Goal: Task Accomplishment & Management: Complete application form

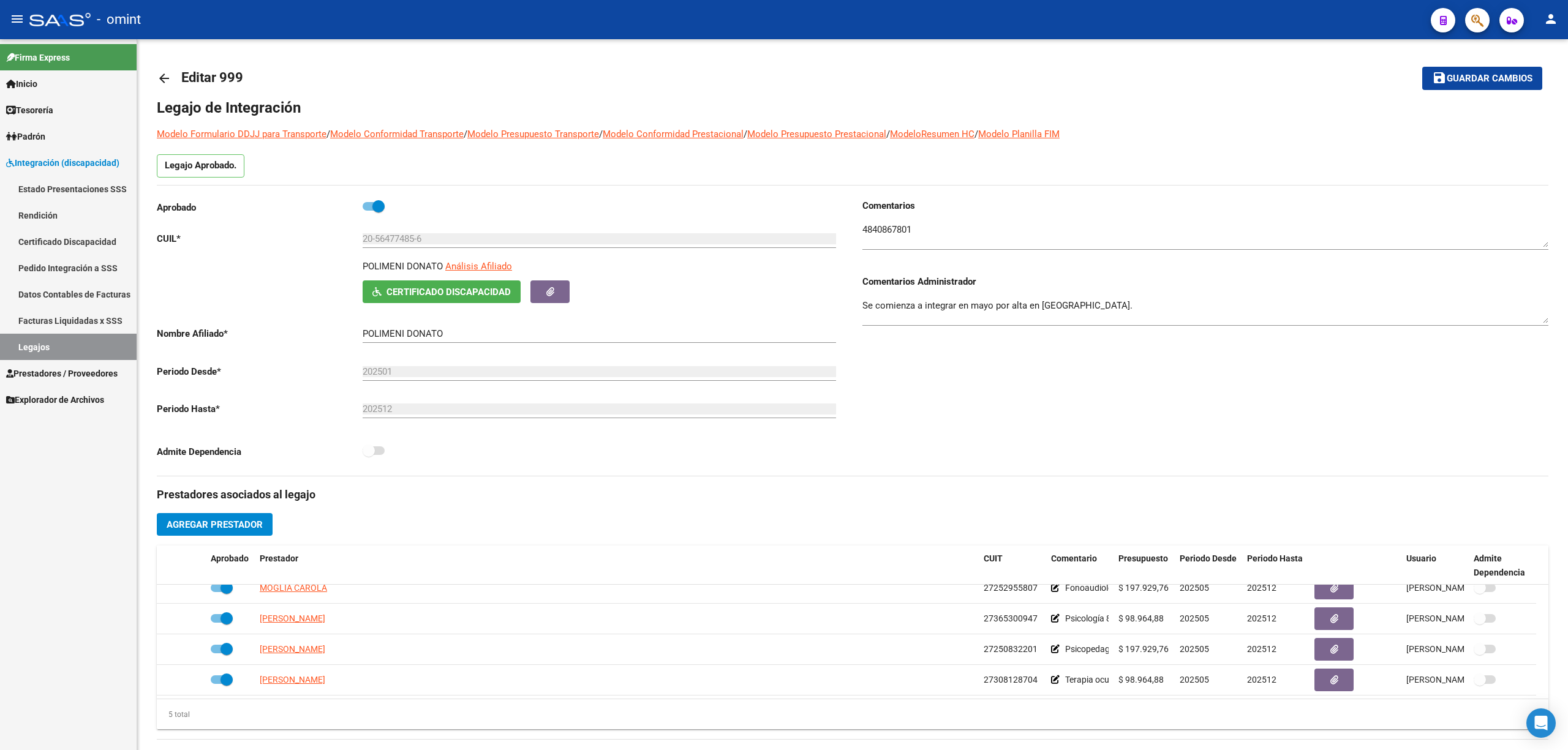
click at [35, 347] on link "Legajos" at bounding box center [68, 347] width 137 height 26
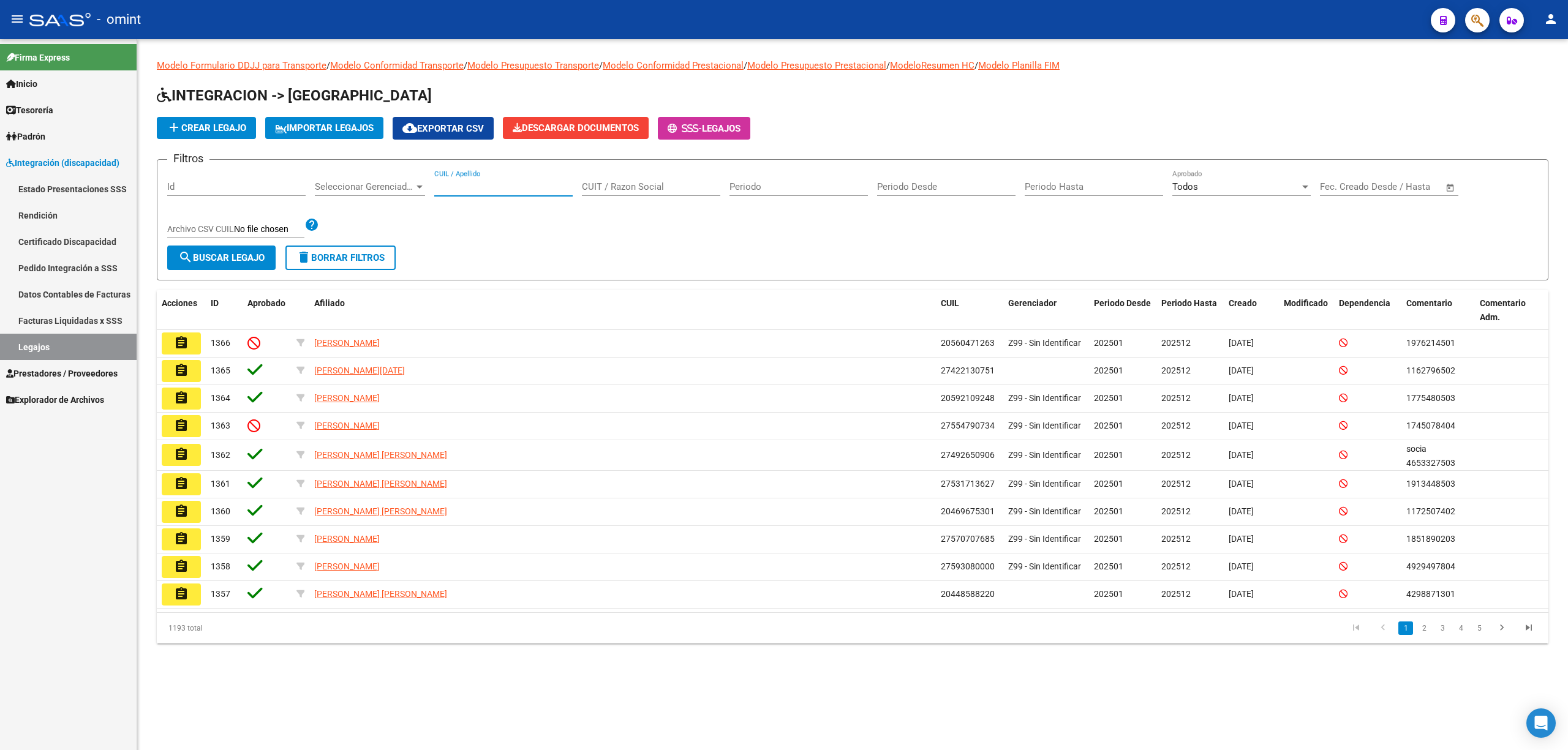
click at [498, 187] on input "CUIL / Apellido" at bounding box center [503, 187] width 139 height 11
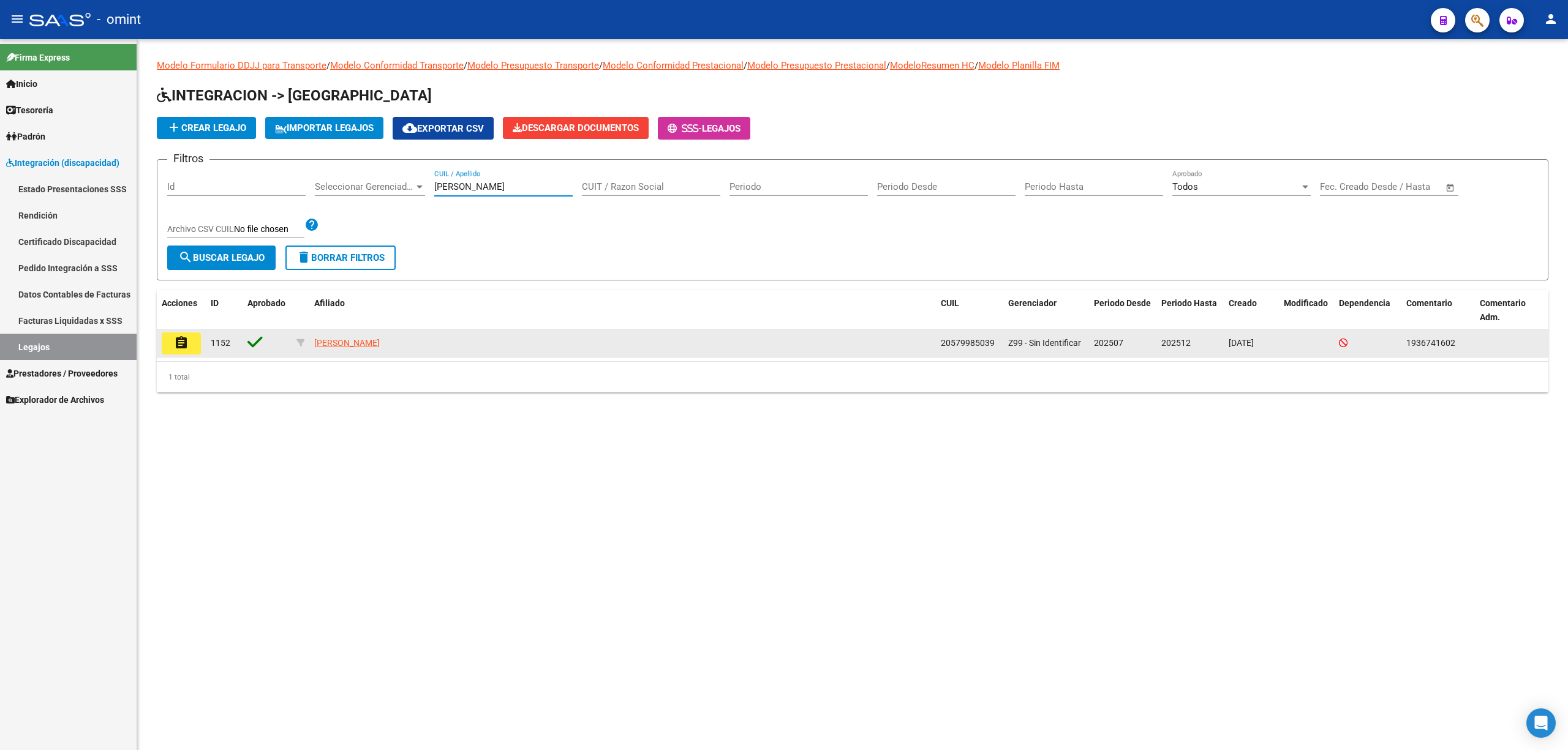
type input "[PERSON_NAME]"
click at [177, 341] on mat-icon "assignment" at bounding box center [181, 343] width 14 height 14
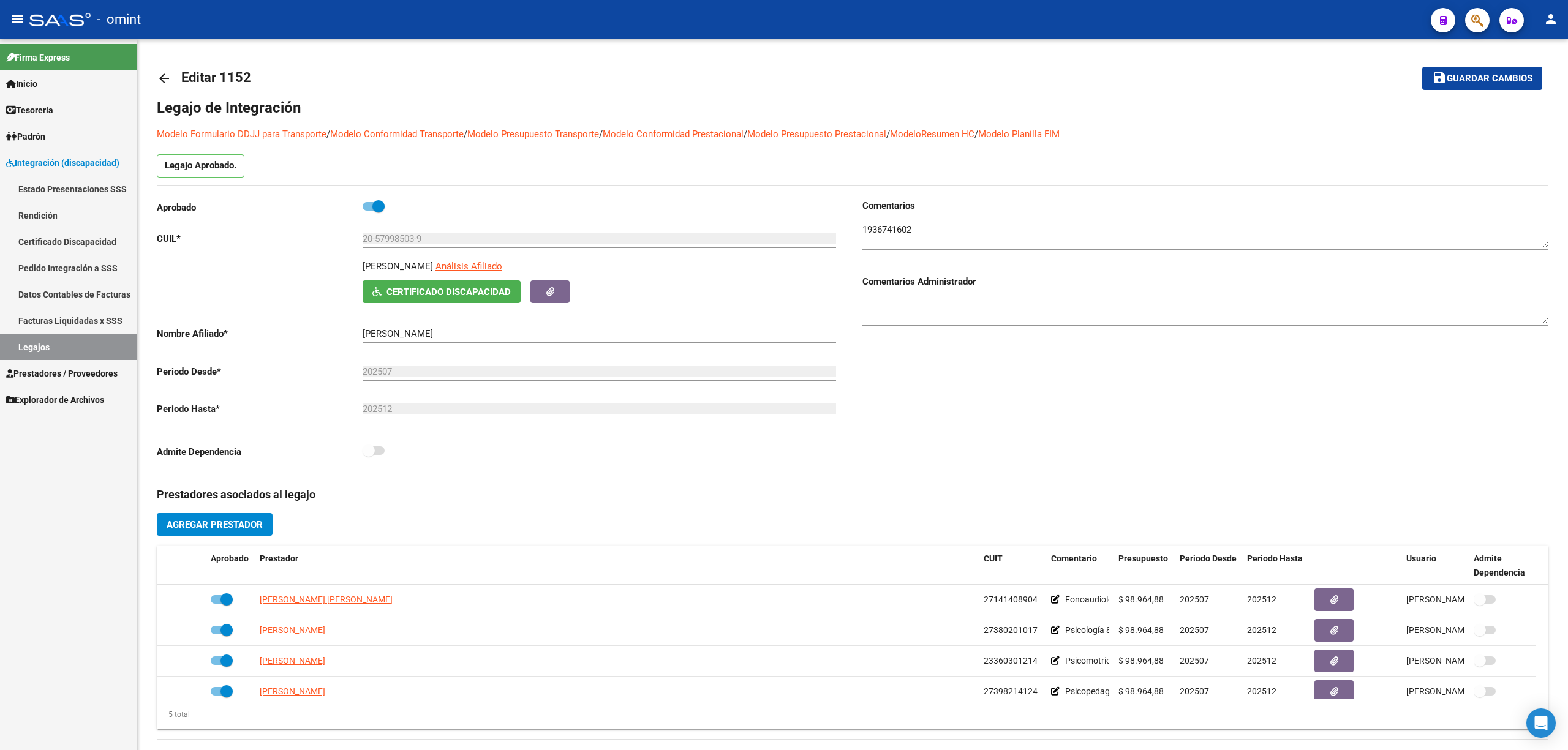
click at [892, 226] on textarea at bounding box center [1205, 235] width 686 height 24
click at [392, 239] on input "20-57998503-9" at bounding box center [599, 239] width 474 height 11
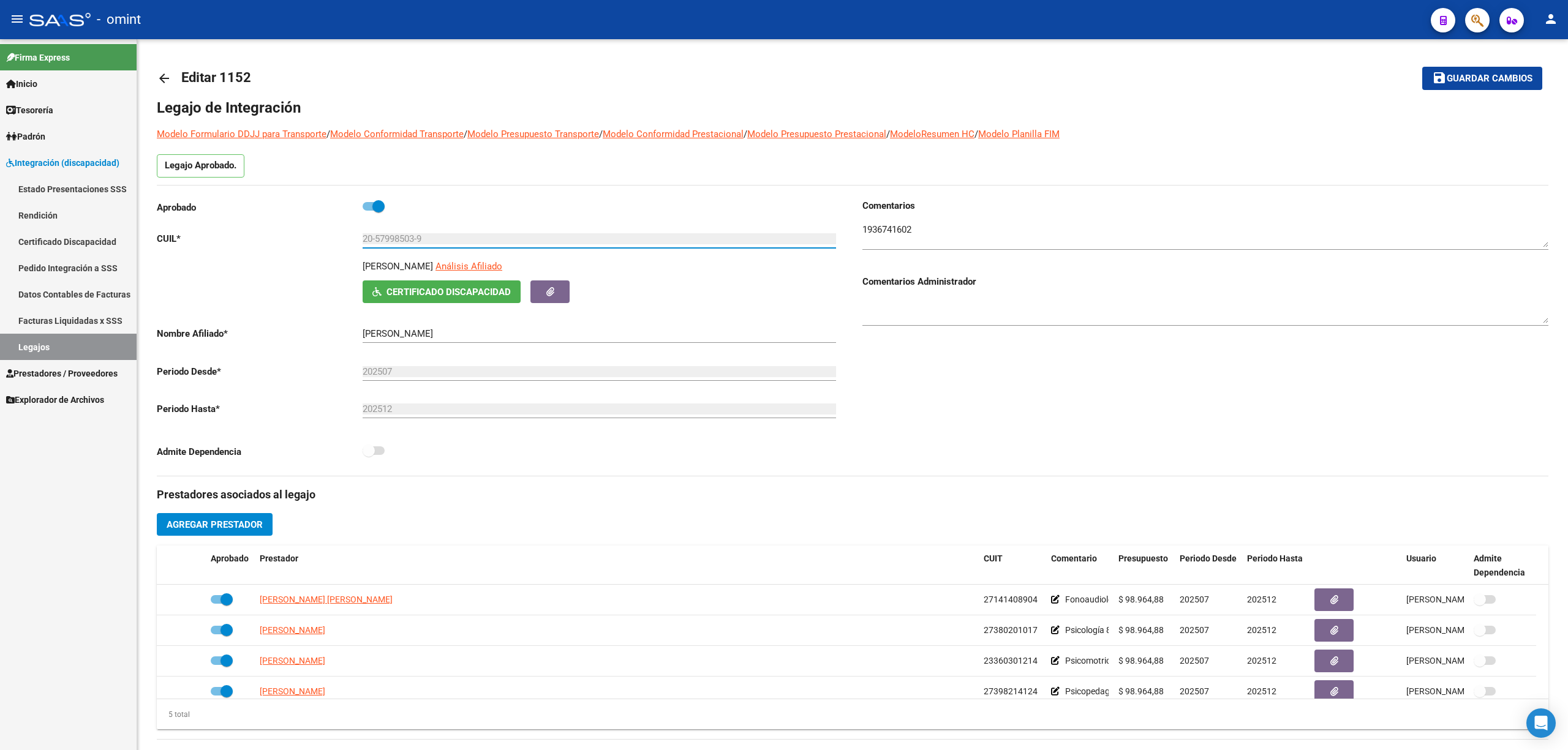
click at [54, 159] on span "Integración (discapacidad)" at bounding box center [63, 162] width 113 height 14
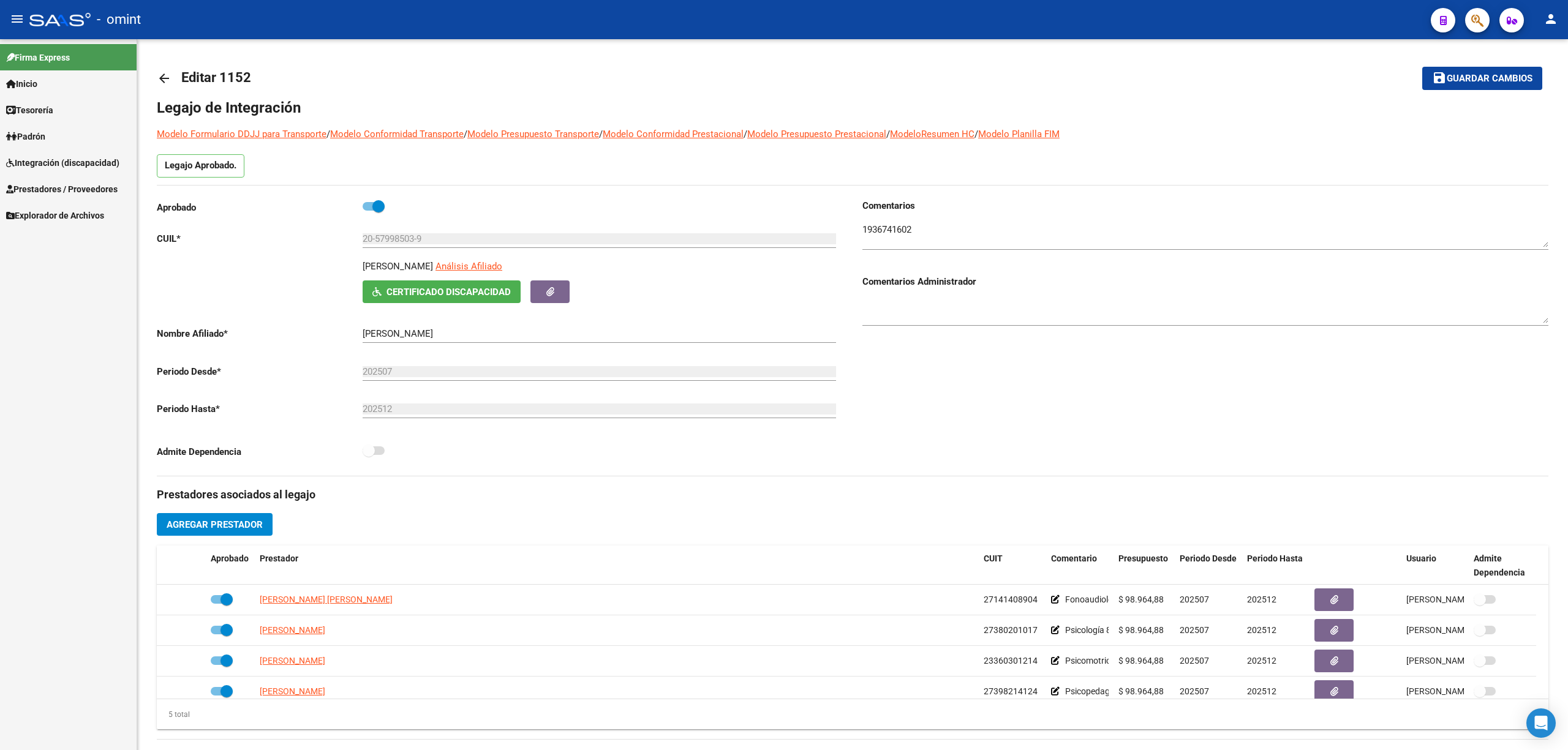
click at [54, 159] on span "Integración (discapacidad)" at bounding box center [63, 162] width 113 height 14
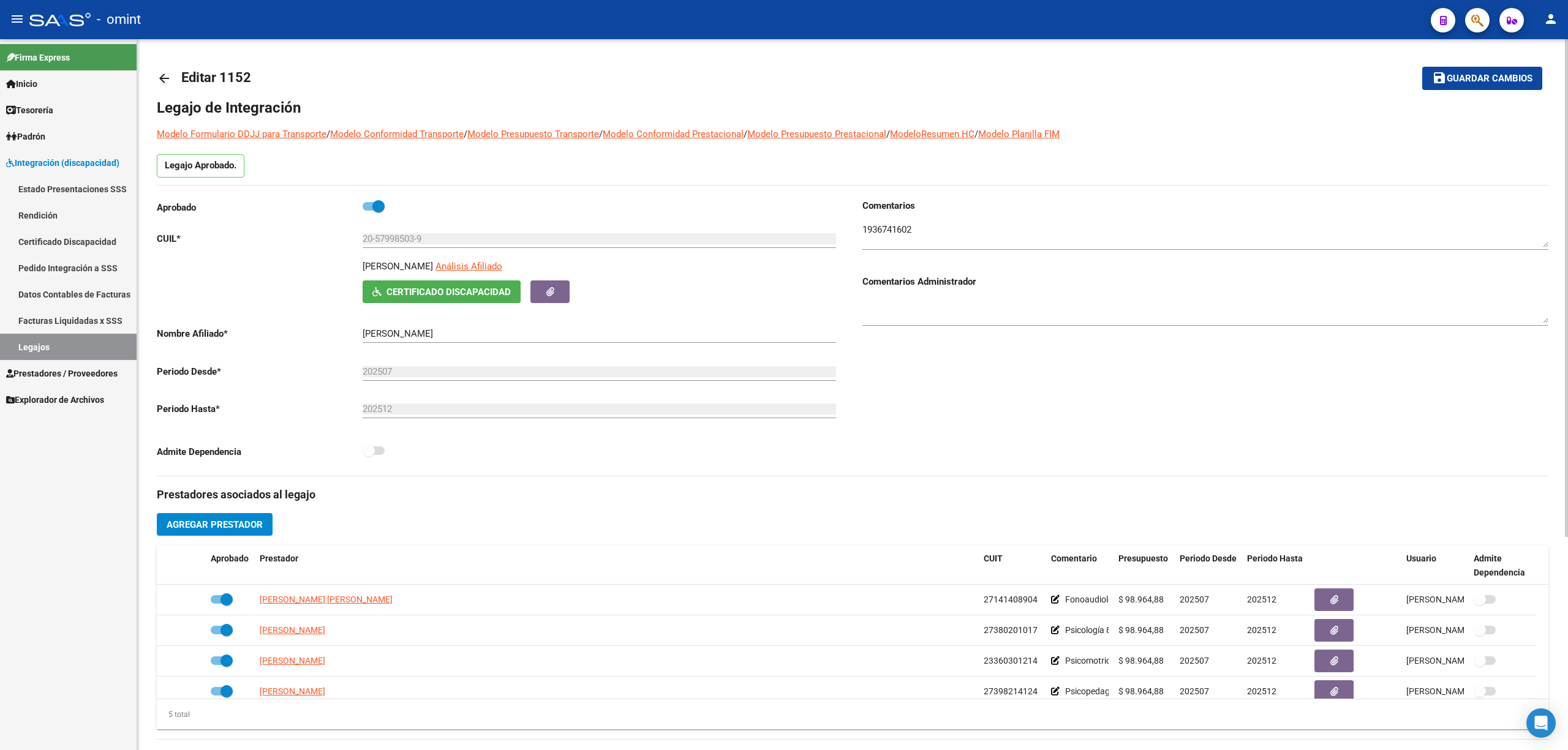
click at [157, 72] on mat-icon "arrow_back" at bounding box center [164, 78] width 14 height 14
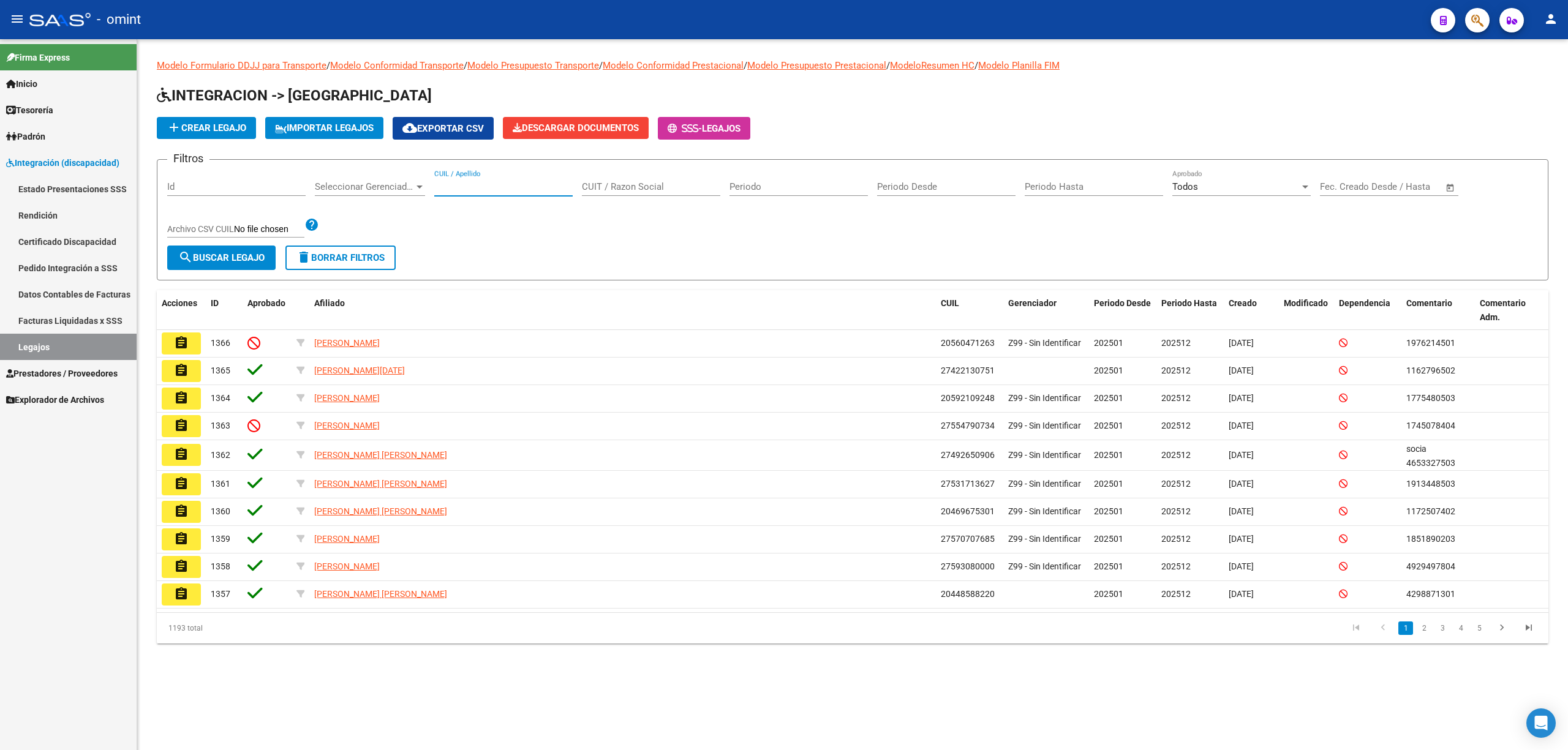
click at [553, 187] on input "CUIL / Apellido" at bounding box center [503, 187] width 139 height 11
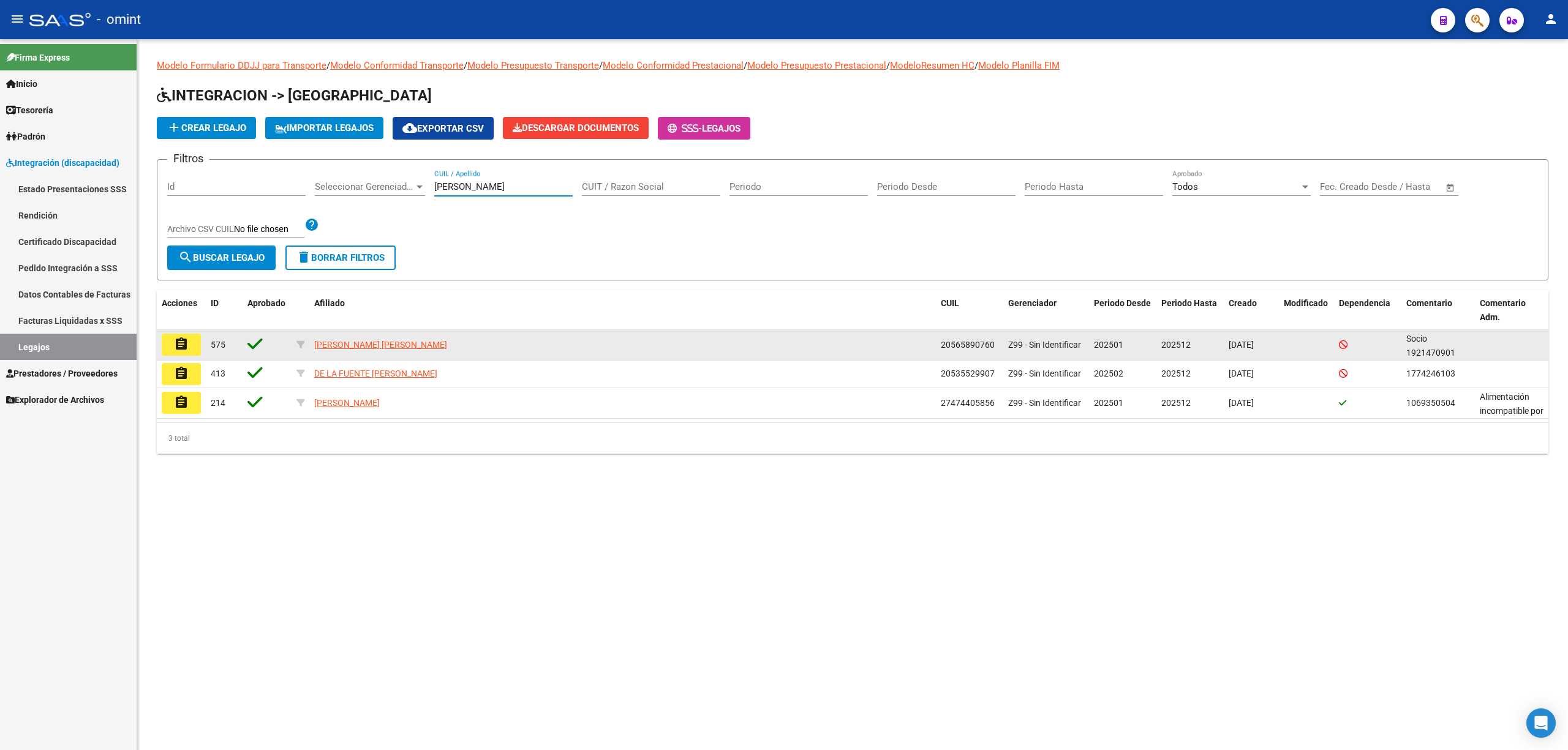
type input "[PERSON_NAME]"
click at [182, 346] on mat-icon "assignment" at bounding box center [181, 344] width 14 height 14
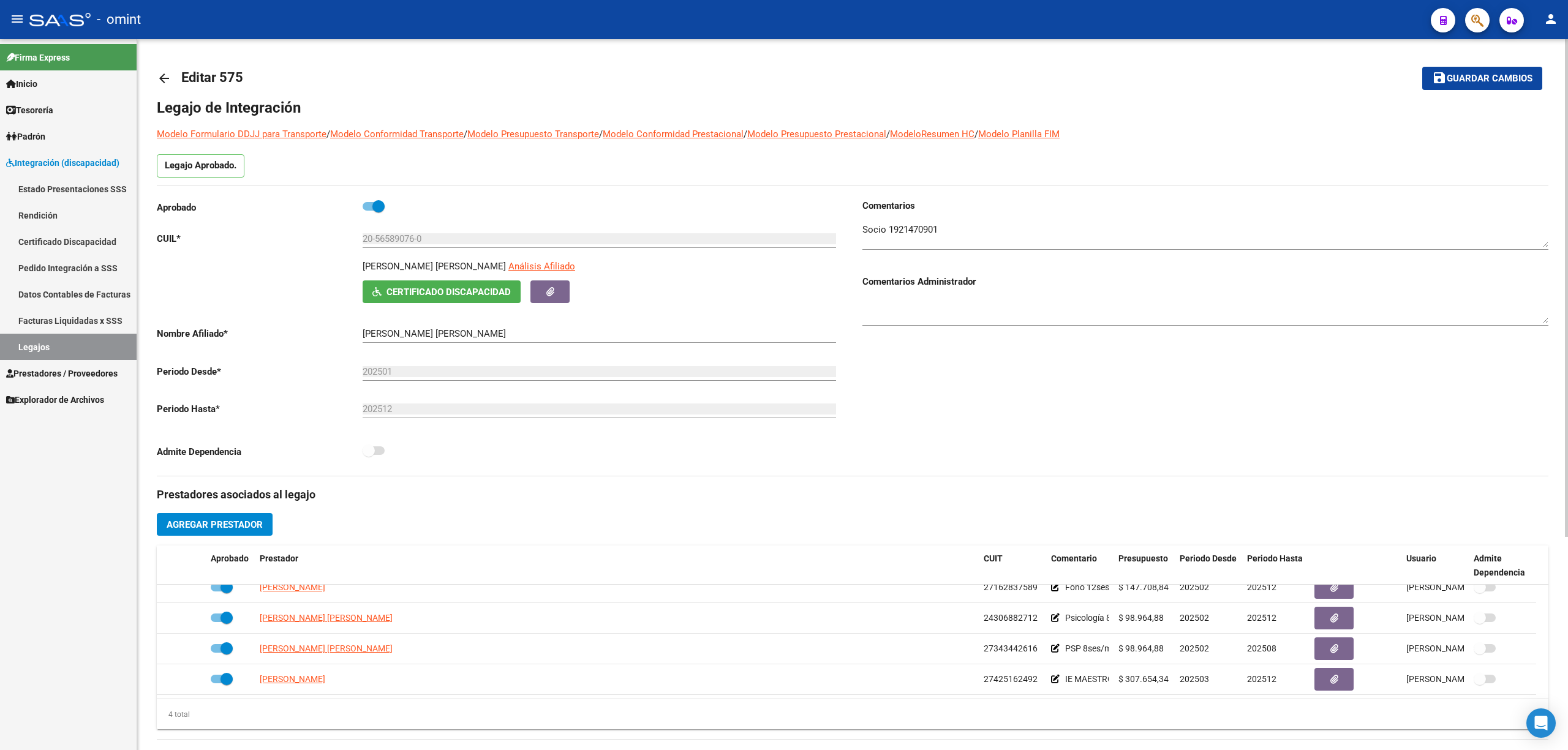
click at [938, 241] on textarea at bounding box center [1205, 235] width 686 height 24
click at [937, 237] on textarea at bounding box center [1205, 235] width 686 height 24
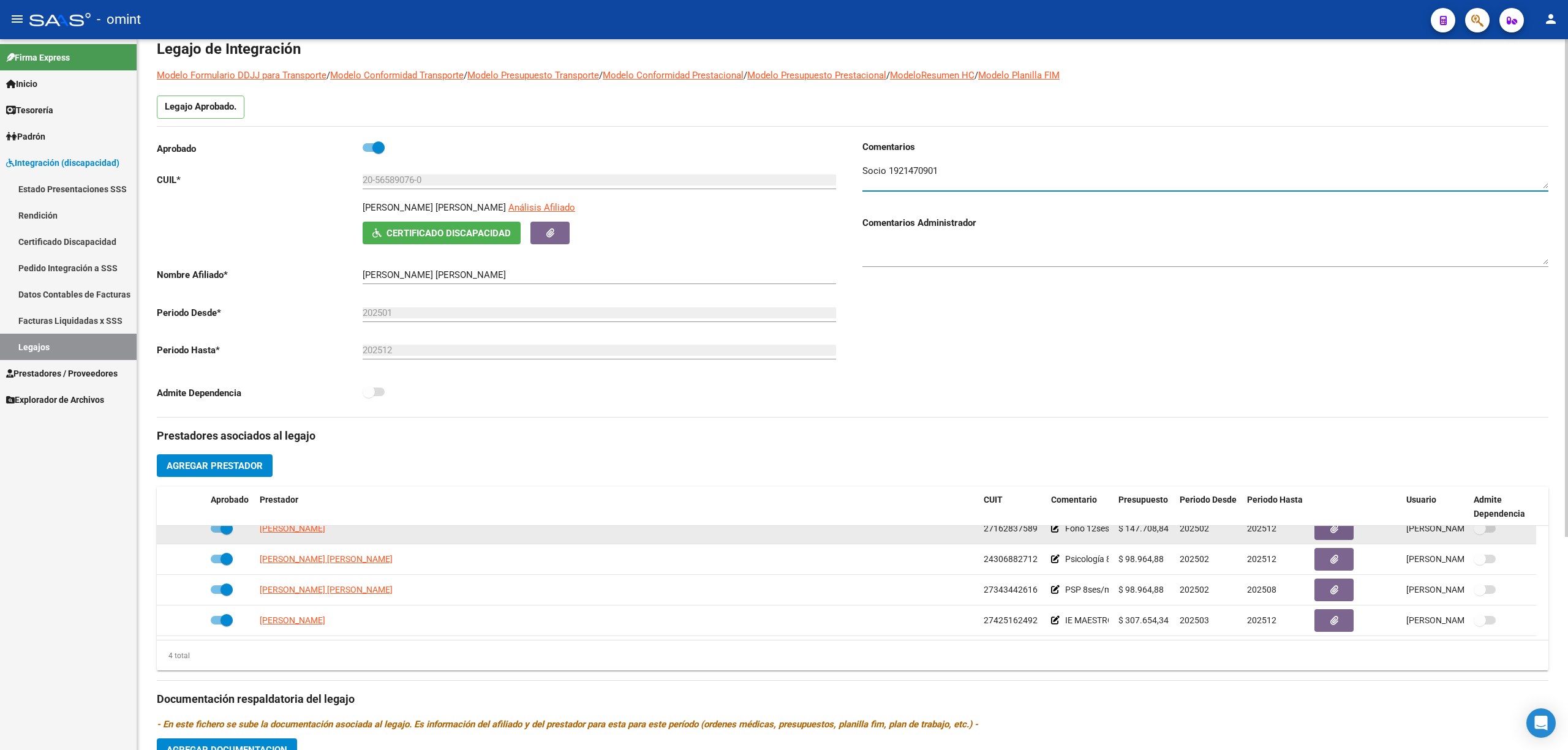
scroll to position [82, 0]
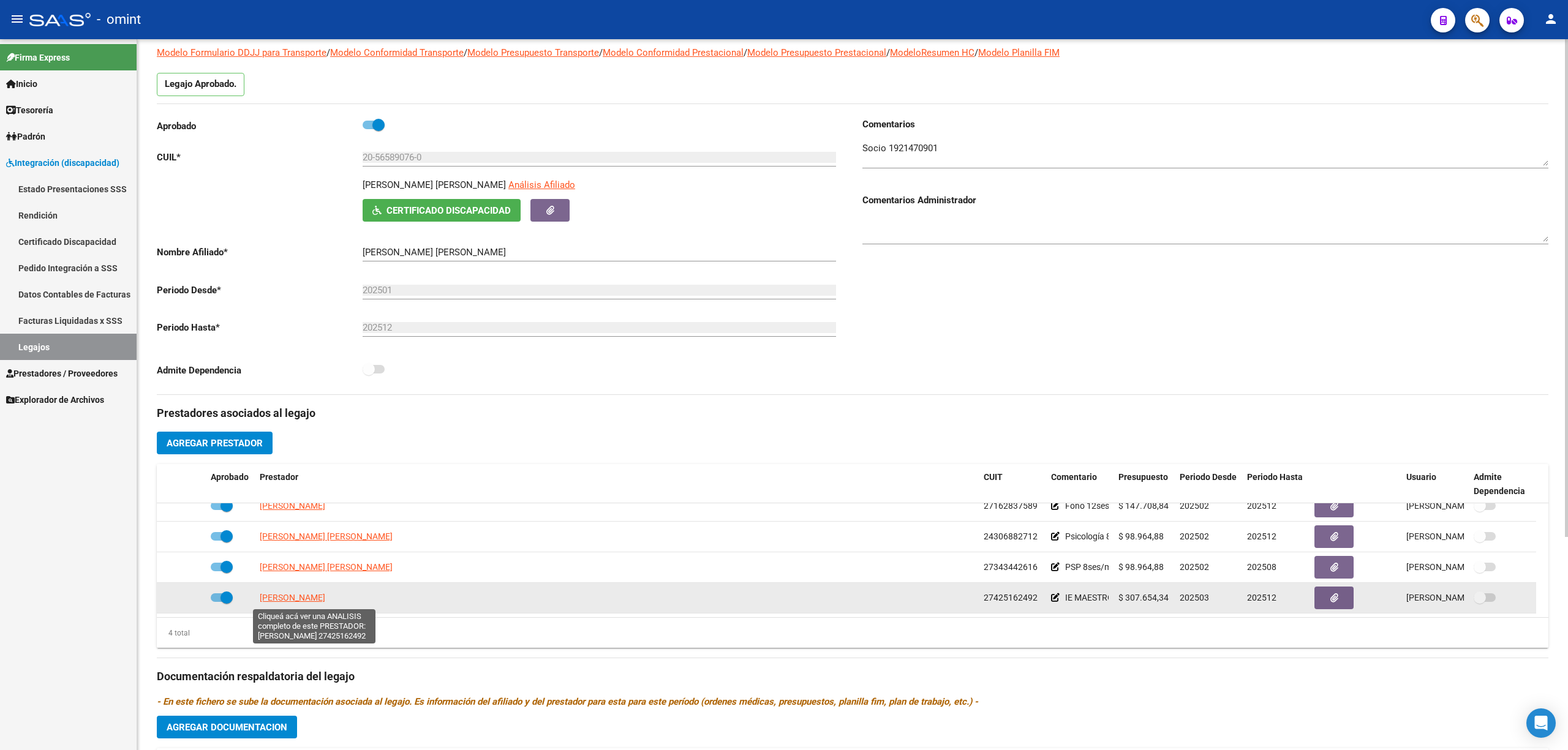
click at [325, 601] on span "[PERSON_NAME]" at bounding box center [293, 598] width 65 height 10
type textarea "27425162492"
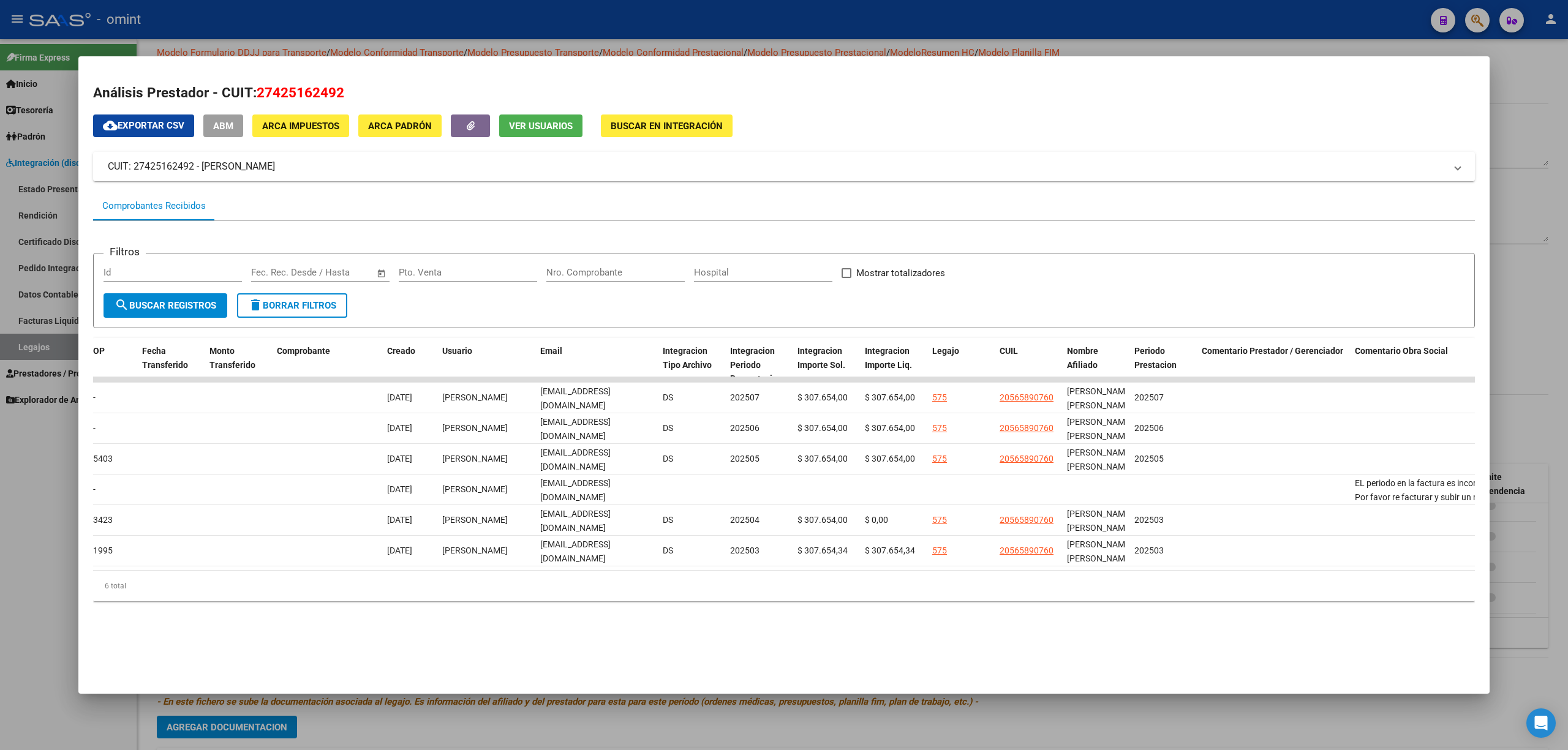
scroll to position [0, 0]
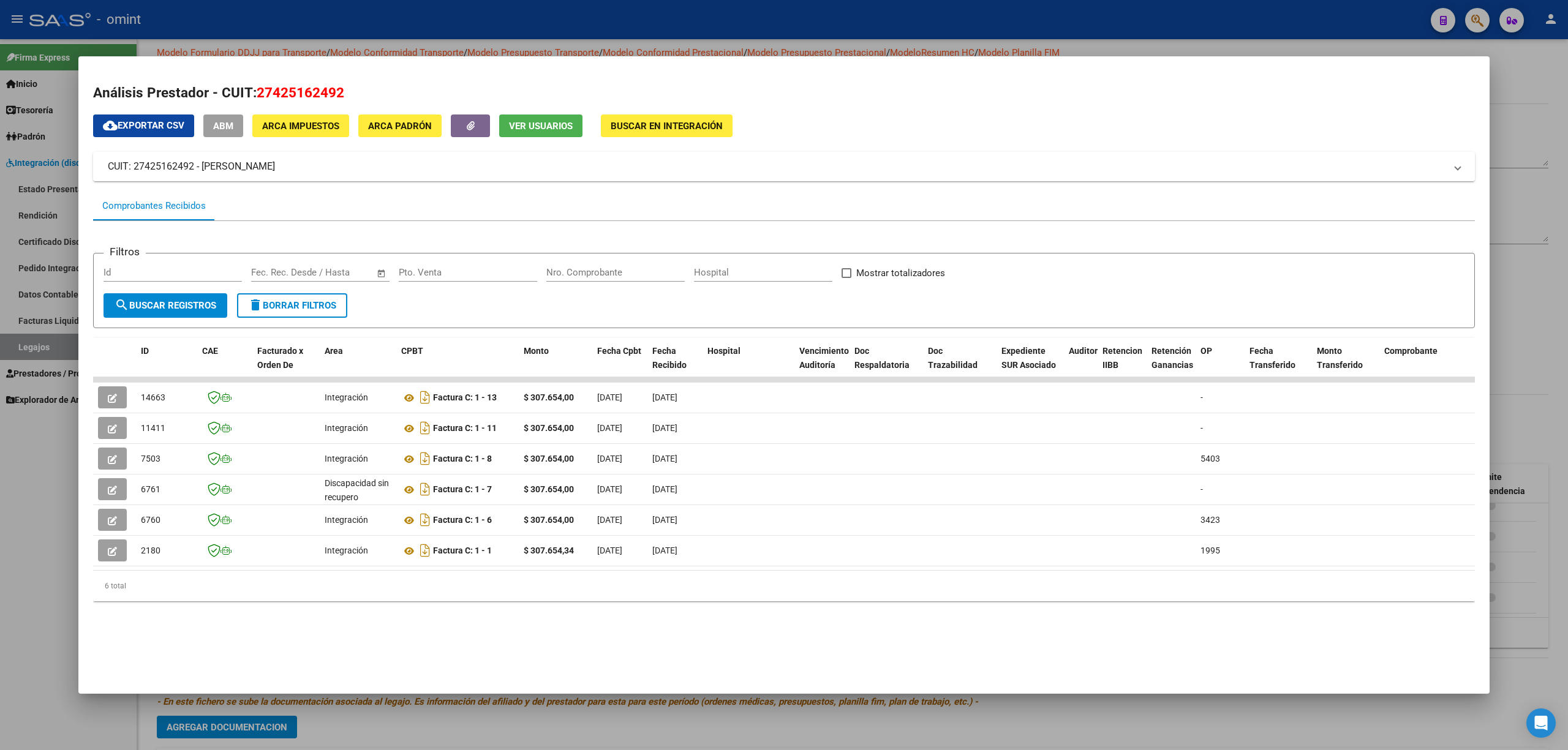
click at [722, 38] on div at bounding box center [784, 375] width 1568 height 750
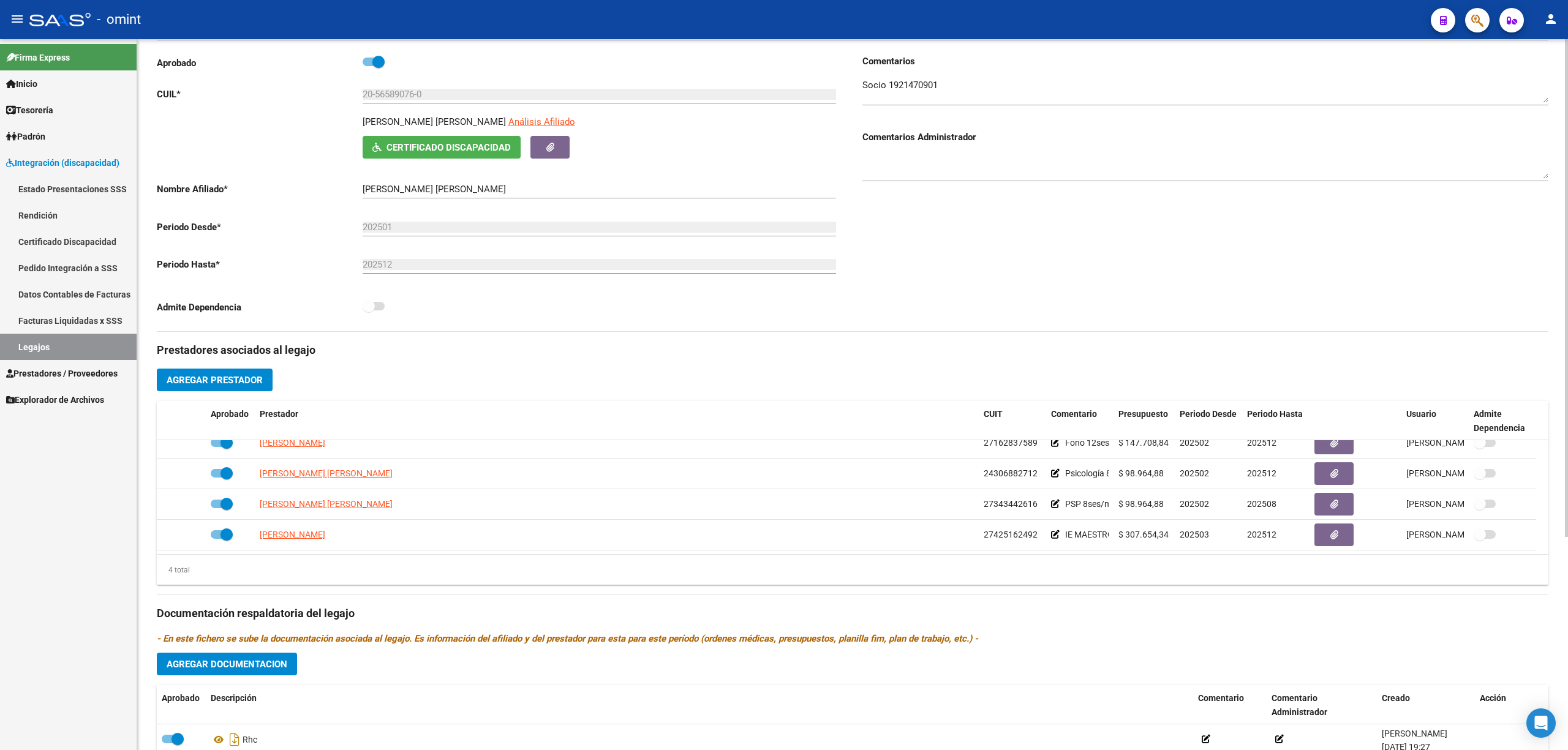
scroll to position [303, 0]
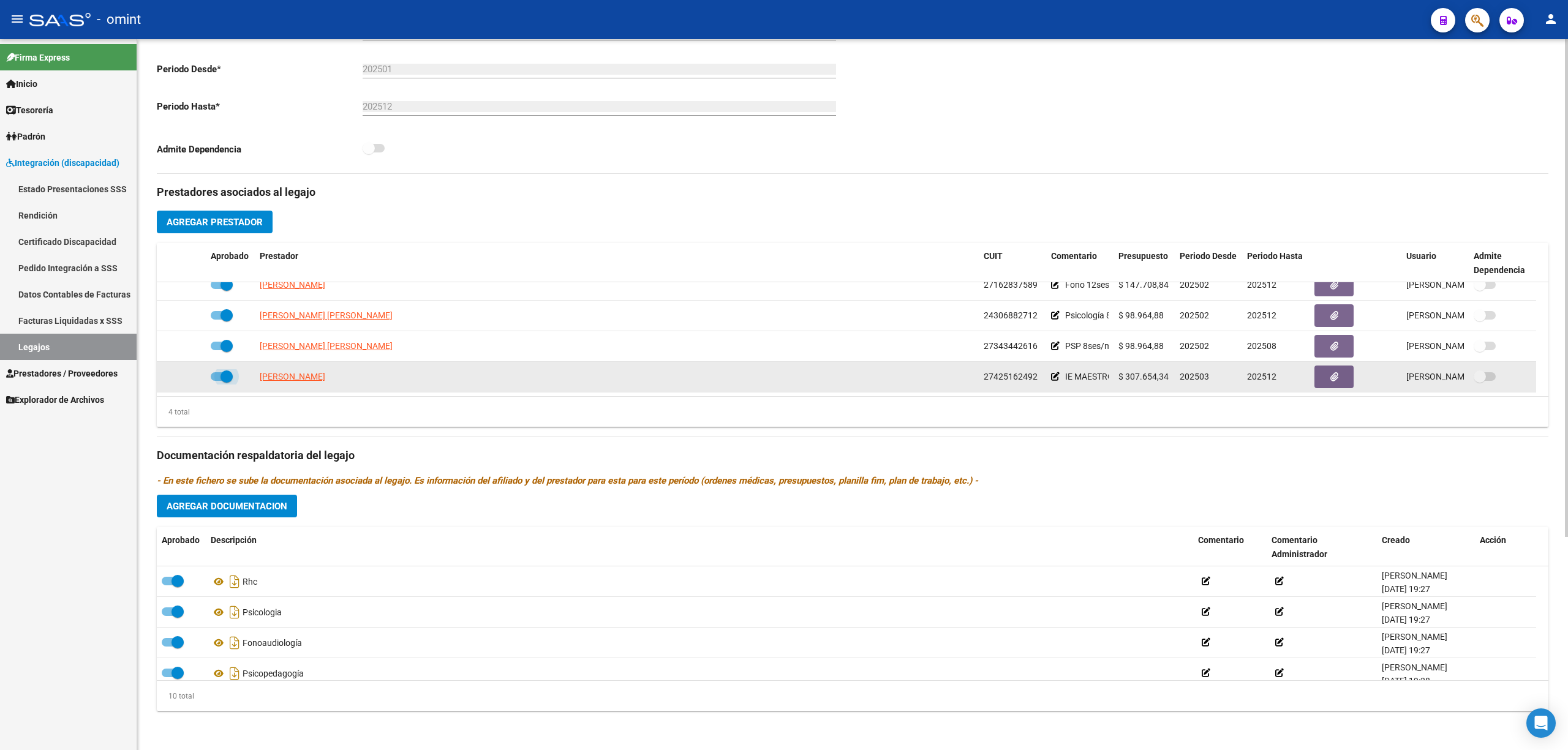
click at [226, 378] on span at bounding box center [226, 377] width 13 height 13
click at [216, 381] on input "checkbox" at bounding box center [216, 381] width 1 height 1
checkbox input "false"
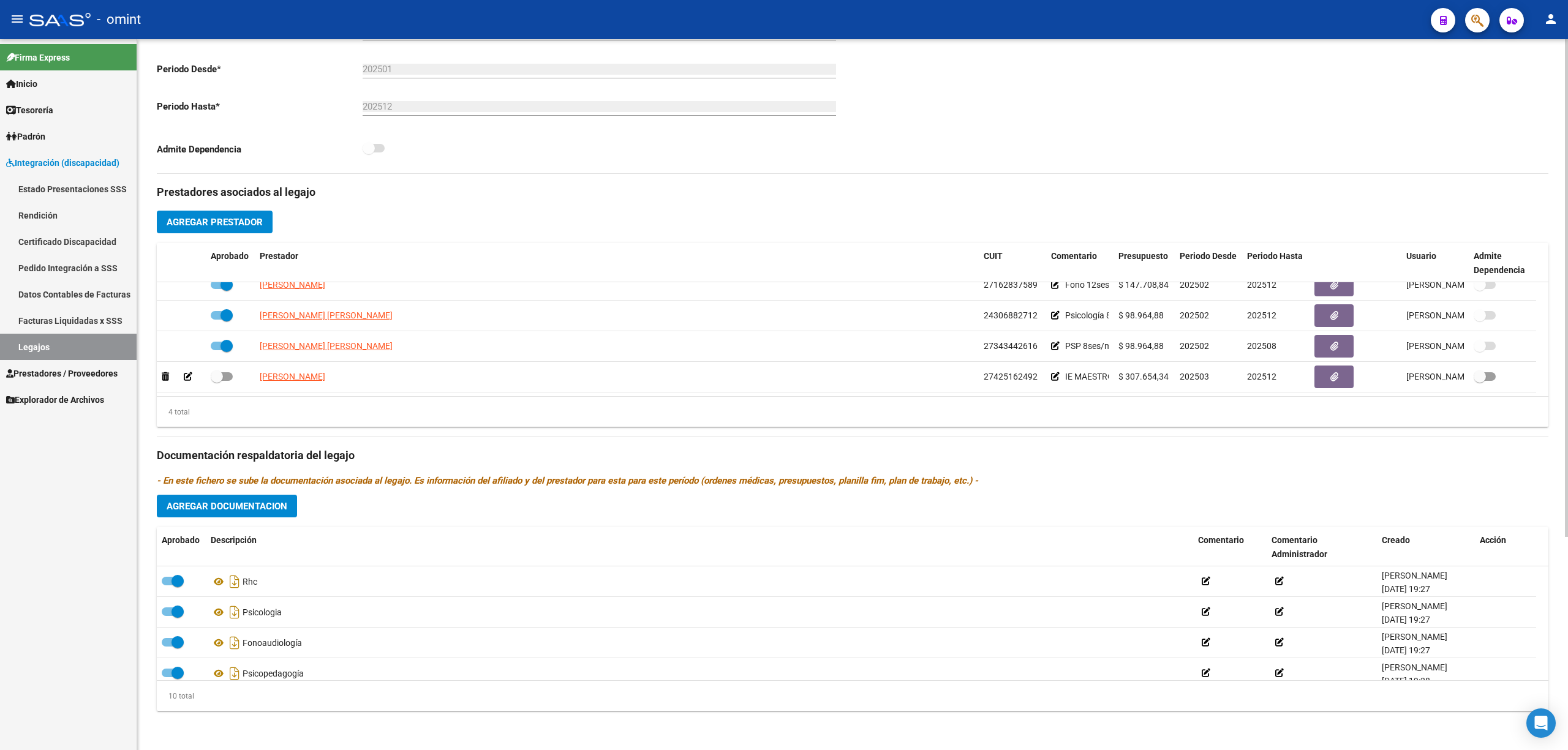
click at [230, 216] on span "Agregar Prestador" at bounding box center [215, 222] width 96 height 11
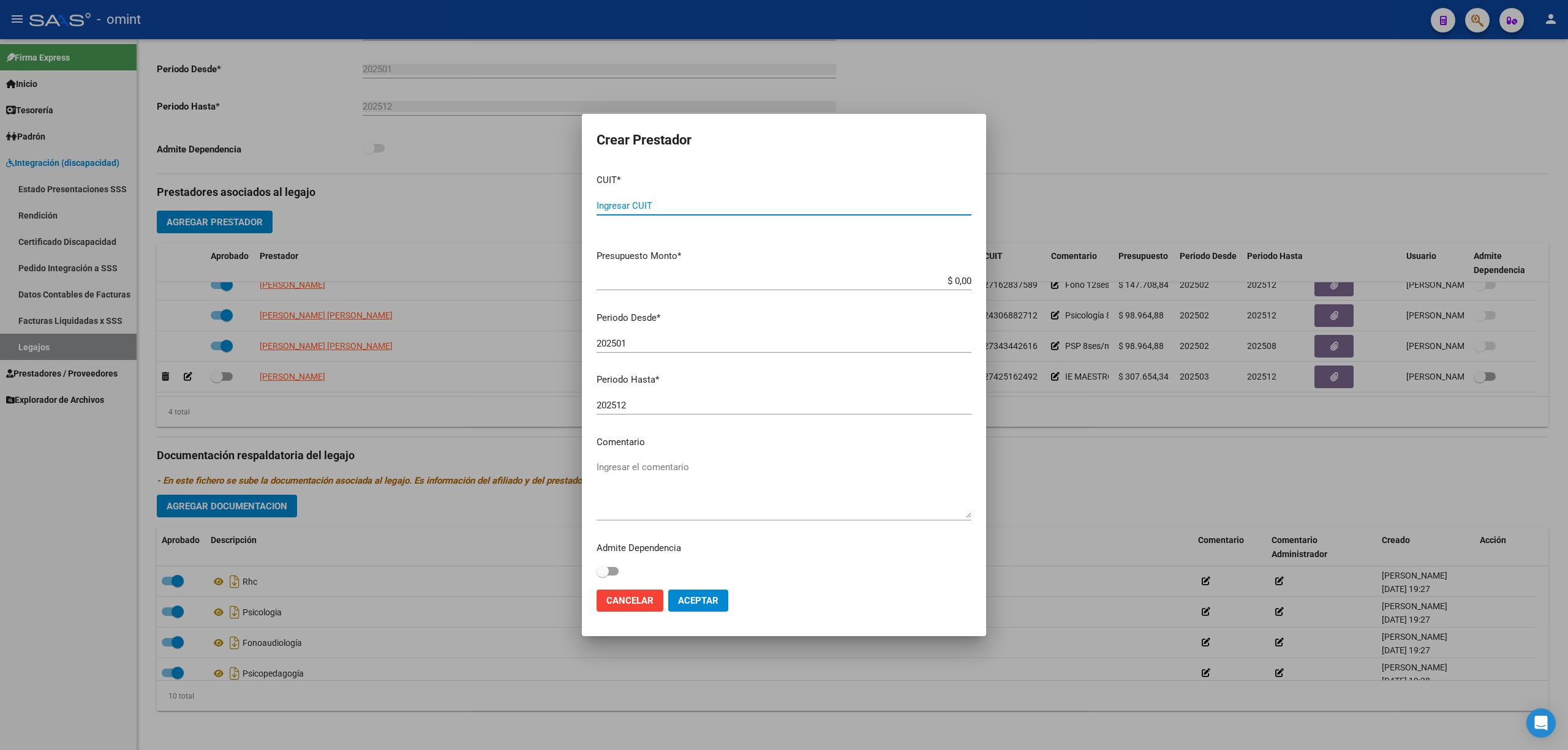
paste input "27-26878017-9"
type input "27-26878017-9"
type input "$ 1,00"
type input "202508"
type textarea "MAIE"
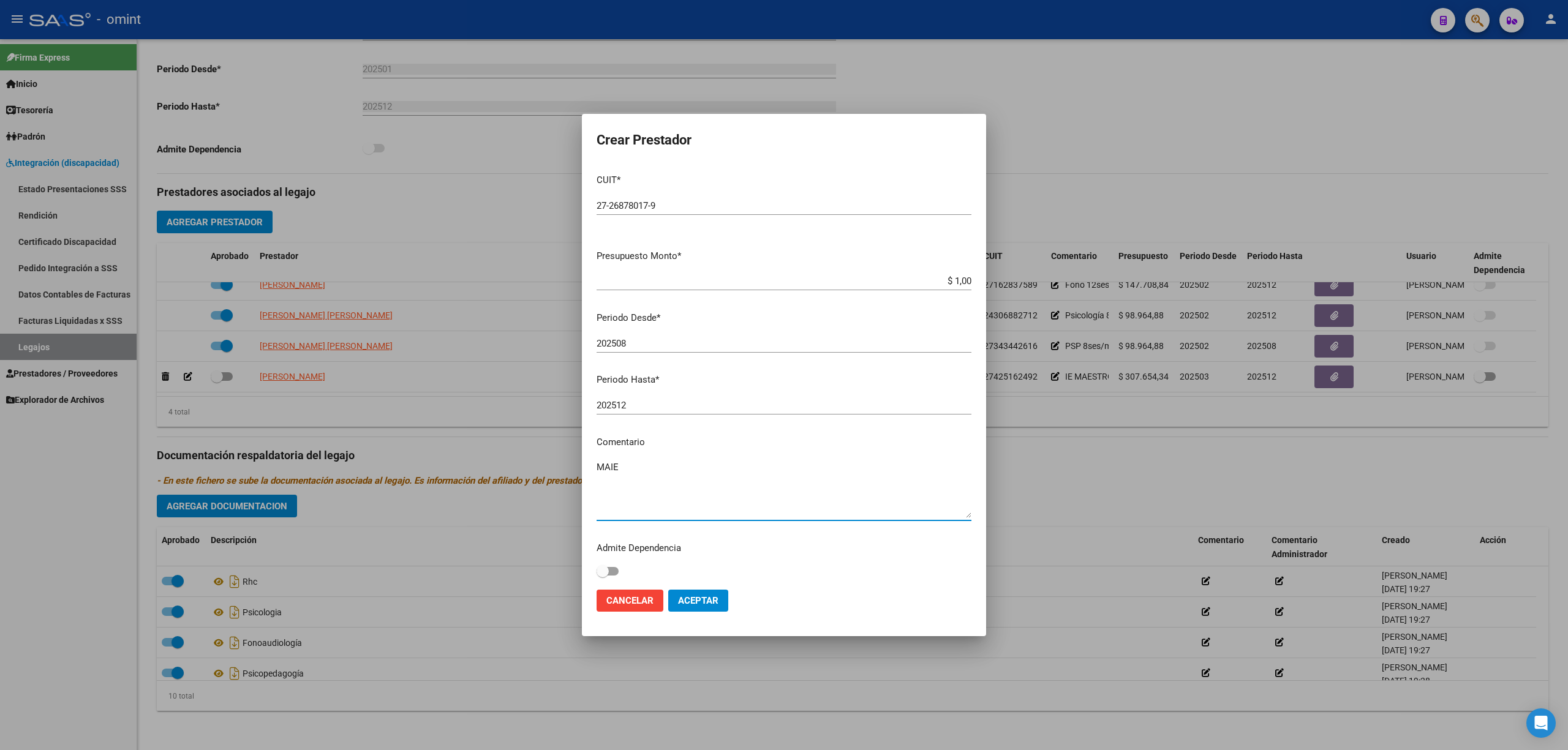
click at [713, 601] on span "Aceptar" at bounding box center [697, 601] width 41 height 11
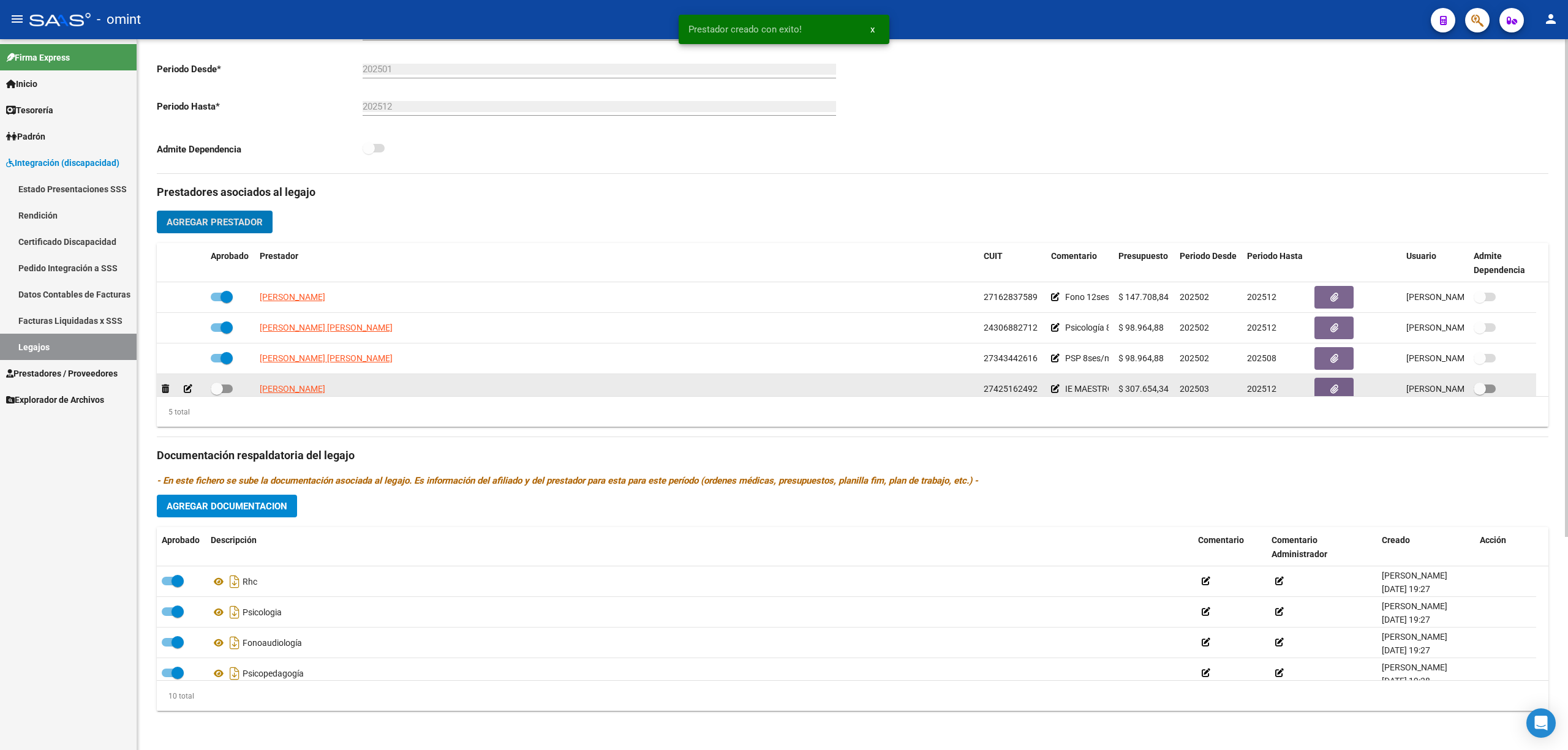
scroll to position [43, 0]
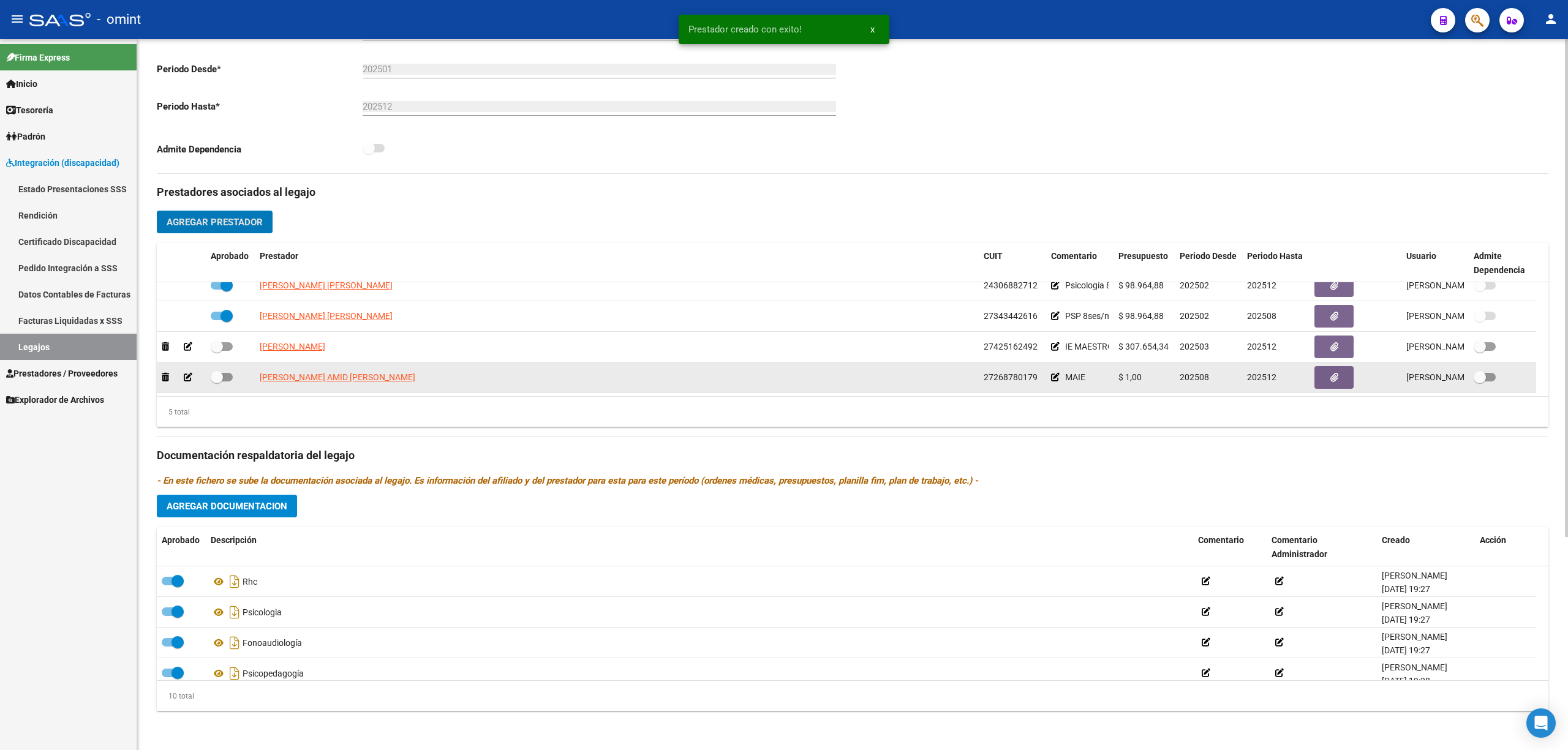
click at [218, 380] on span at bounding box center [217, 378] width 13 height 13
click at [216, 381] on input "checkbox" at bounding box center [216, 381] width 1 height 1
checkbox input "true"
click at [1319, 373] on button "button" at bounding box center [1333, 377] width 39 height 23
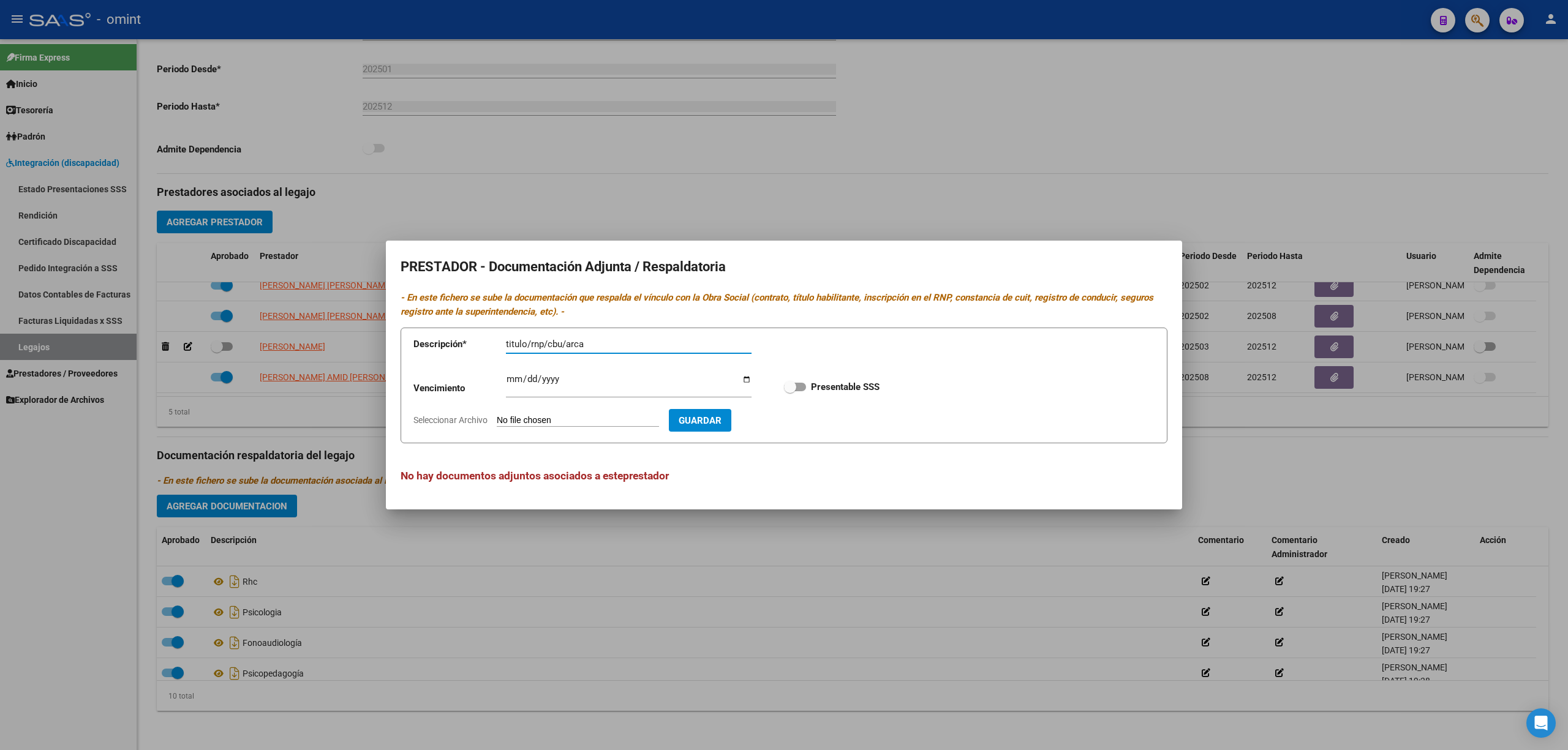
type input "titulo/rnp/cbu/arca"
type input "[DATE]"
click at [823, 383] on strong "Presentable SSS" at bounding box center [845, 387] width 69 height 11
click at [790, 391] on input "Presentable SSS" at bounding box center [790, 391] width 1 height 1
checkbox input "true"
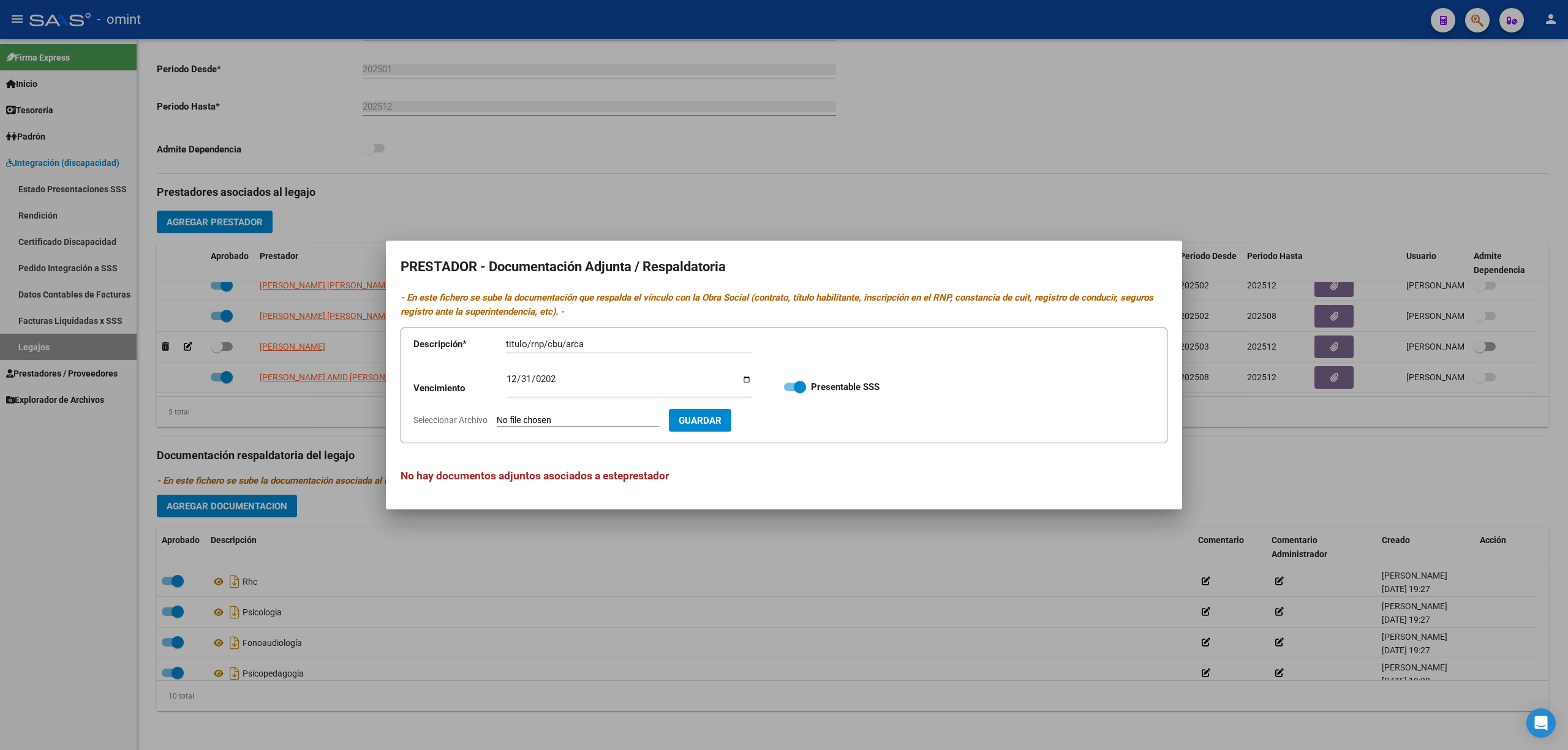
click at [561, 421] on input "Seleccionar Archivo" at bounding box center [577, 420] width 162 height 12
type input "C:\fakepath\maie prestador.pdf"
click at [793, 415] on span "Guardar" at bounding box center [771, 420] width 43 height 11
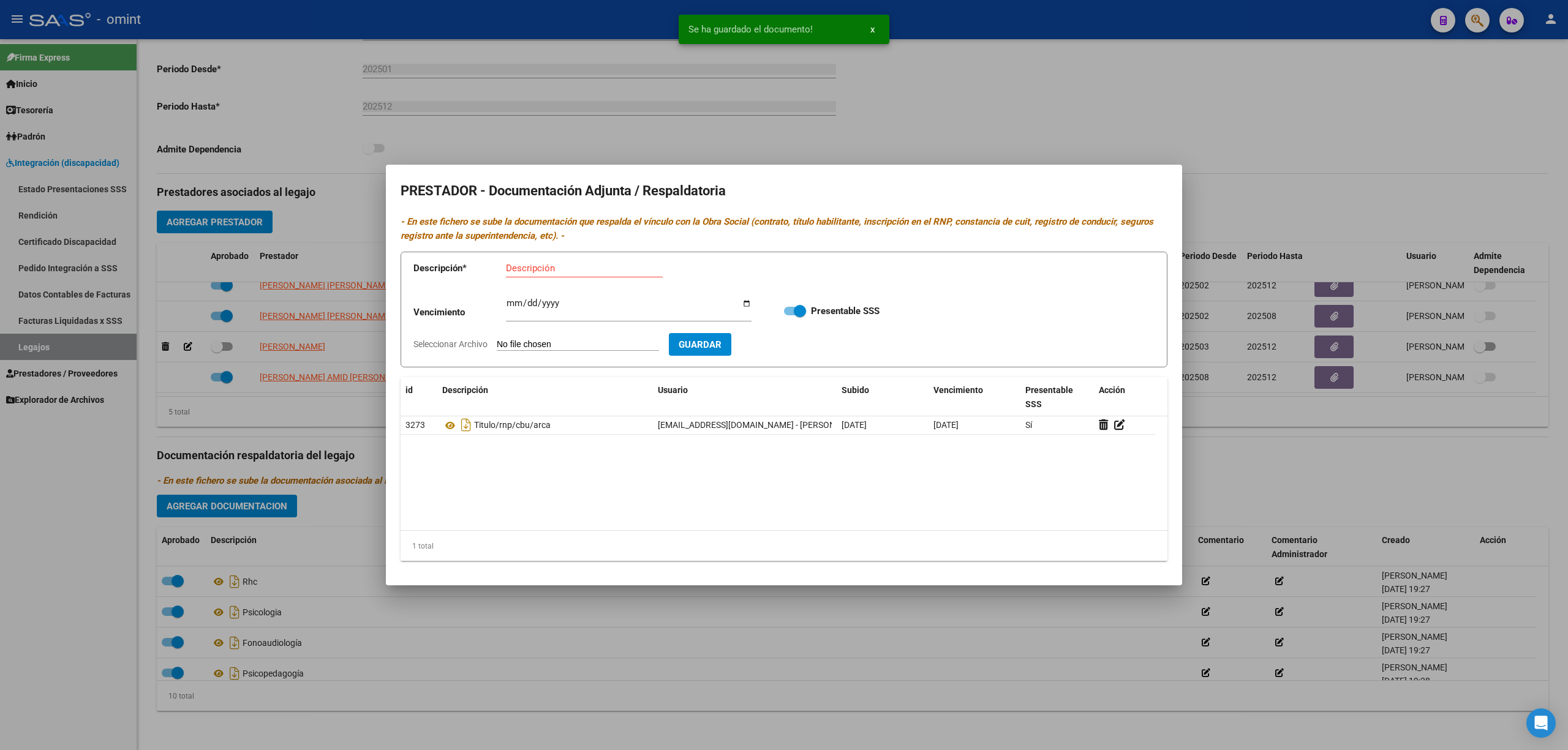
click at [593, 140] on div at bounding box center [784, 375] width 1568 height 750
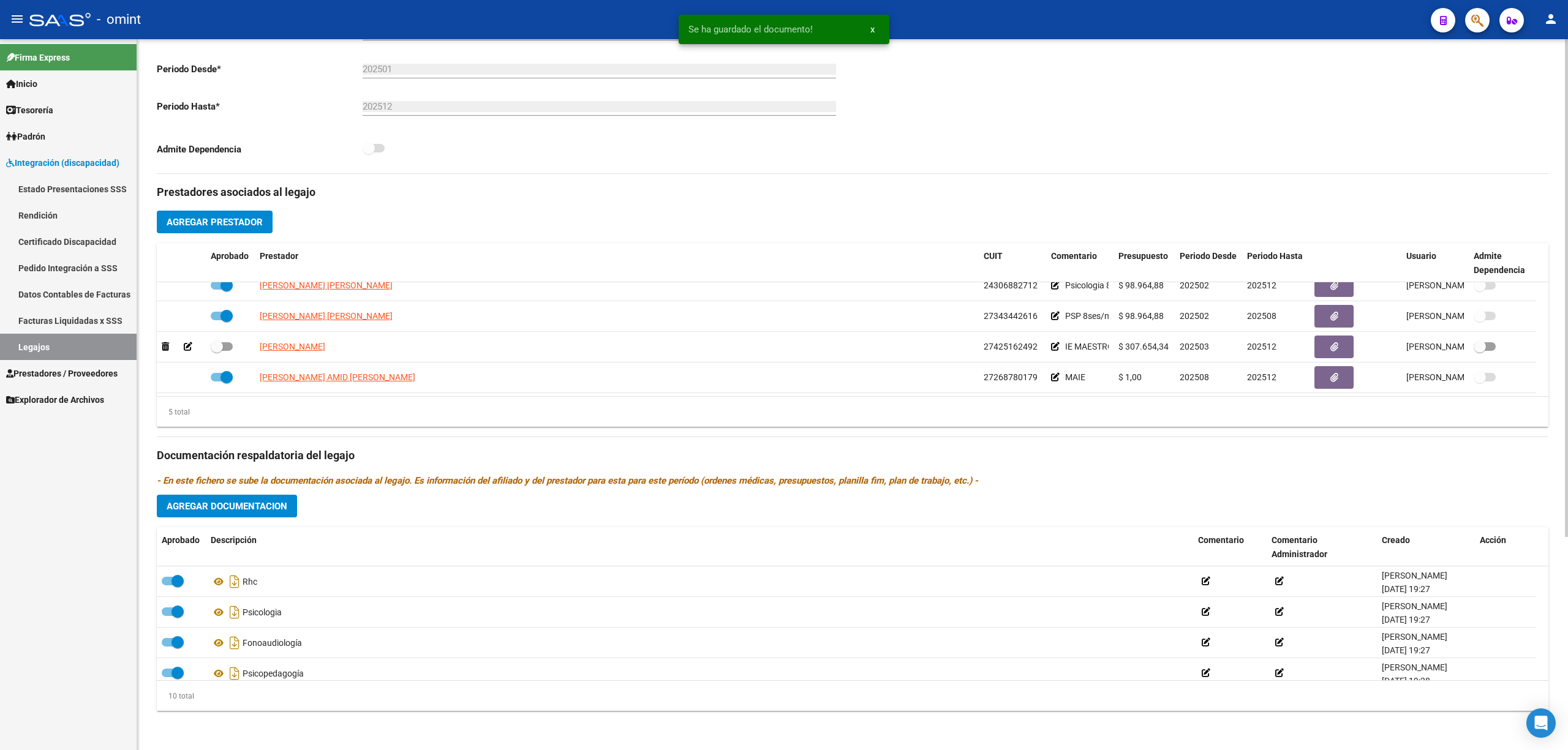
click at [245, 505] on span "Agregar Documentacion" at bounding box center [226, 506] width 120 height 11
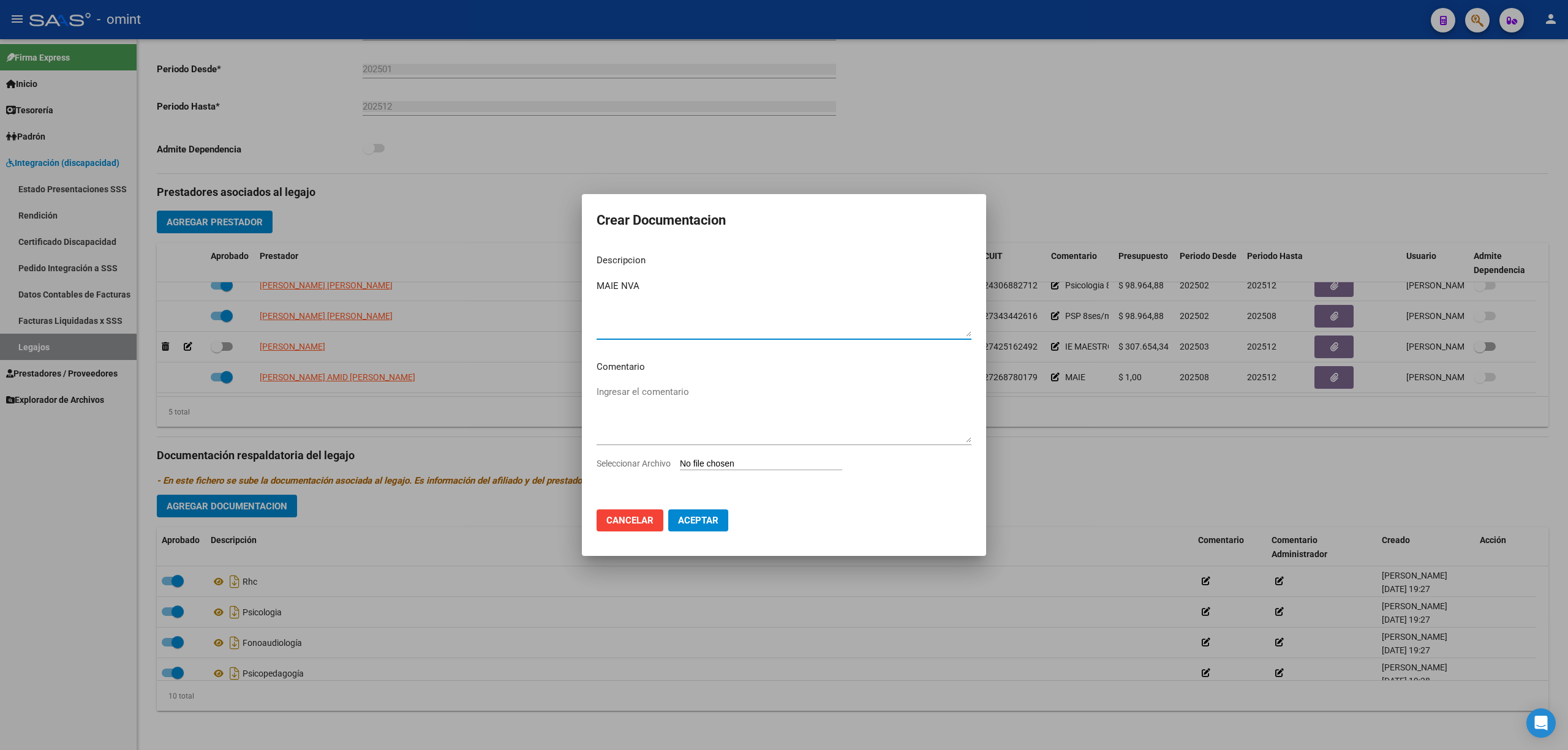
type textarea "MAIE NVA"
click at [717, 468] on input "Seleccionar Archivo" at bounding box center [761, 464] width 162 height 12
type input "C:\fakepath\maie prestacion.pdf"
click at [701, 519] on span "Aceptar" at bounding box center [697, 523] width 41 height 11
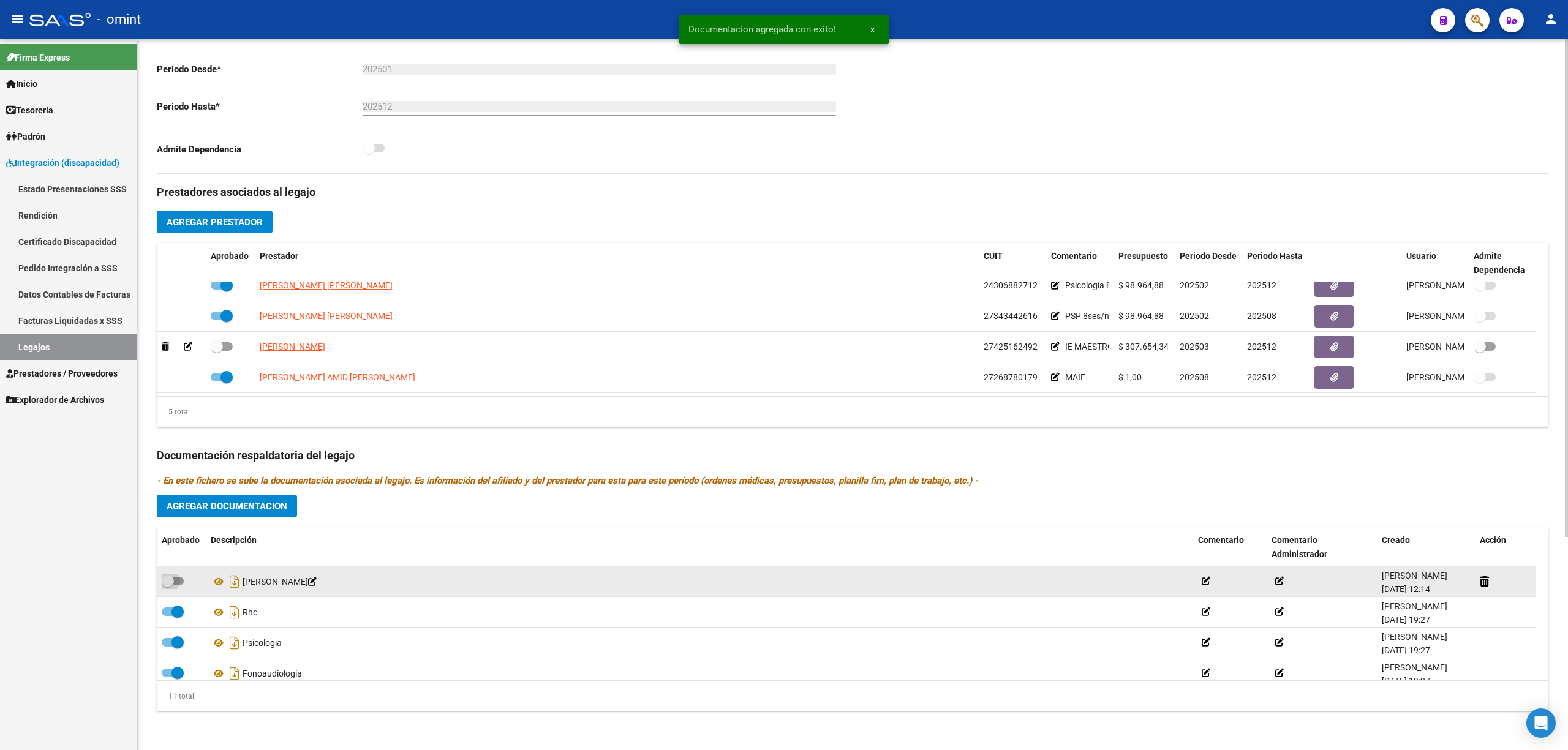
drag, startPoint x: 177, startPoint y: 579, endPoint x: 197, endPoint y: 578, distance: 20.0
click at [177, 580] on span at bounding box center [173, 581] width 22 height 8
click at [168, 585] on input "checkbox" at bounding box center [168, 585] width 1 height 1
checkbox input "true"
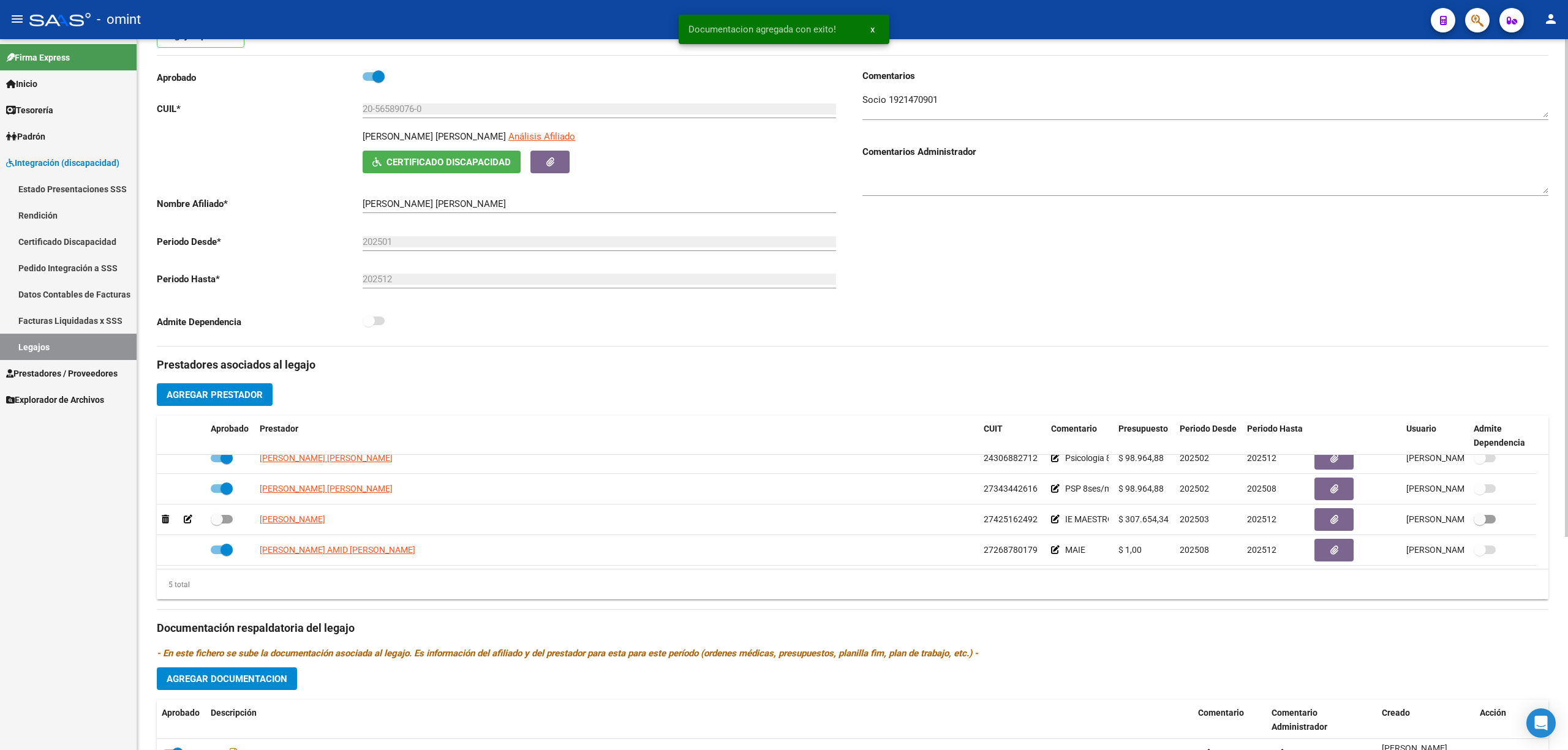
scroll to position [0, 0]
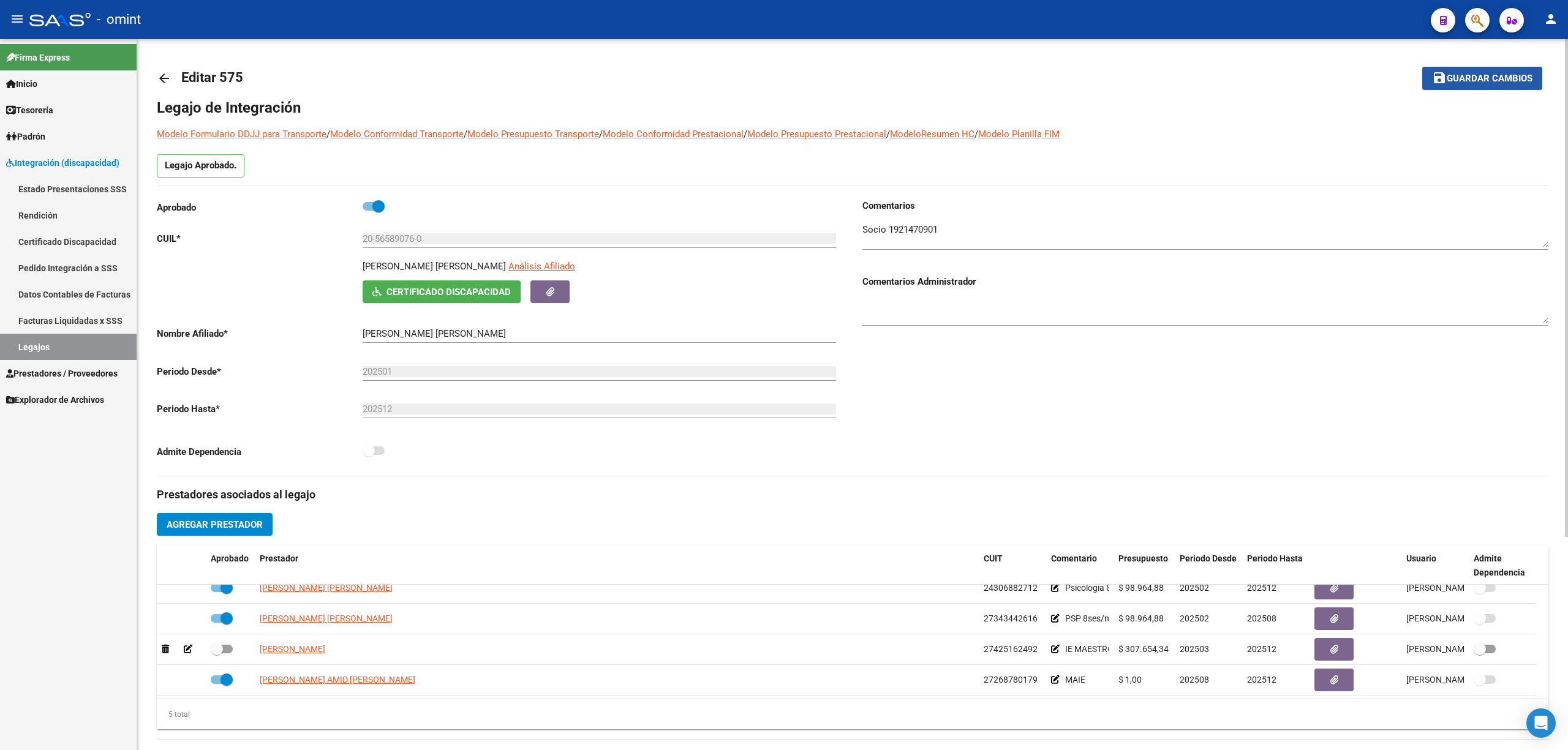
click at [1459, 73] on span "Guardar cambios" at bounding box center [1489, 79] width 86 height 11
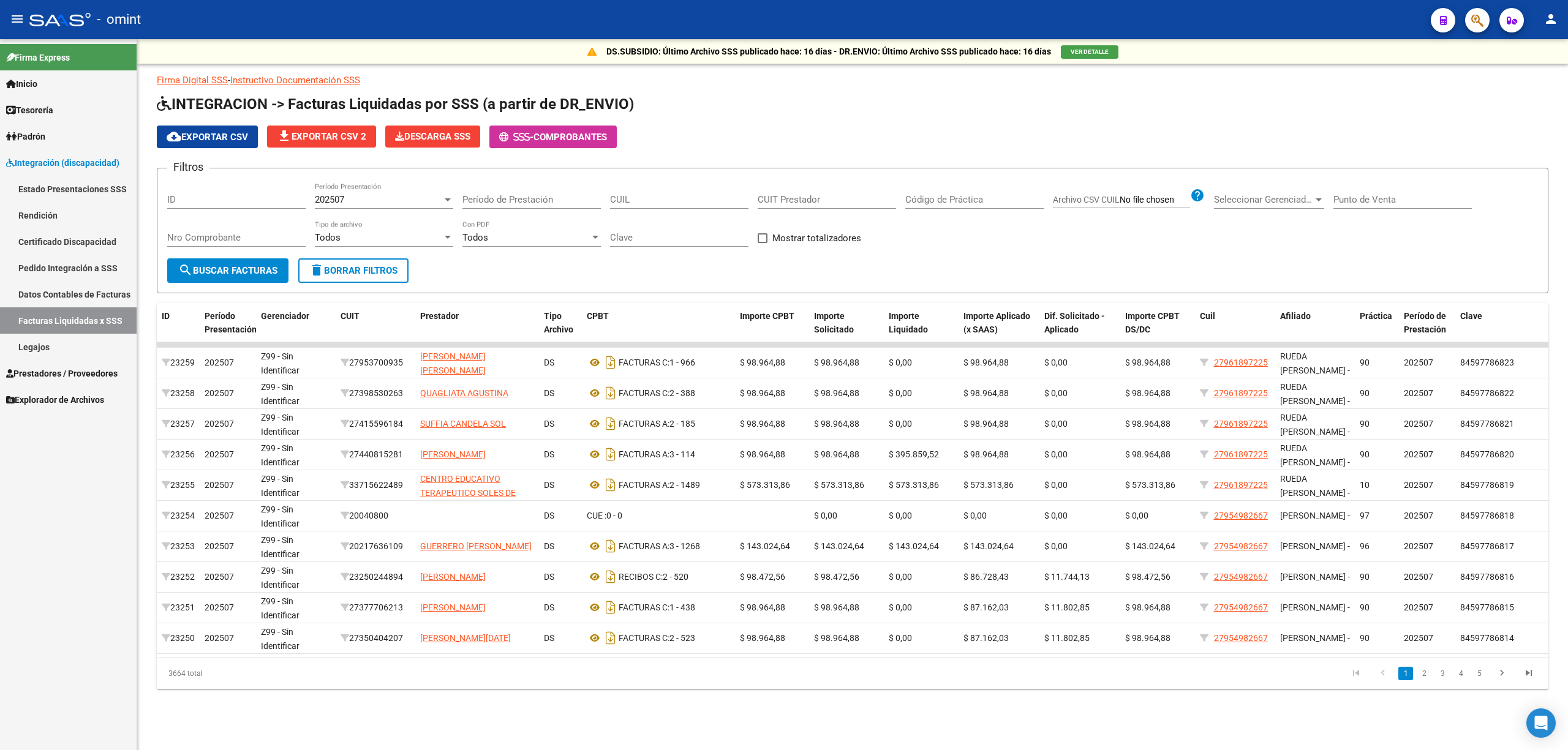
click at [375, 199] on div "202507" at bounding box center [379, 199] width 128 height 11
click at [347, 177] on span "Todos" at bounding box center [384, 173] width 139 height 27
click at [823, 196] on input "CUIT Prestador" at bounding box center [826, 199] width 139 height 11
paste input "20-57998503-9"
type input "20-57998503-9"
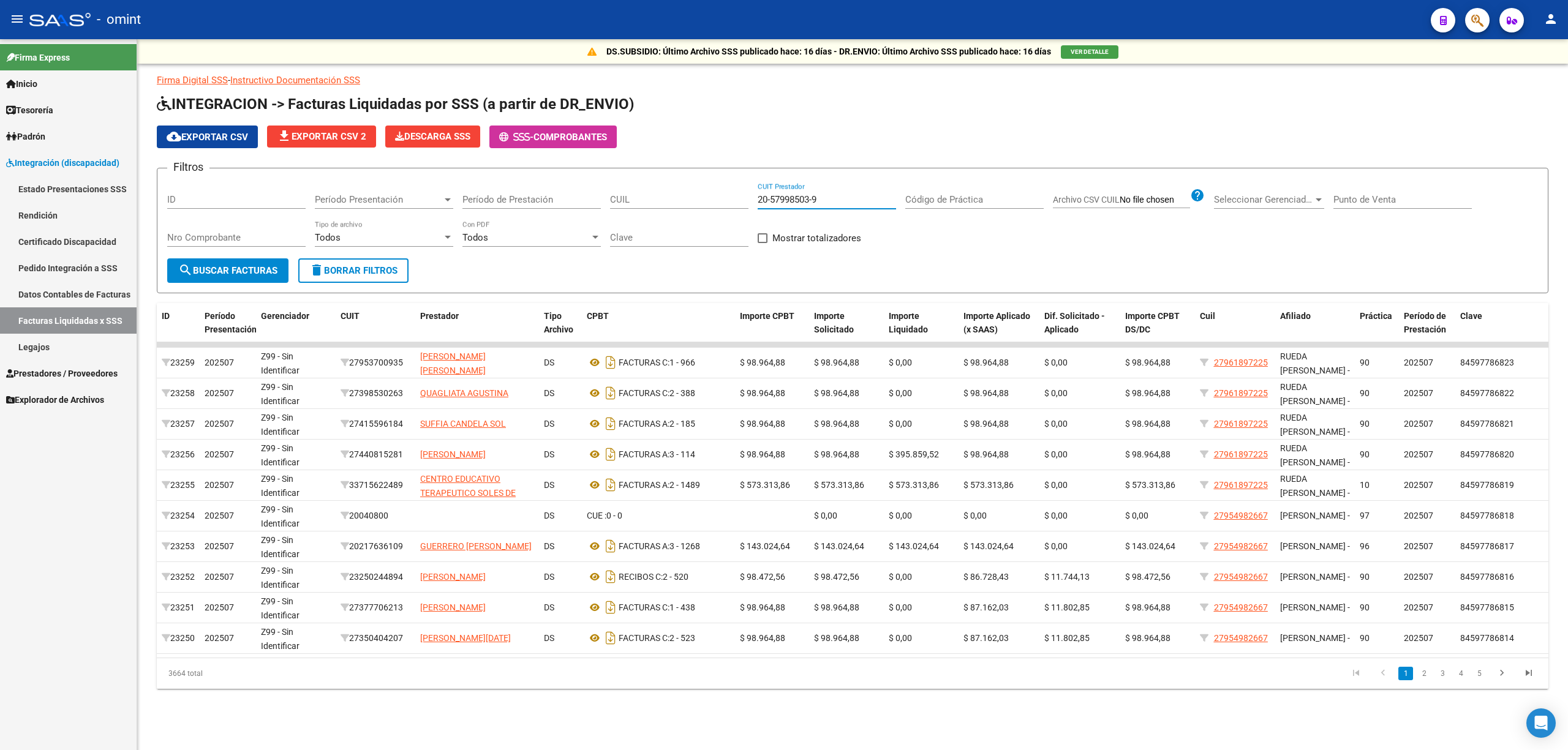
click at [243, 265] on span "search Buscar Facturas" at bounding box center [228, 271] width 100 height 11
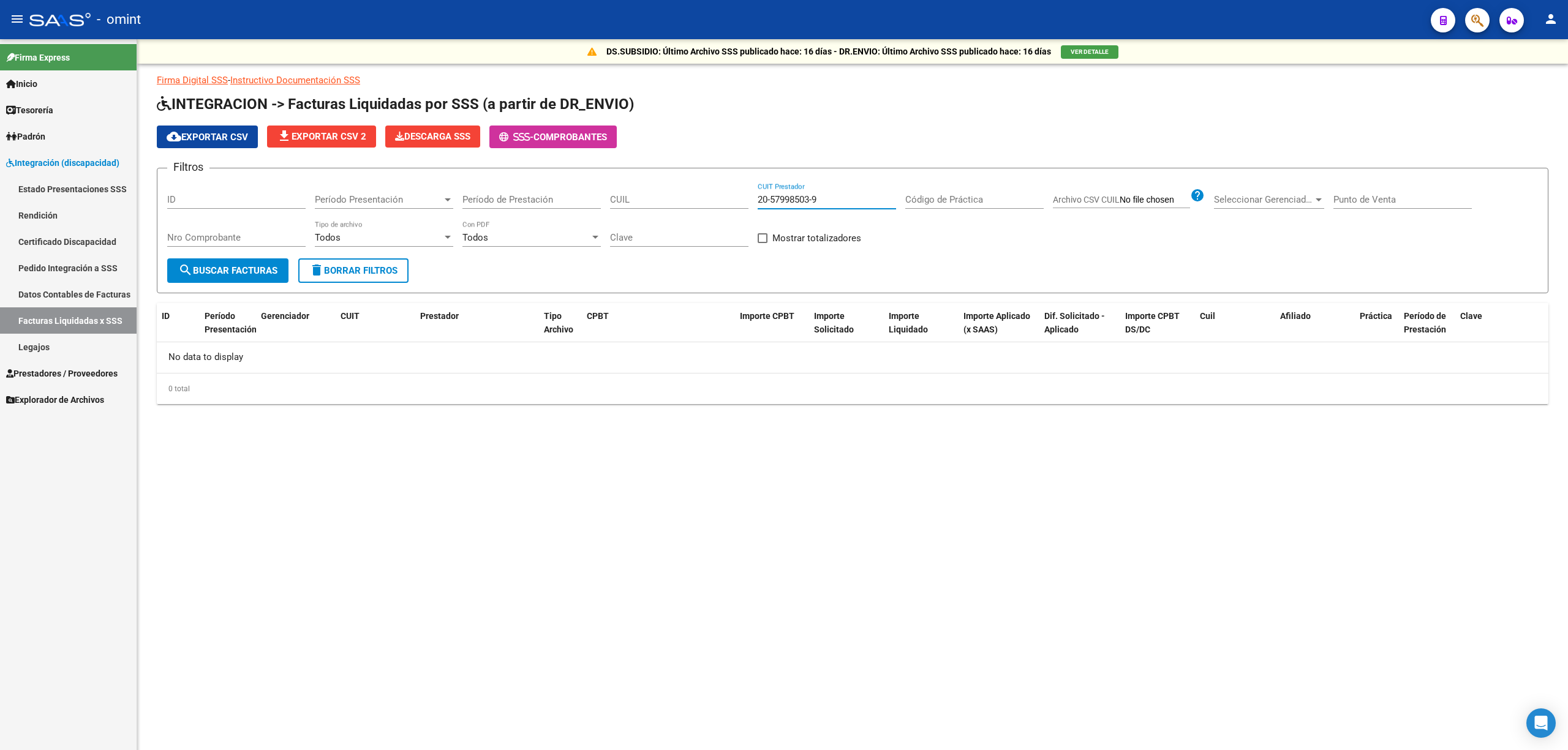
drag, startPoint x: 827, startPoint y: 199, endPoint x: 688, endPoint y: 201, distance: 139.0
click at [688, 201] on div "Filtros ID Período Presentación Período Presentación Período de Prestación CUIL…" at bounding box center [852, 218] width 1371 height 81
click at [676, 201] on input "CUIL" at bounding box center [678, 199] width 139 height 11
paste input "20-57998503-9"
type input "20-57998503-9"
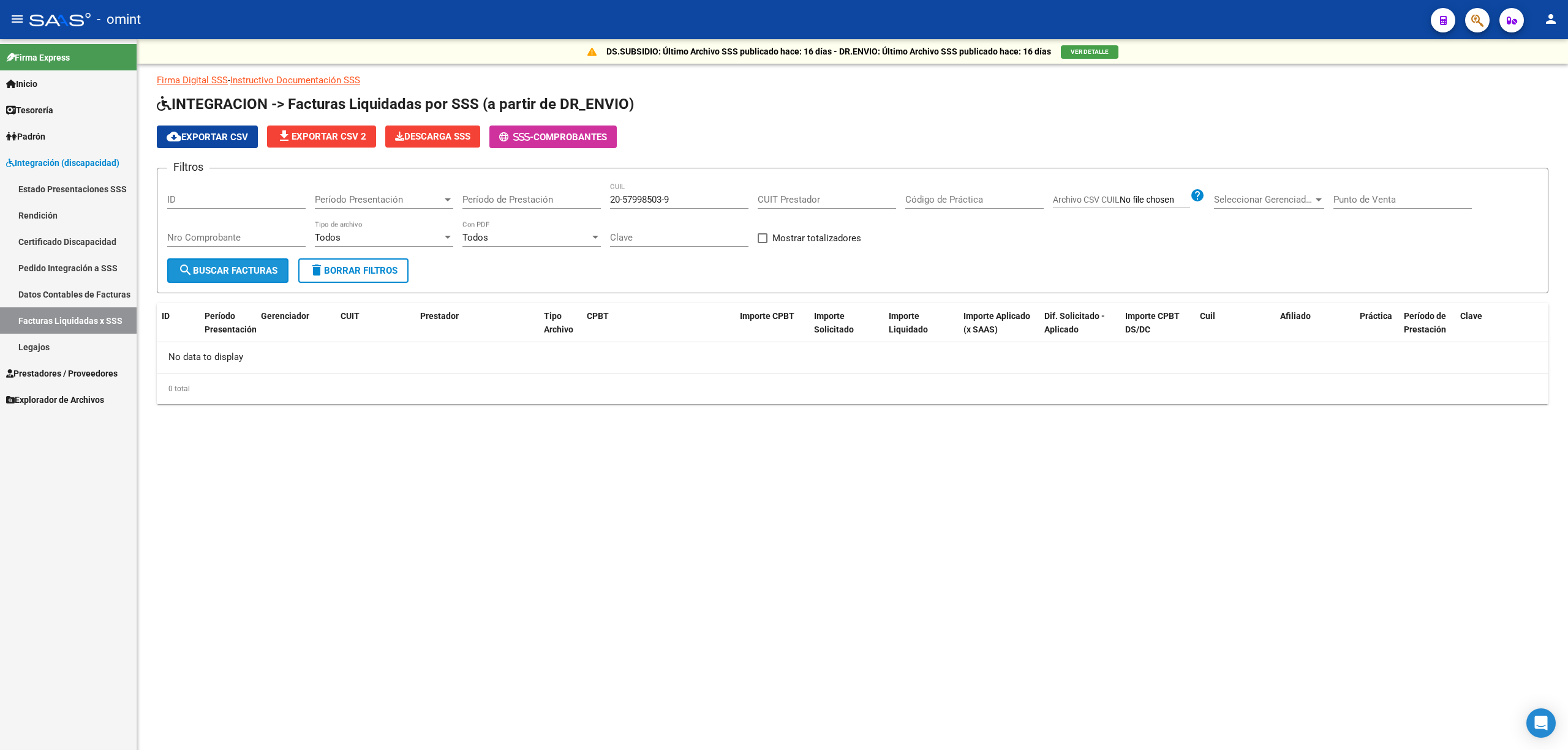
click at [253, 267] on span "search Buscar Facturas" at bounding box center [228, 271] width 100 height 11
click at [368, 265] on span "delete Borrar Filtros" at bounding box center [352, 271] width 88 height 11
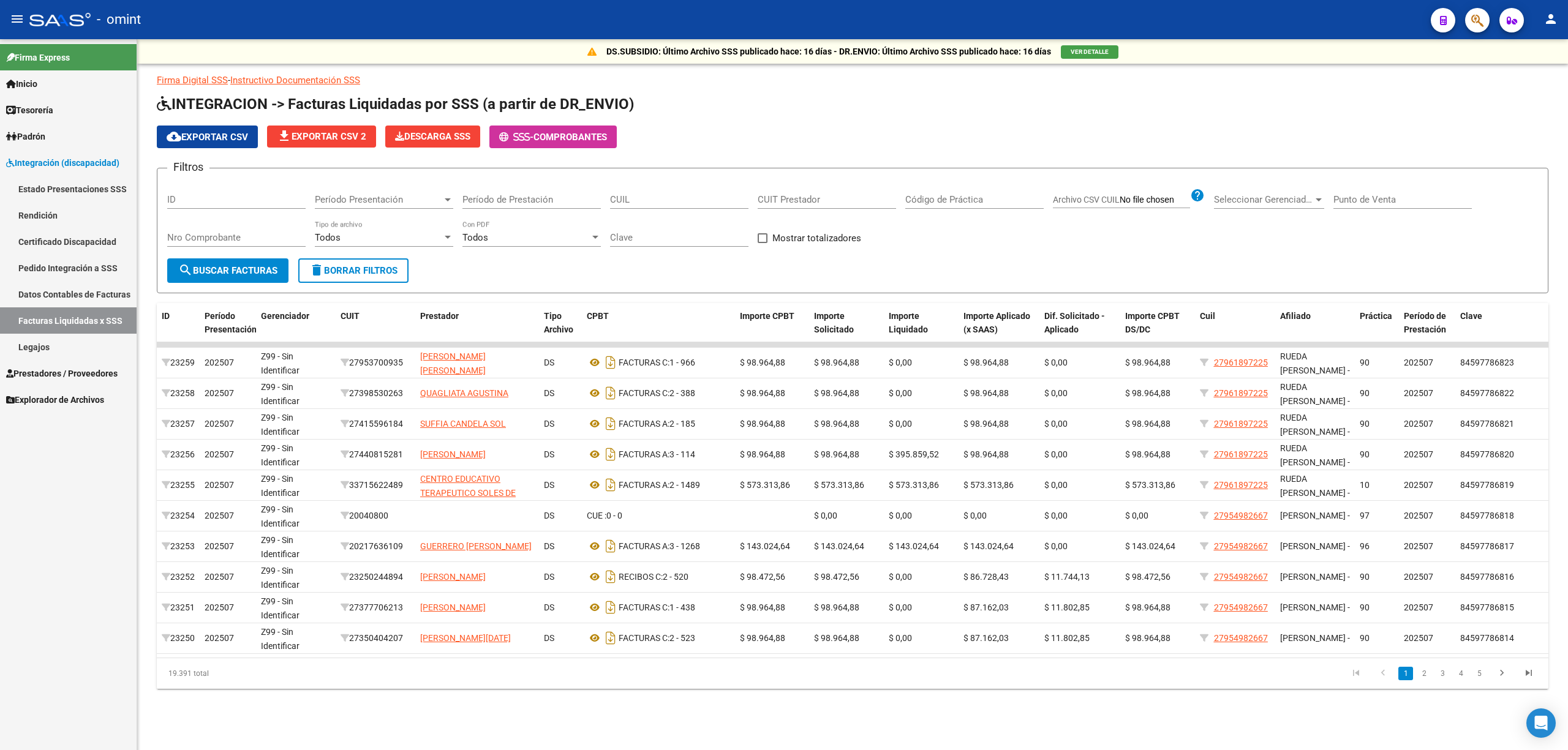
click at [56, 162] on span "Integración (discapacidad)" at bounding box center [63, 162] width 113 height 14
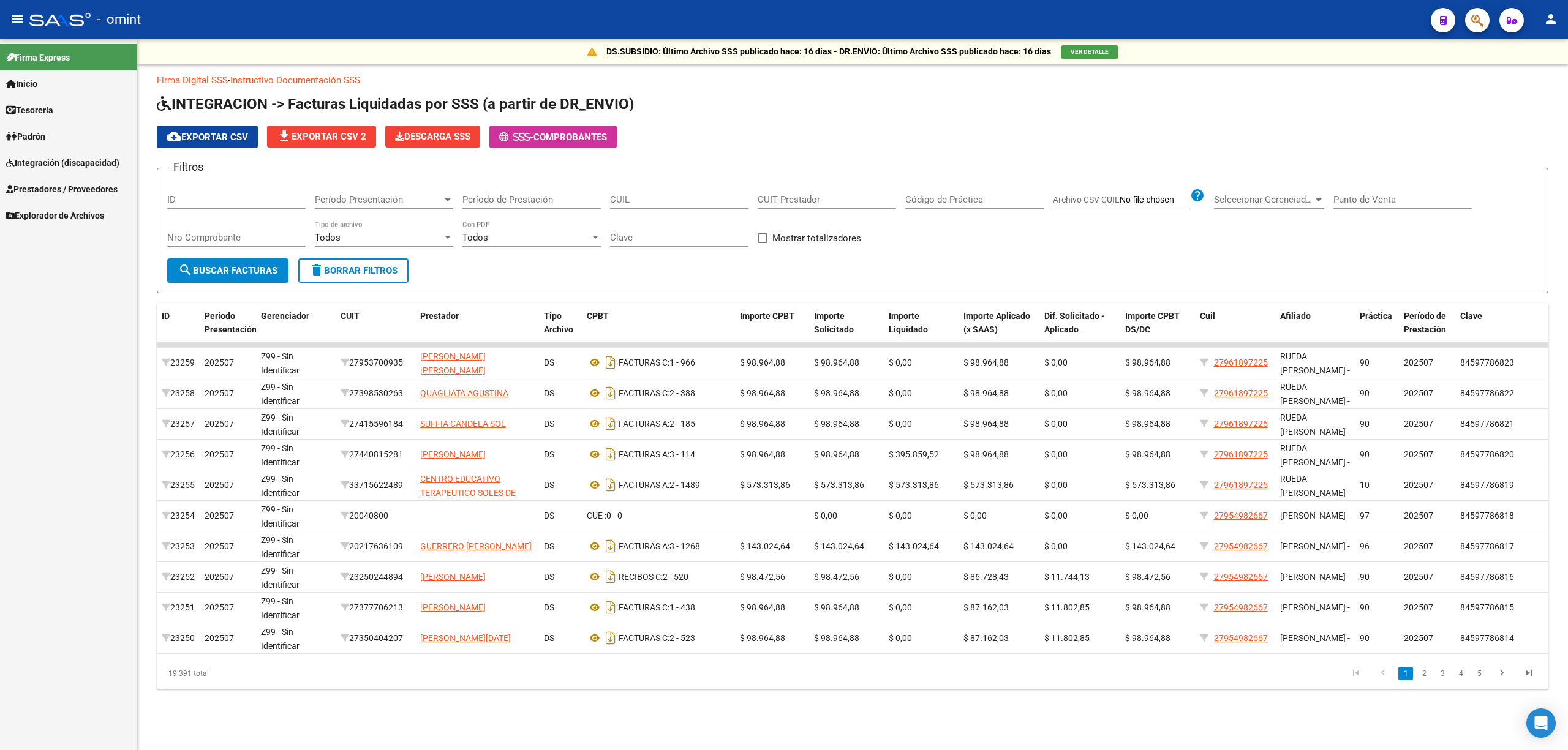
click at [63, 189] on span "Prestadores / Proveedores" at bounding box center [62, 188] width 111 height 14
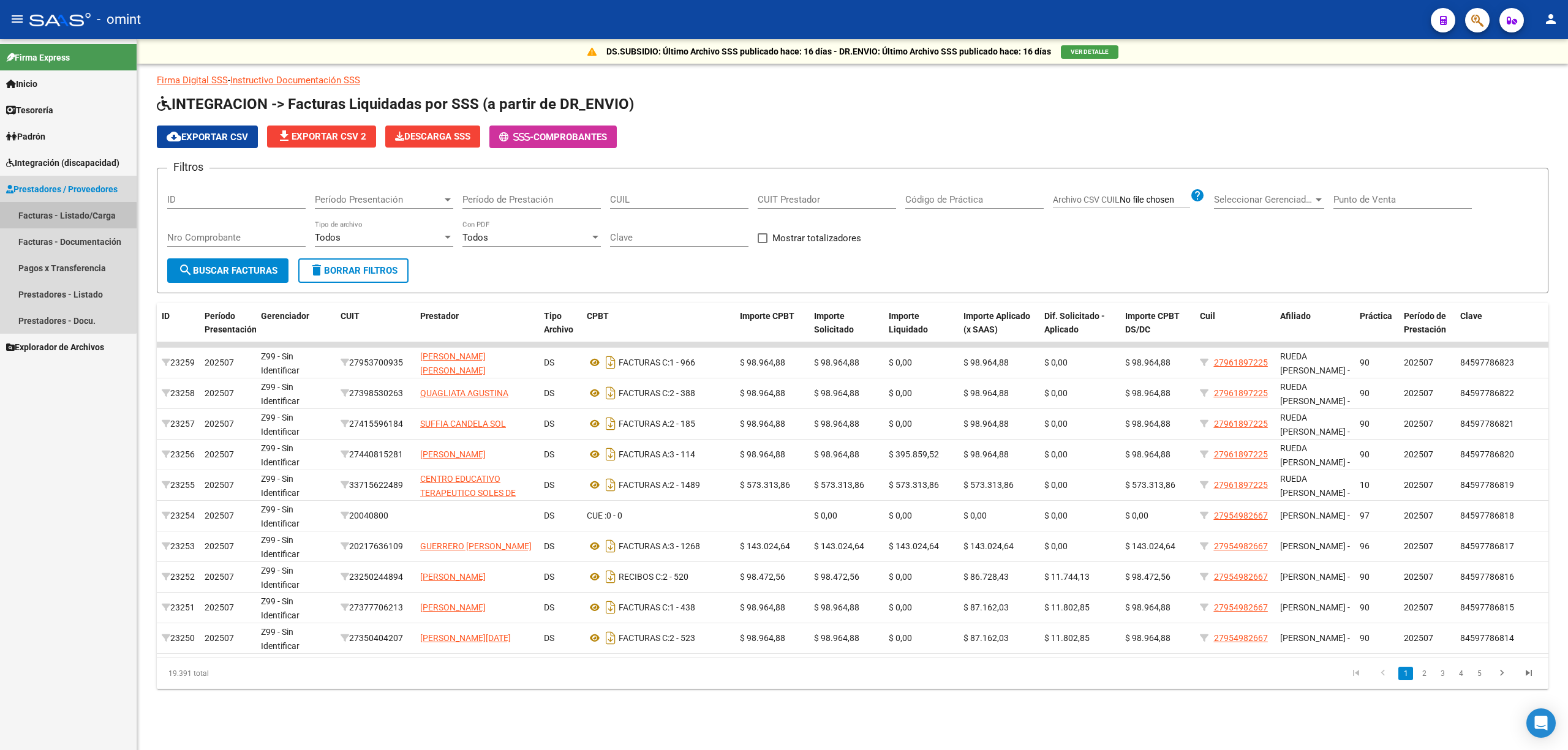
click at [60, 216] on link "Facturas - Listado/Carga" at bounding box center [68, 215] width 137 height 26
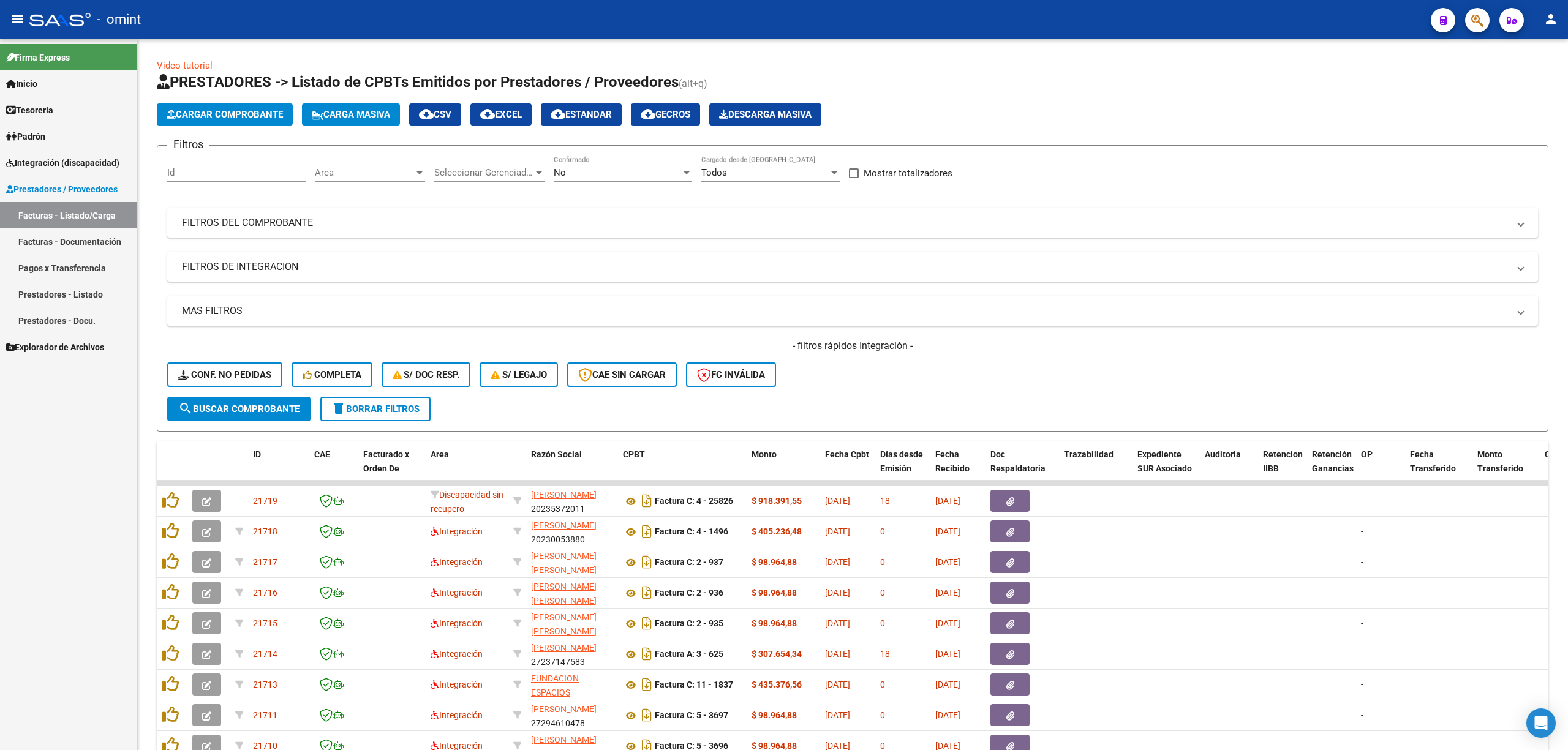
click at [261, 169] on input "Id" at bounding box center [236, 173] width 139 height 11
click at [226, 178] on input "Id" at bounding box center [236, 173] width 139 height 11
click at [239, 179] on div "Id" at bounding box center [236, 168] width 139 height 26
paste input "21649"
type input "21649"
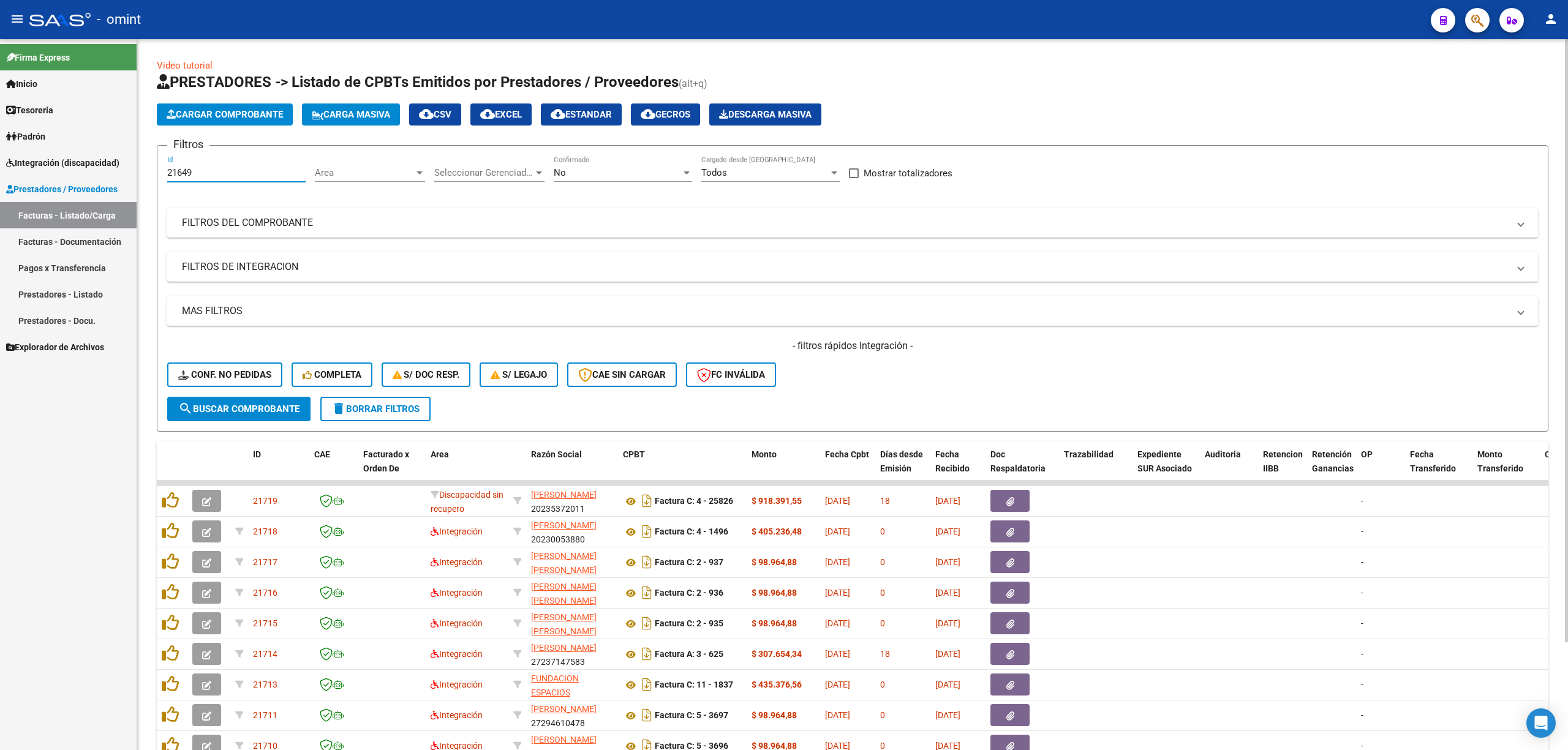
click at [238, 400] on button "search Buscar Comprobante" at bounding box center [239, 409] width 143 height 24
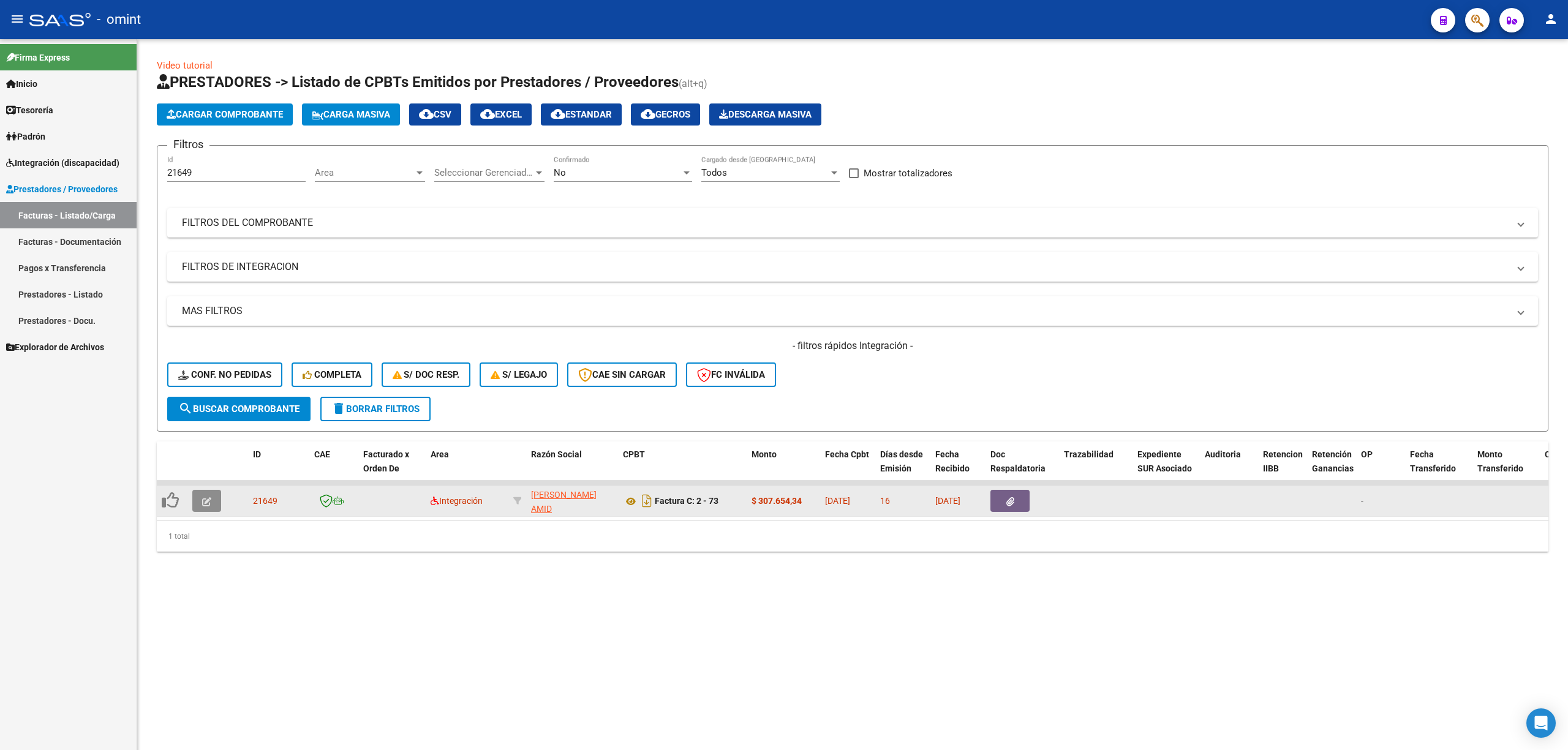
click at [198, 495] on button "button" at bounding box center [207, 501] width 29 height 22
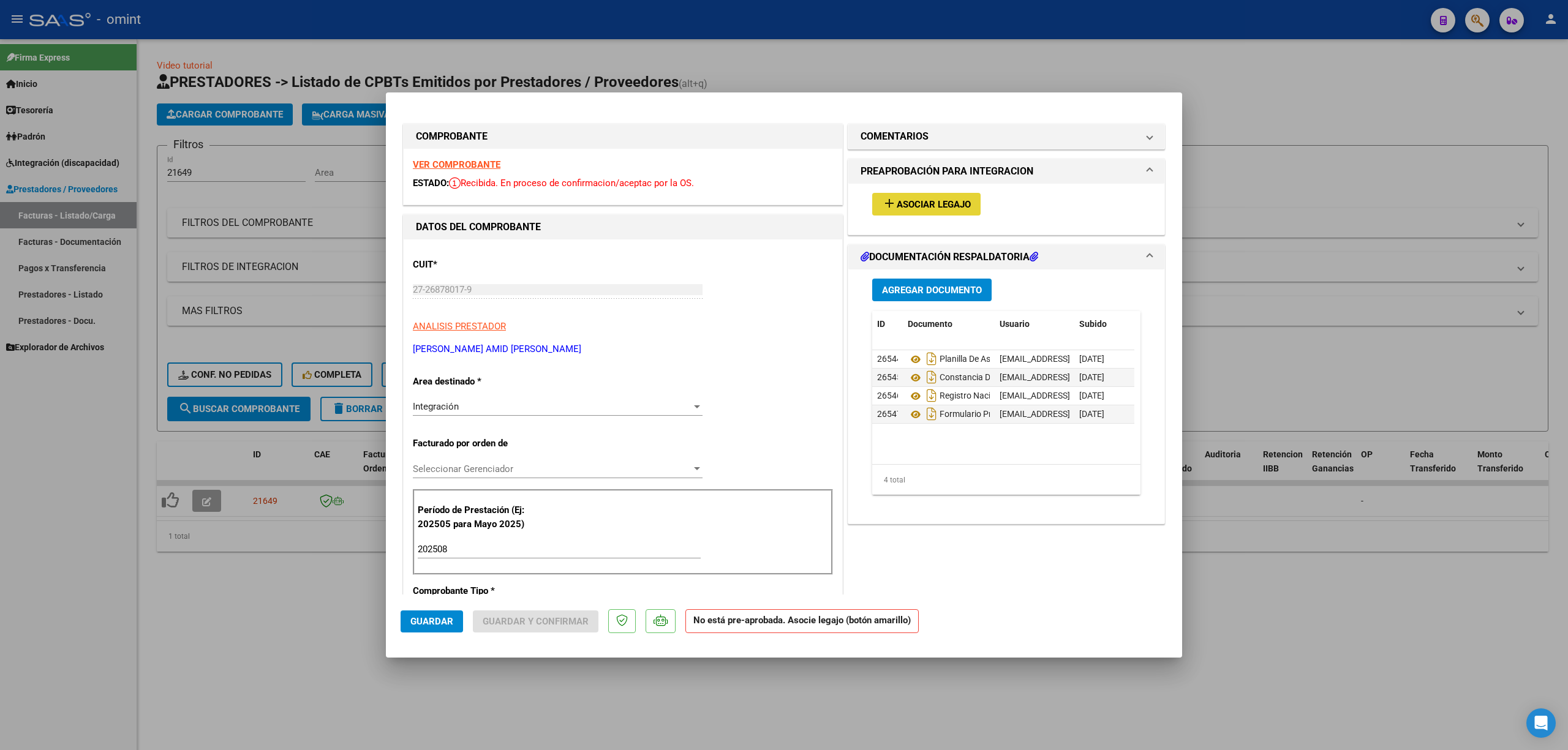
click at [939, 201] on span "Asociar Legajo" at bounding box center [934, 205] width 74 height 11
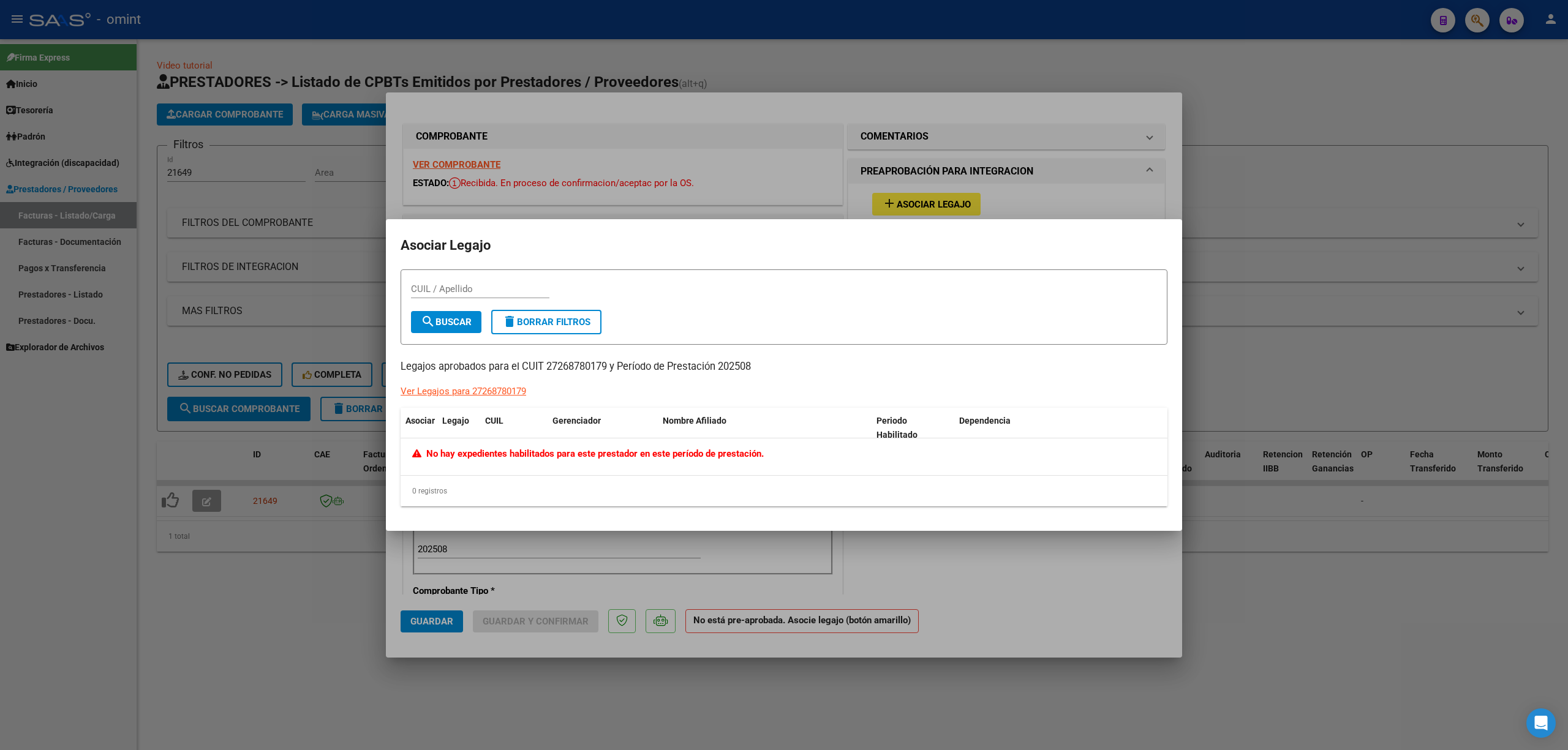
click at [765, 139] on div at bounding box center [784, 375] width 1568 height 750
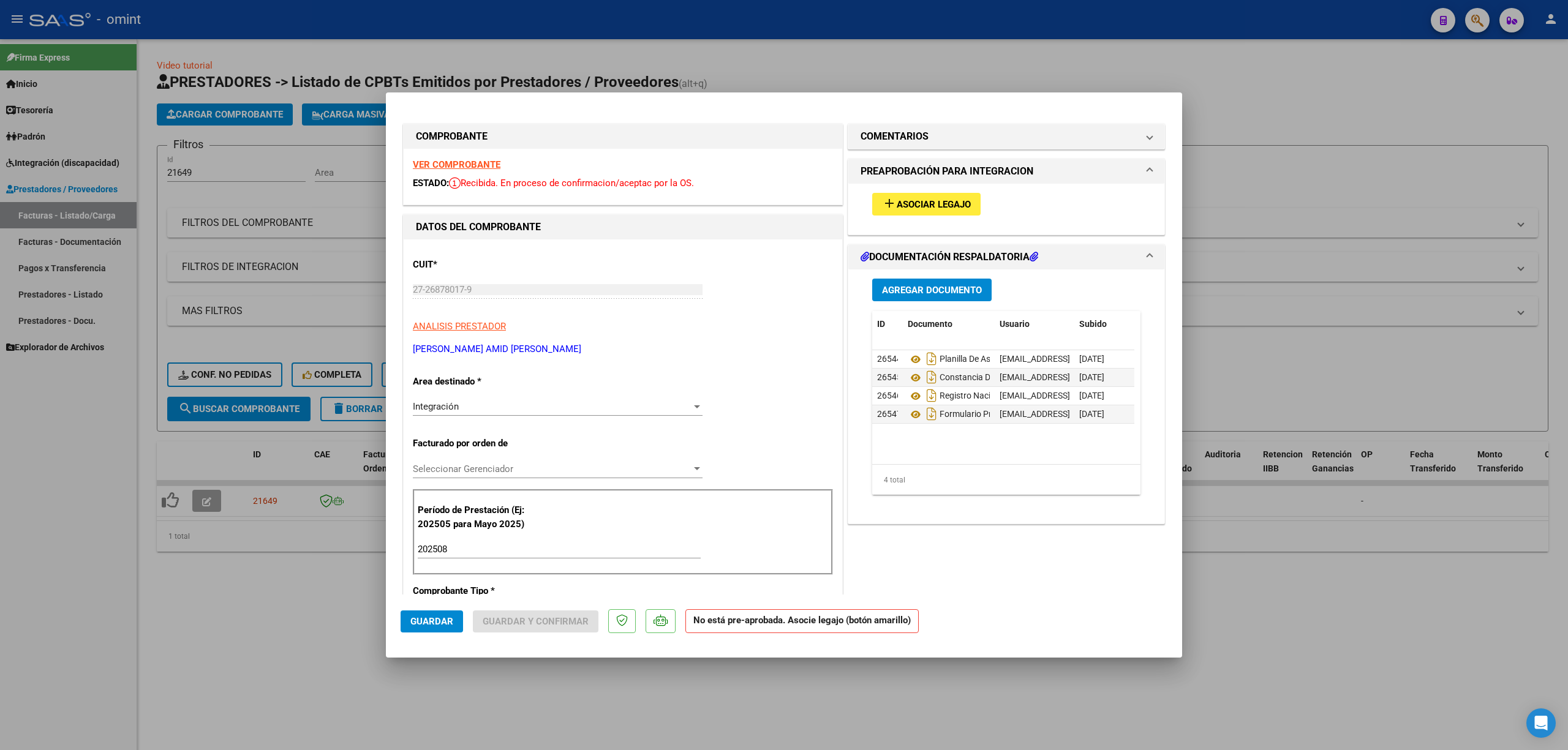
drag, startPoint x: 780, startPoint y: 60, endPoint x: 794, endPoint y: 56, distance: 14.6
click at [786, 58] on div at bounding box center [784, 375] width 1568 height 750
type input "$ 0,00"
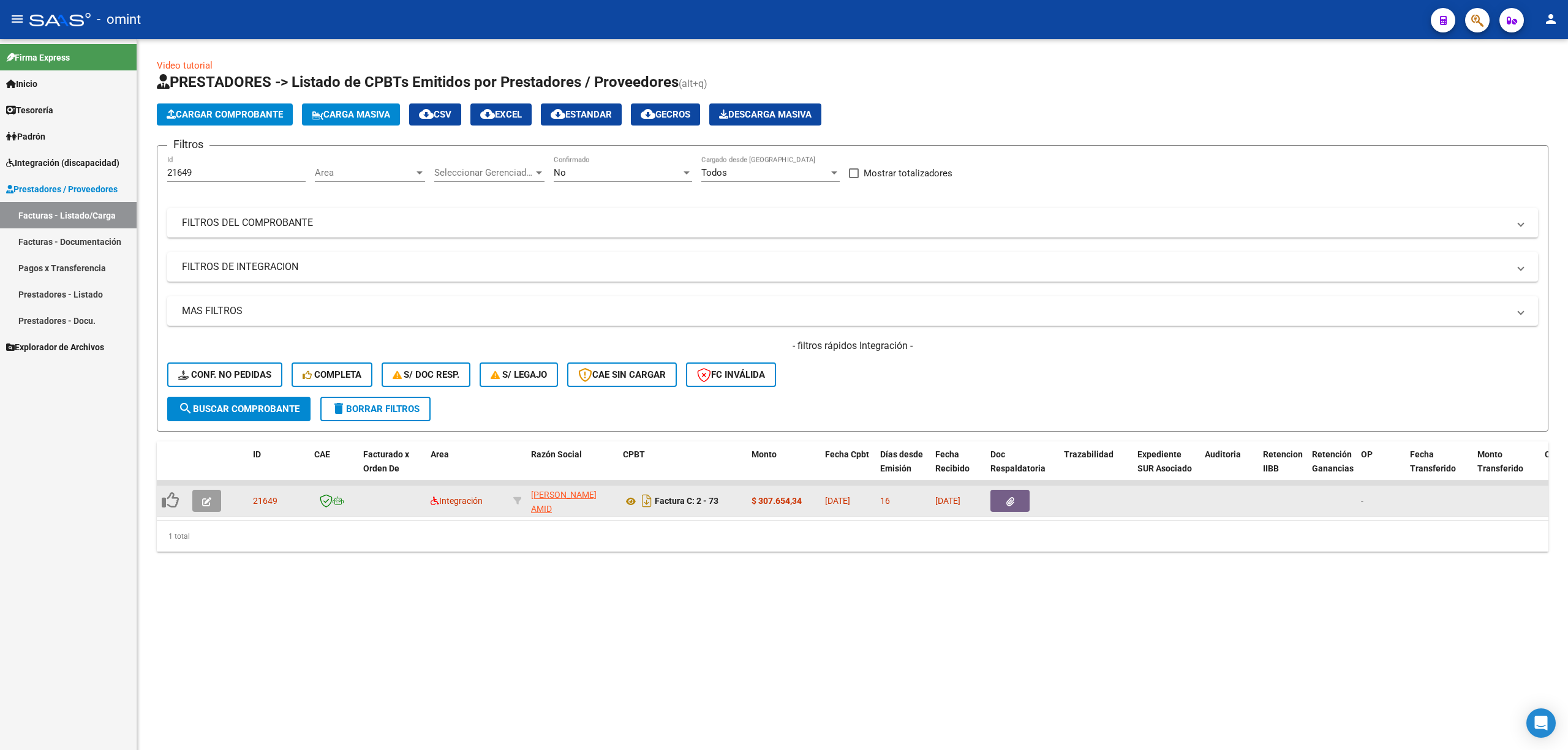
click at [206, 502] on icon "button" at bounding box center [207, 502] width 9 height 9
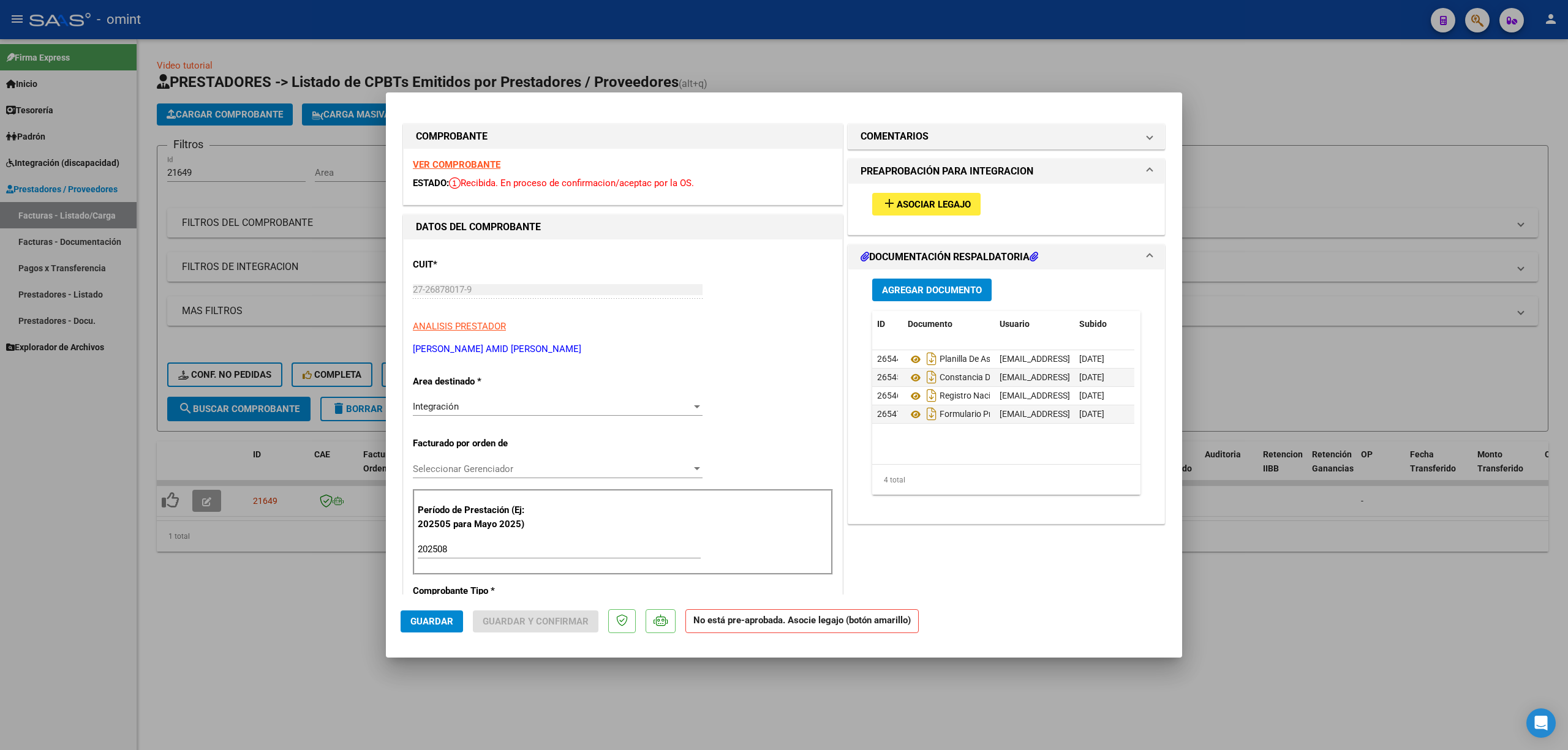
click at [444, 162] on strong "VER COMPROBANTE" at bounding box center [457, 165] width 88 height 11
click at [921, 204] on span "Asociar Legajo" at bounding box center [934, 205] width 74 height 11
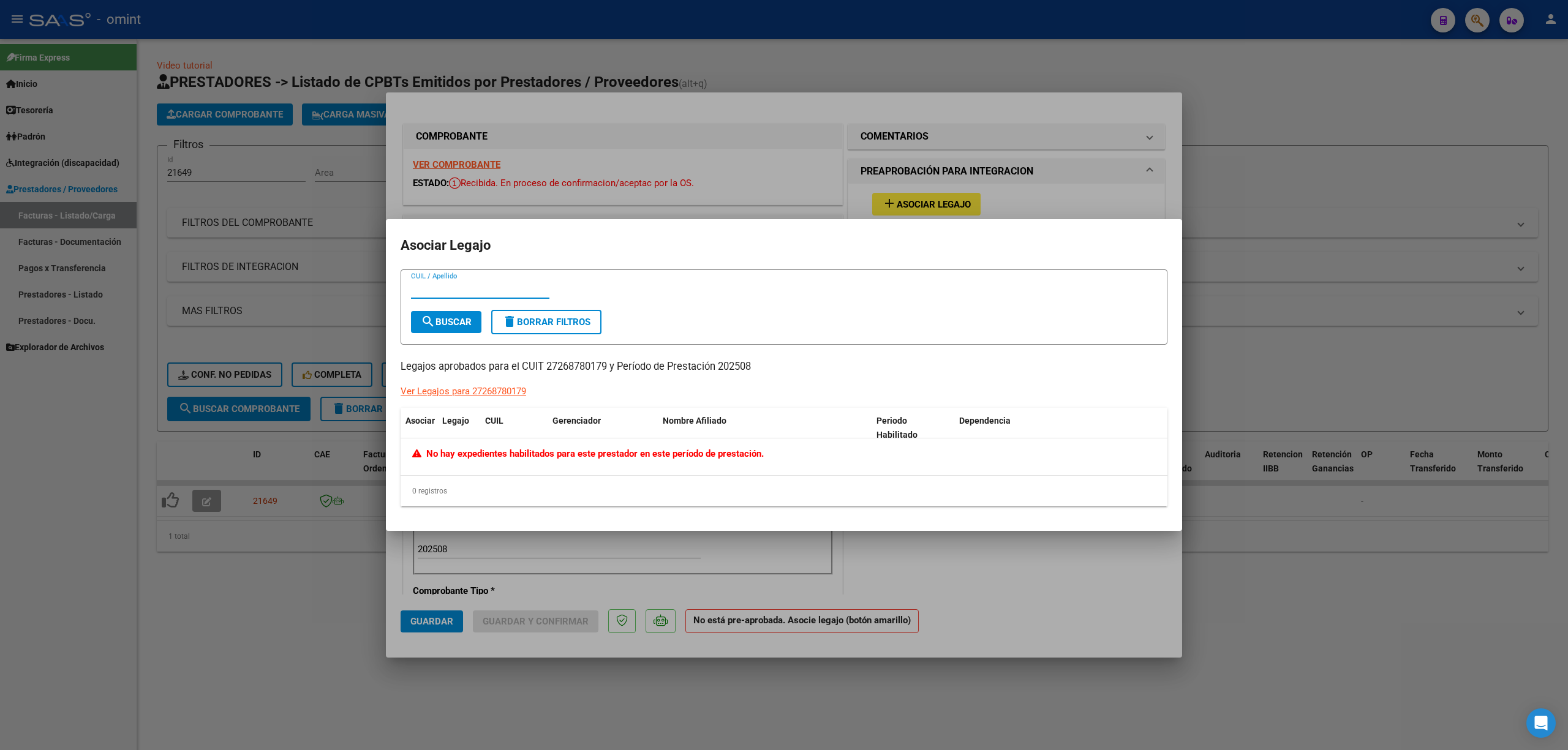
click at [744, 159] on div at bounding box center [784, 375] width 1568 height 750
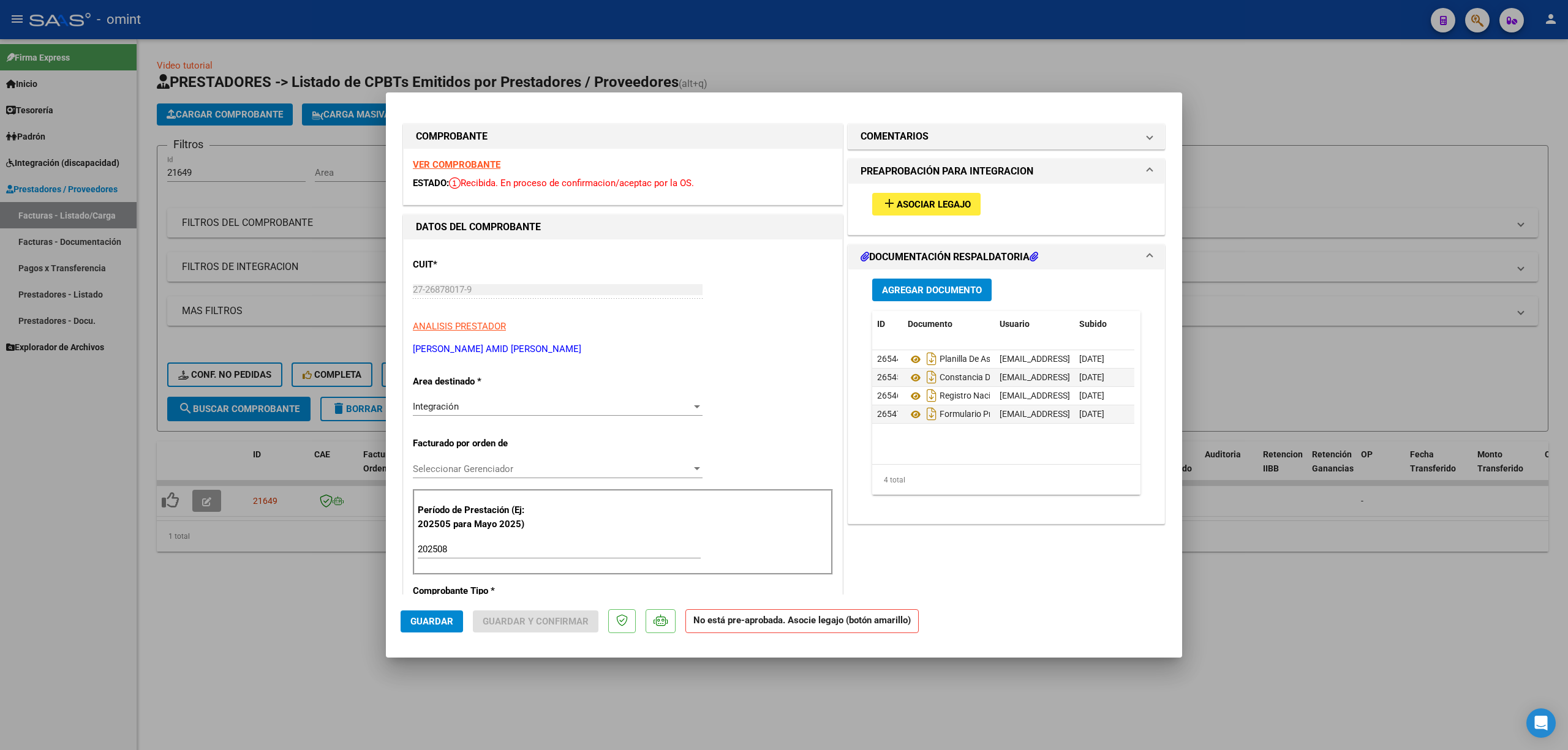
click at [477, 162] on strong "VER COMPROBANTE" at bounding box center [457, 165] width 88 height 11
click at [897, 203] on span "Asociar Legajo" at bounding box center [934, 205] width 74 height 11
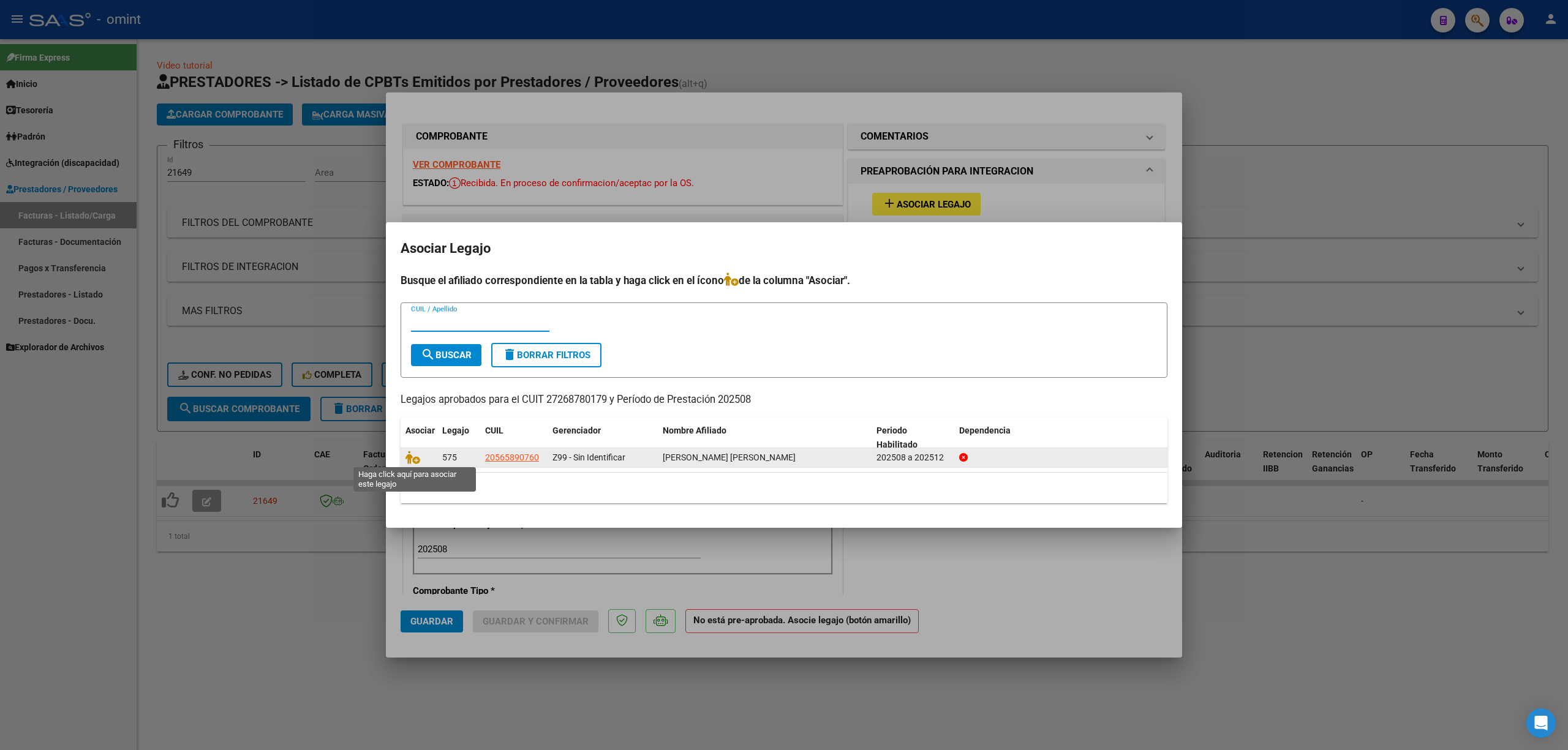
click at [409, 460] on icon at bounding box center [413, 457] width 14 height 14
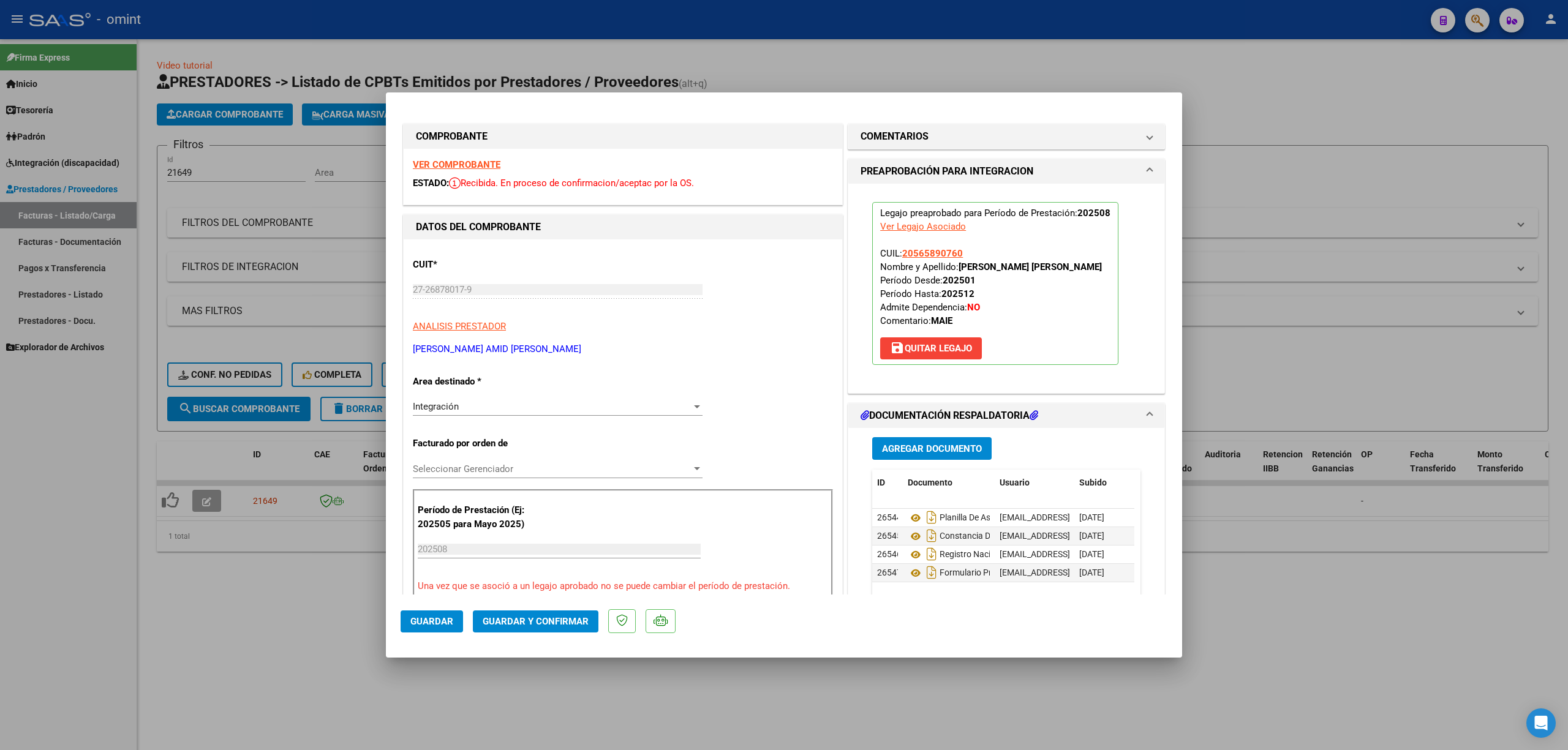
click at [480, 158] on div "VER COMPROBANTE ESTADO: Recibida. En proceso de confirmacion/aceptac por la OS." at bounding box center [623, 177] width 438 height 56
click at [488, 166] on strong "VER COMPROBANTE" at bounding box center [457, 165] width 88 height 11
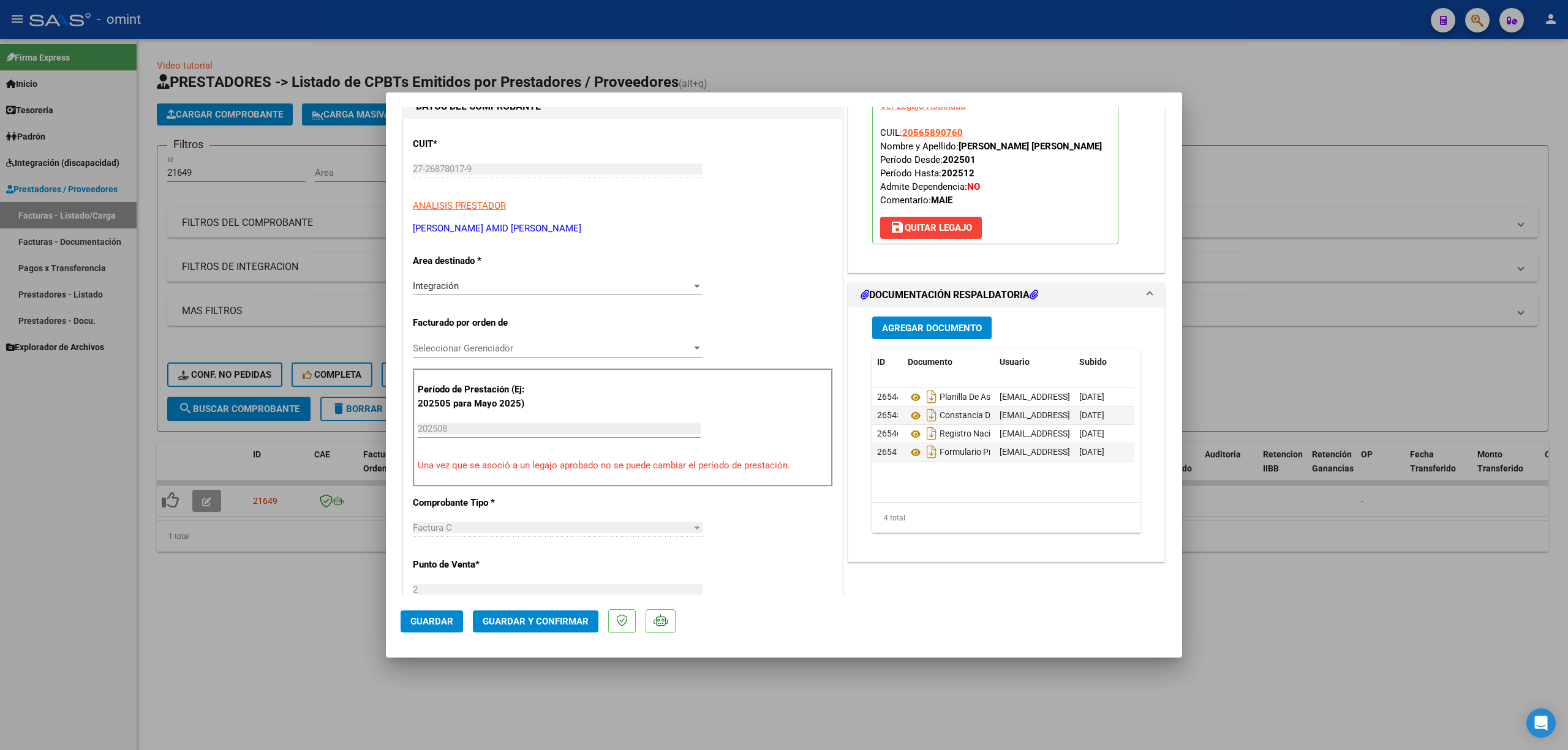
scroll to position [82, 0]
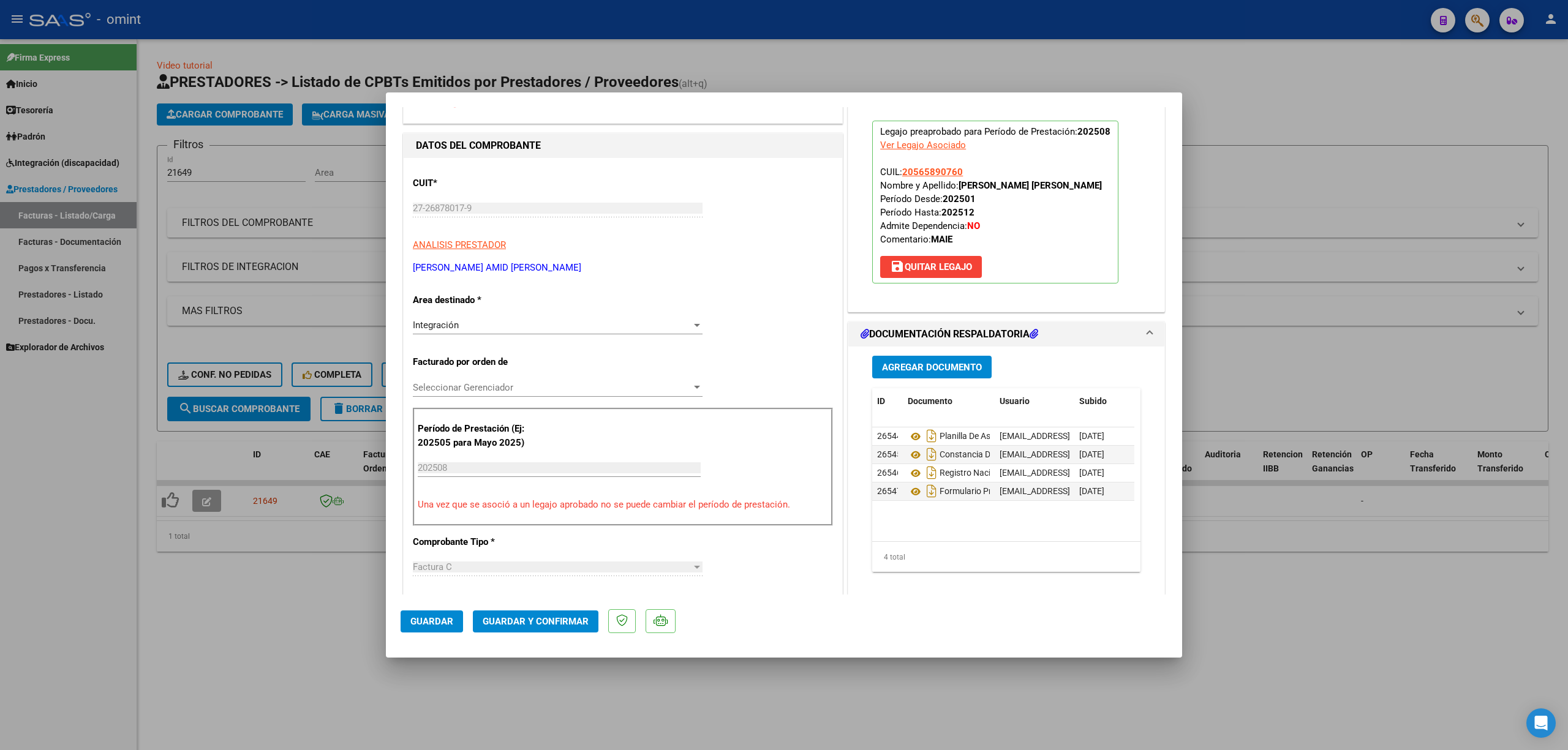
click at [529, 622] on span "Guardar y Confirmar" at bounding box center [535, 621] width 106 height 11
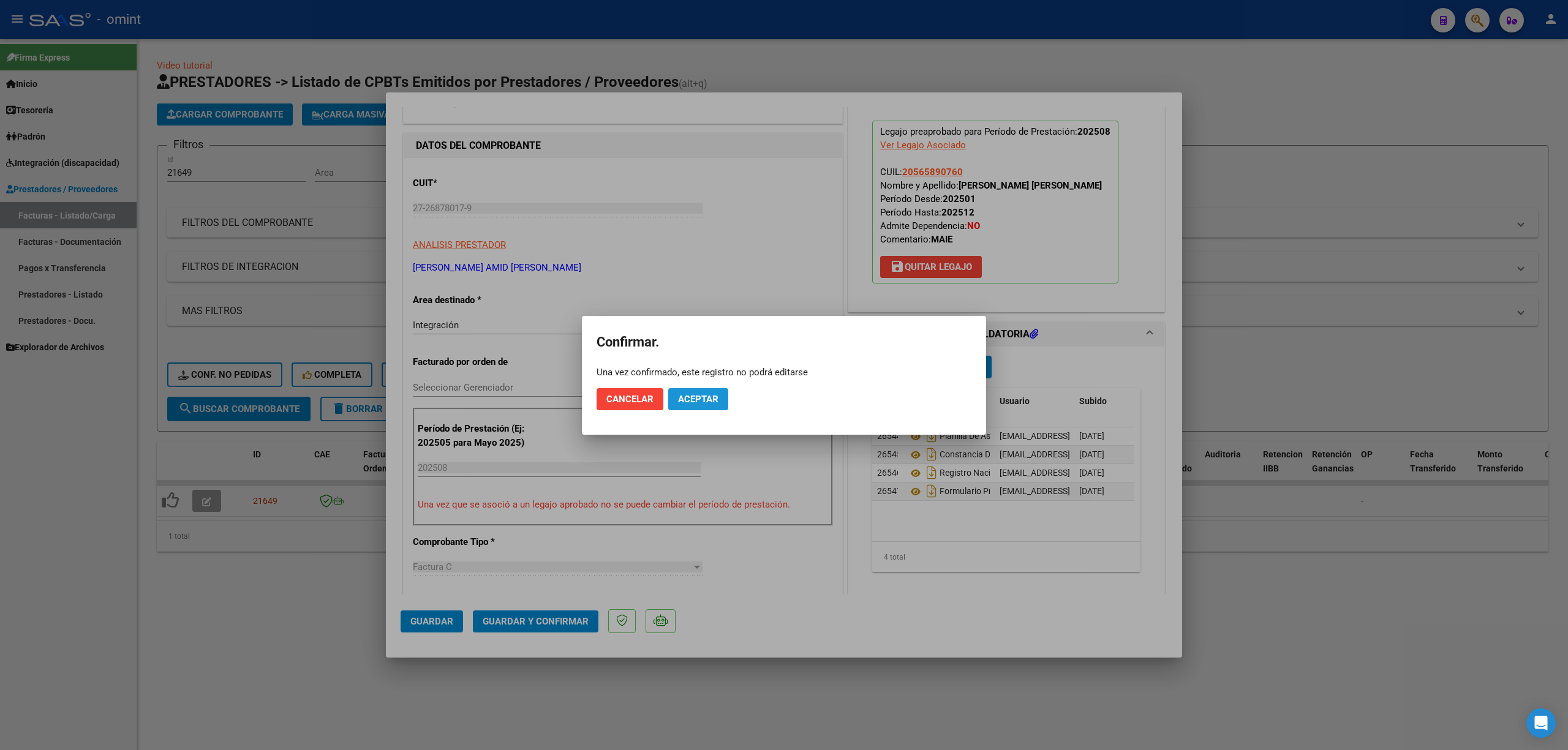
click at [697, 395] on span "Aceptar" at bounding box center [697, 399] width 41 height 11
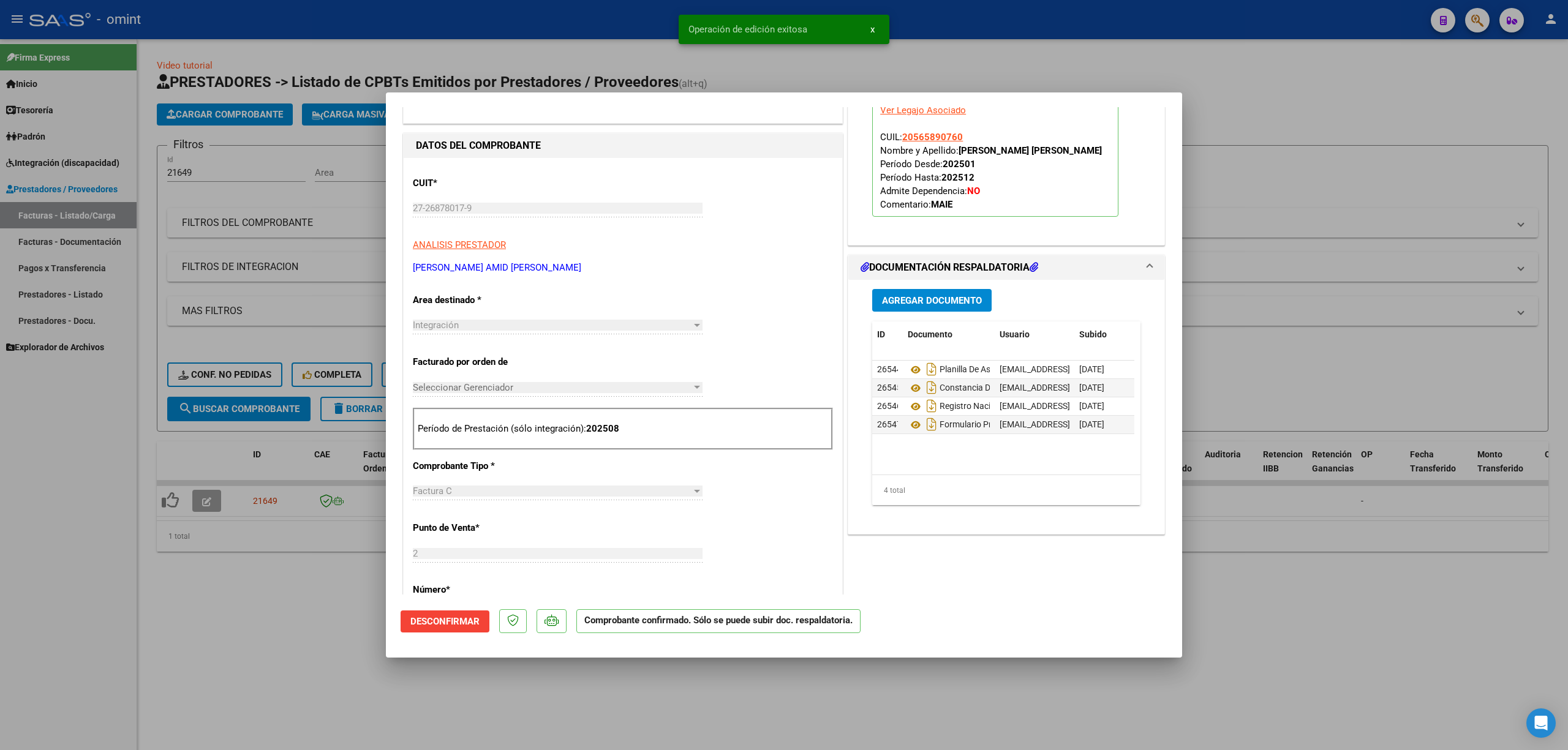
click at [319, 356] on div at bounding box center [784, 375] width 1568 height 750
type input "$ 0,00"
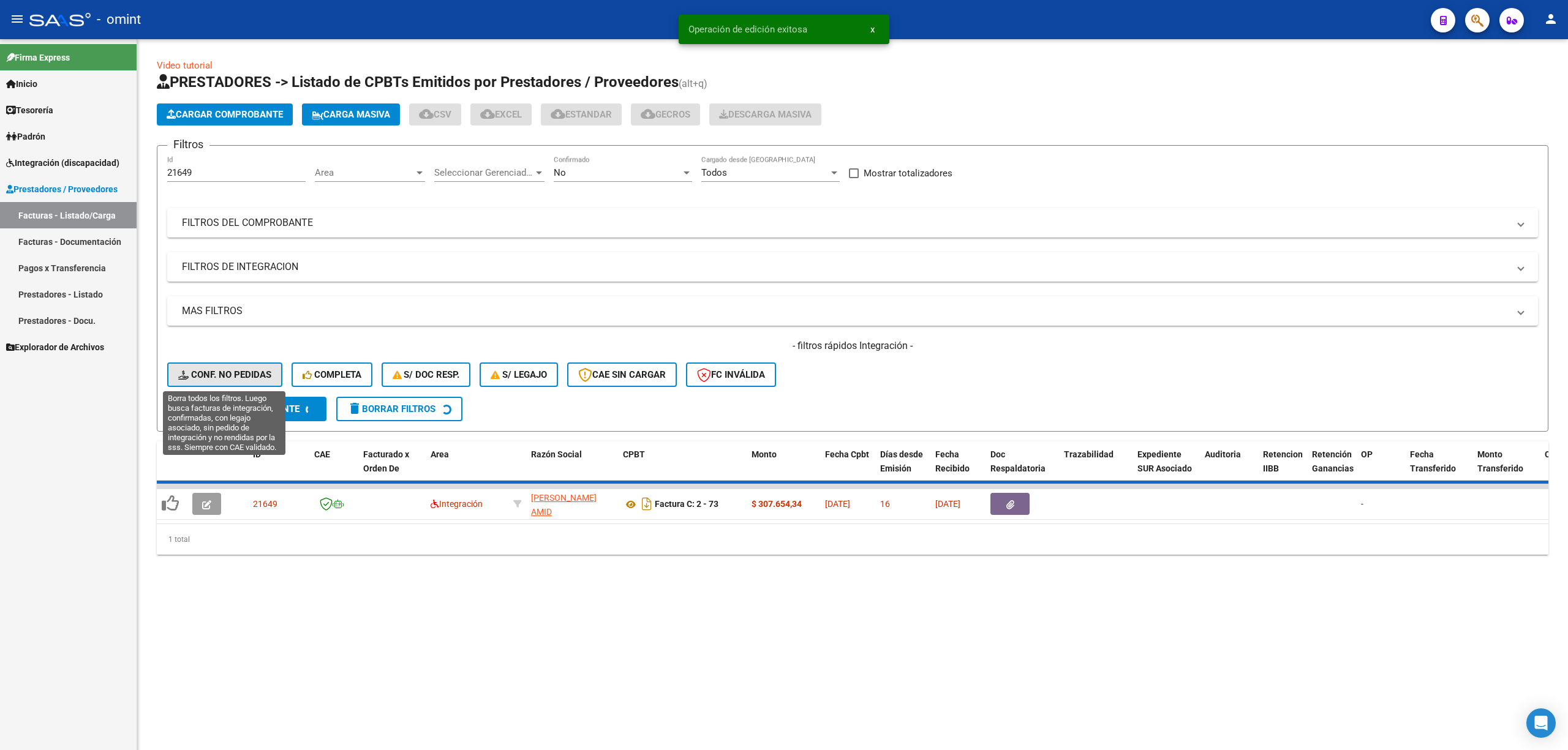
click at [229, 376] on span "Conf. no pedidas" at bounding box center [225, 375] width 93 height 11
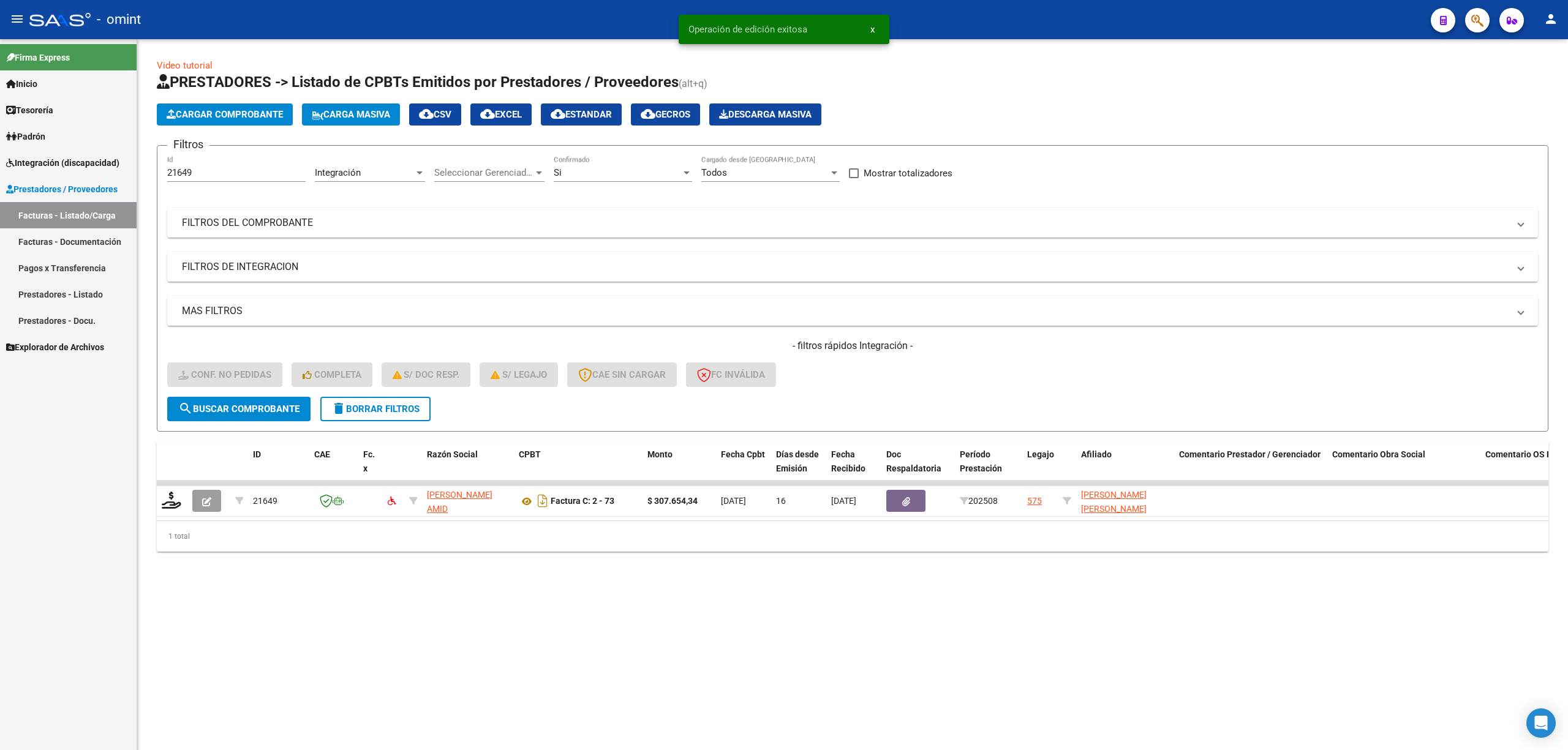
click at [170, 517] on datatable-selection "21649 PASCUAL AMID ROSANA MARIA 27268780179 Factura C: 2 - 73 $ 307.654,34 03/0…" at bounding box center [852, 514] width 1391 height 11
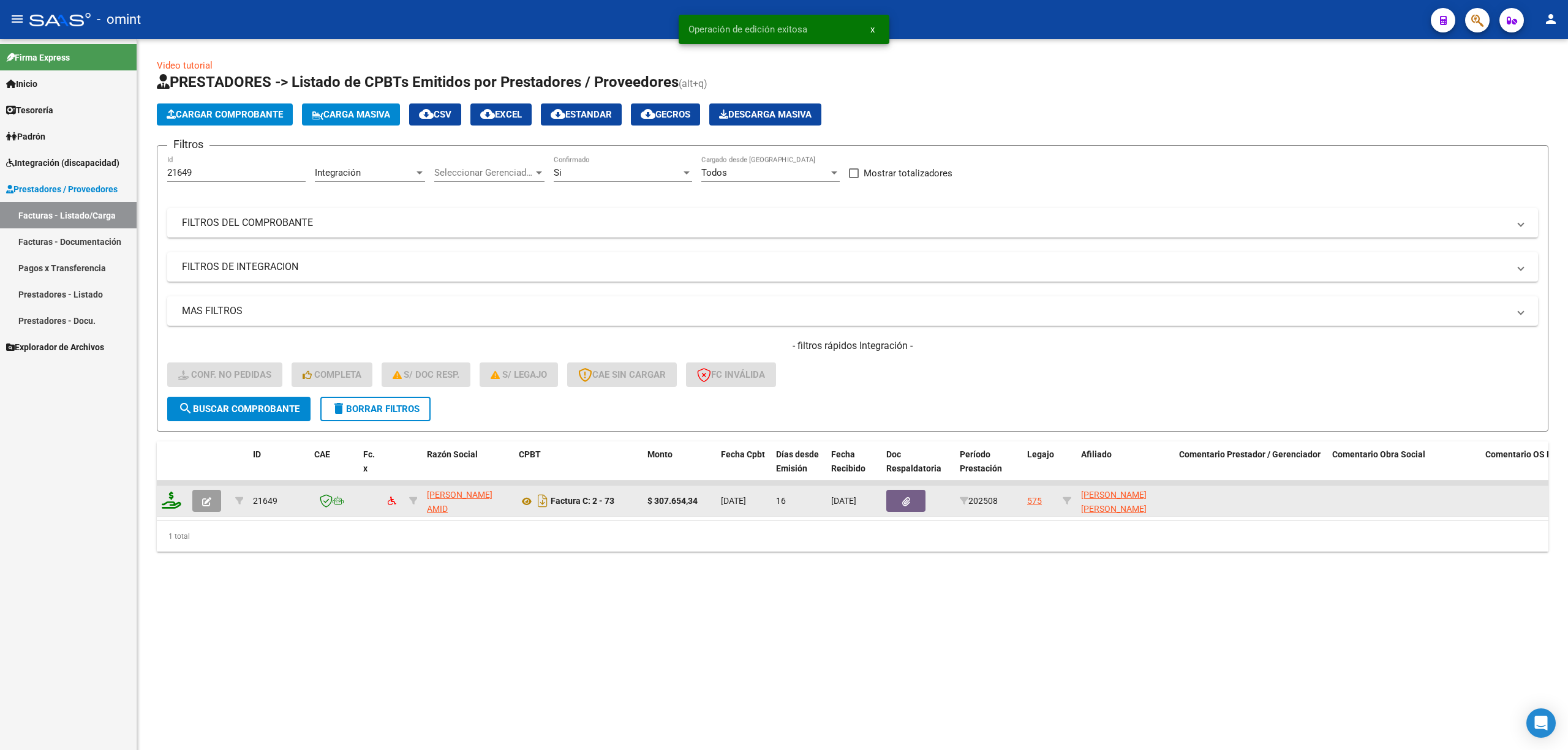
click at [170, 505] on icon at bounding box center [172, 500] width 20 height 17
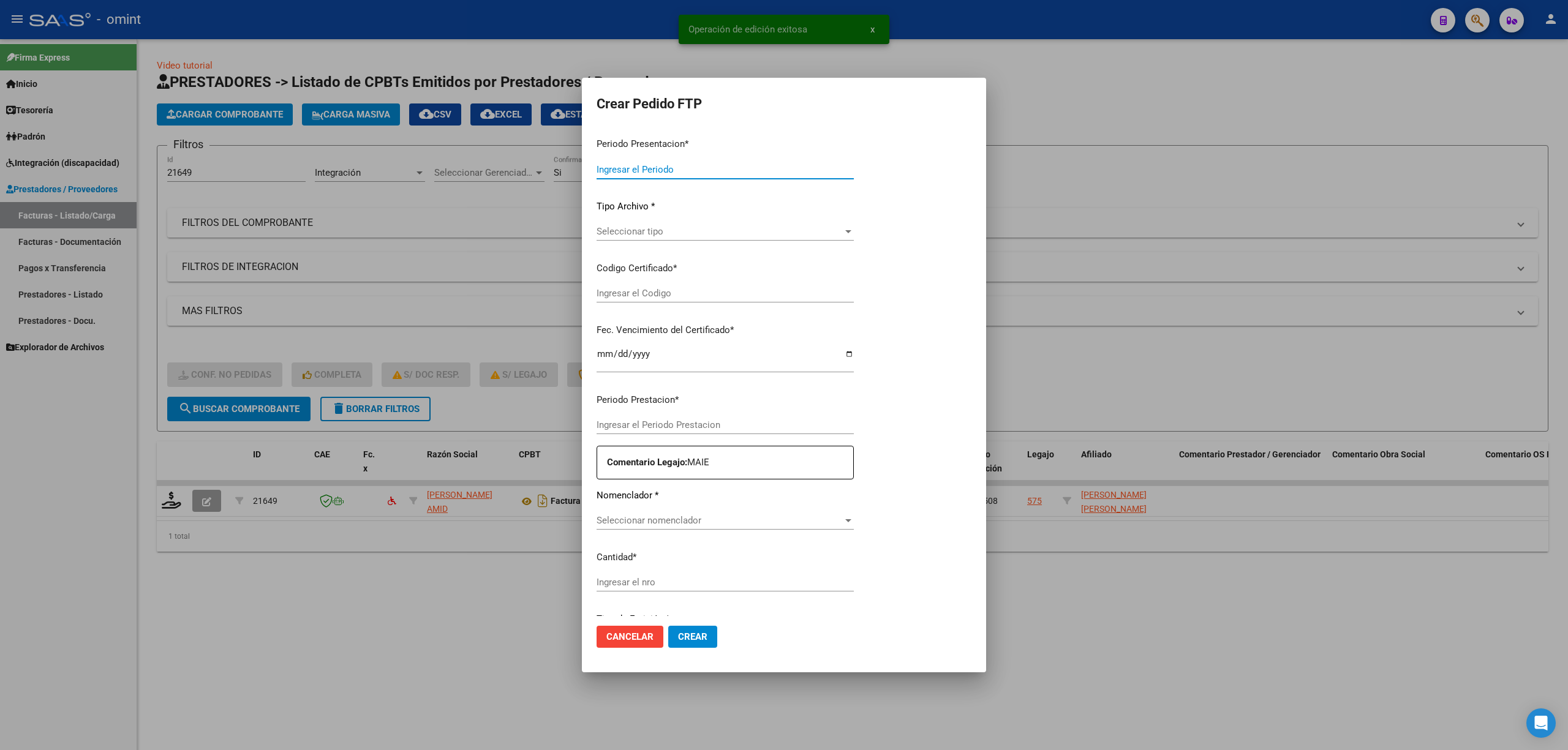
type input "202508"
type input "$ 307.654,34"
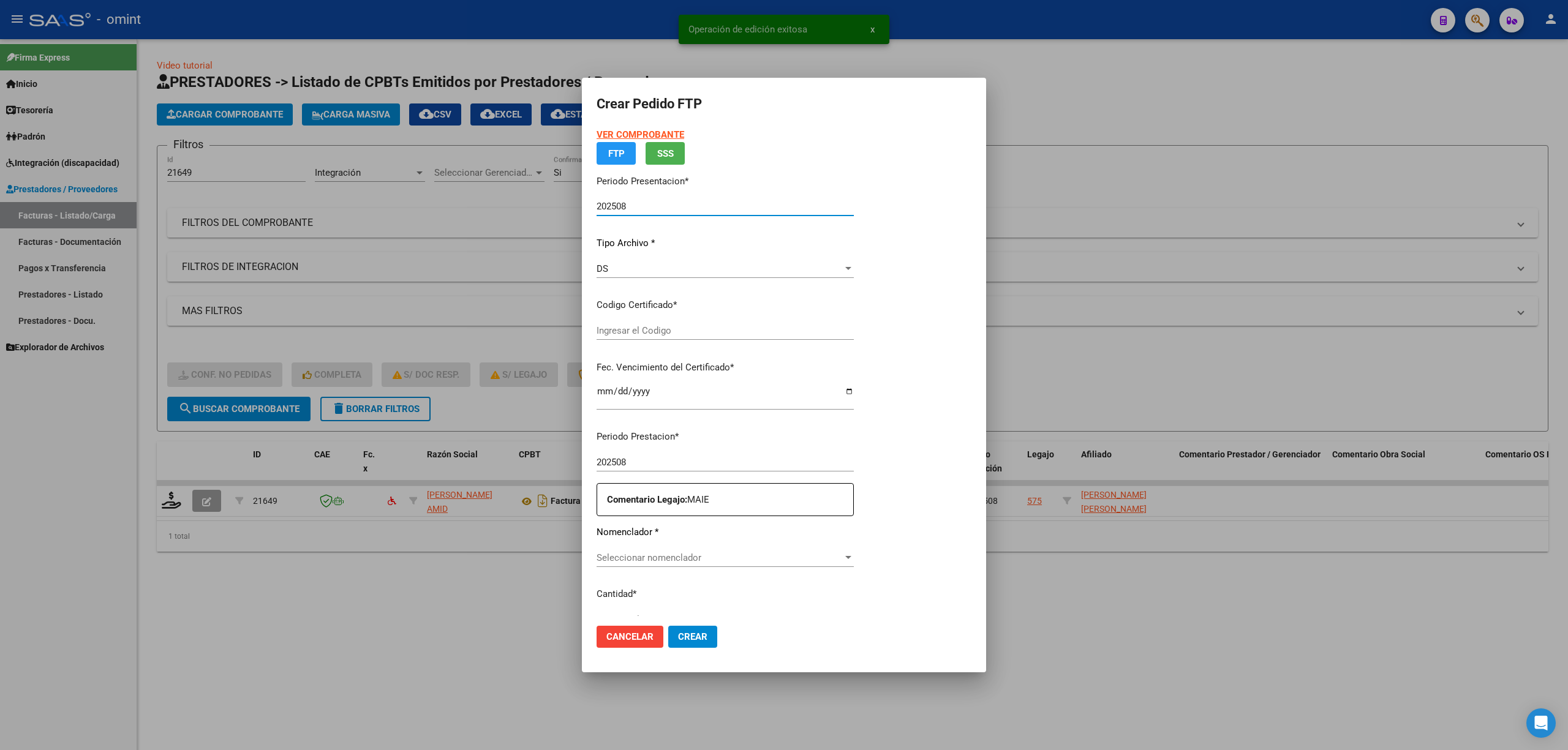
type input "6095974510"
type input "2026-05-27"
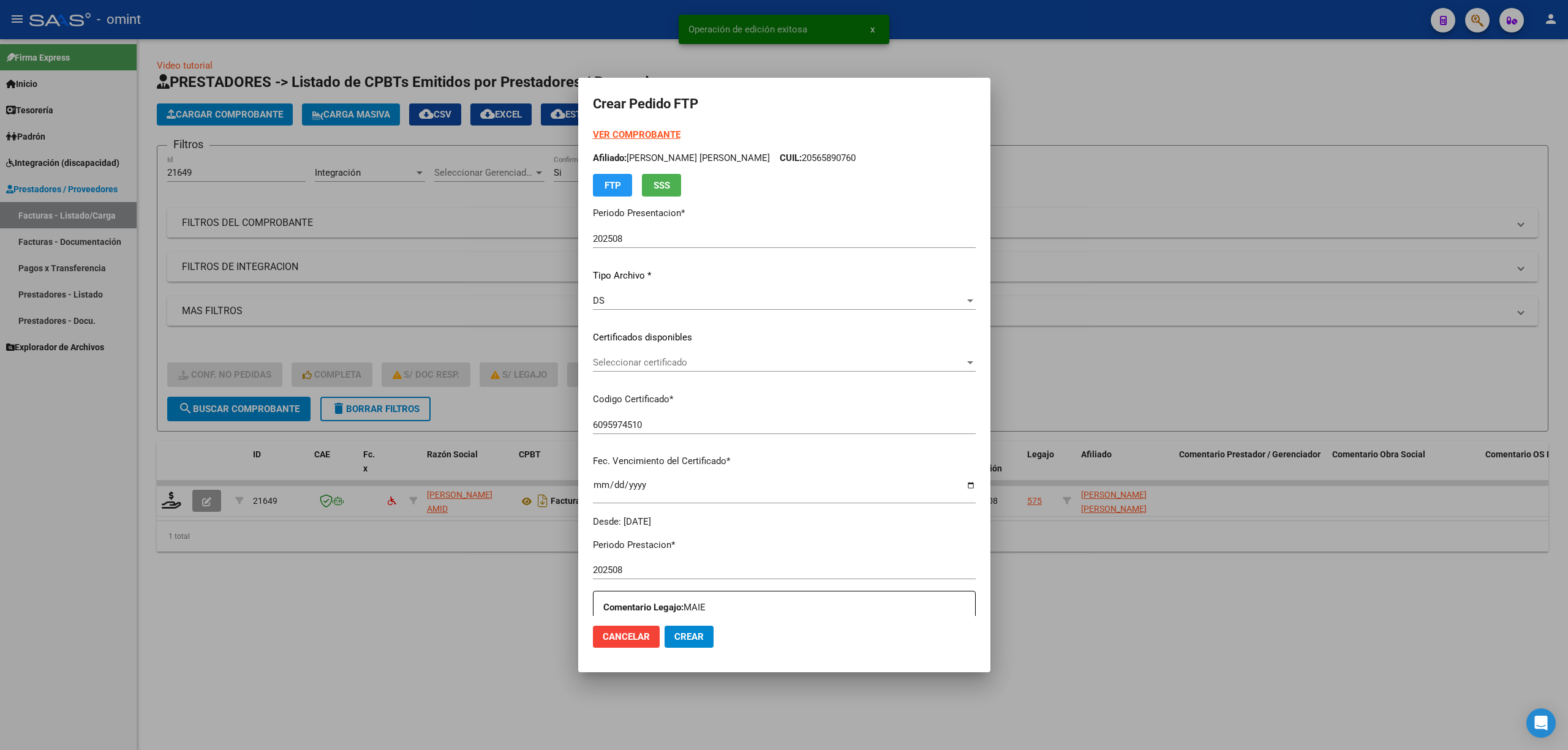
drag, startPoint x: 630, startPoint y: 355, endPoint x: 630, endPoint y: 362, distance: 7.0
click at [630, 362] on div "Seleccionar certificado Seleccionar certificado" at bounding box center [784, 362] width 383 height 18
drag, startPoint x: 636, startPoint y: 400, endPoint x: 648, endPoint y: 400, distance: 12.0
click at [637, 400] on span "6095974510 - 2026-05-27" at bounding box center [778, 390] width 404 height 27
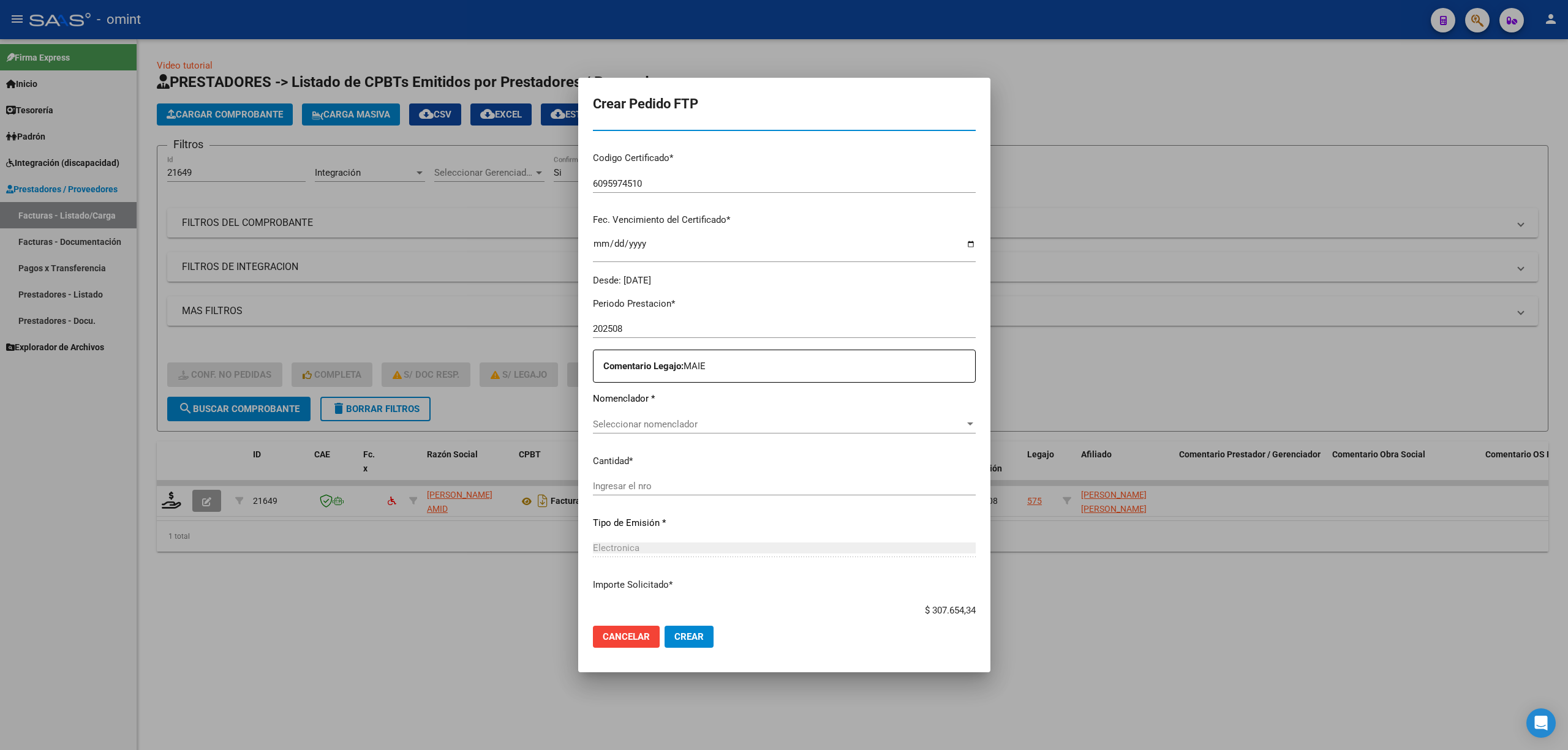
scroll to position [245, 0]
click at [659, 422] on span "Seleccionar nomenclador" at bounding box center [779, 420] width 371 height 11
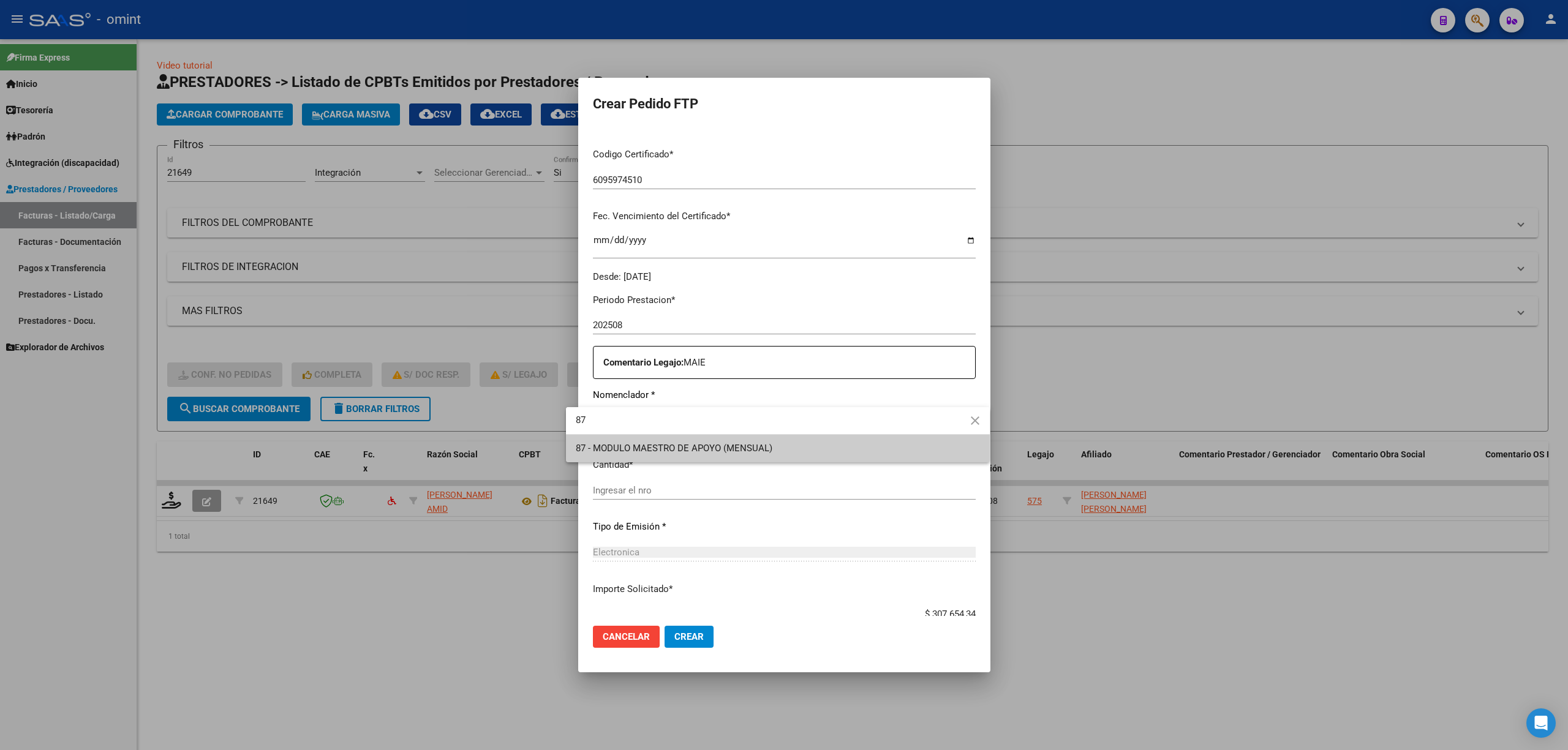
type input "87"
click at [669, 444] on span "87 - MODULO MAESTRO DE APOYO (MENSUAL)" at bounding box center [674, 448] width 197 height 11
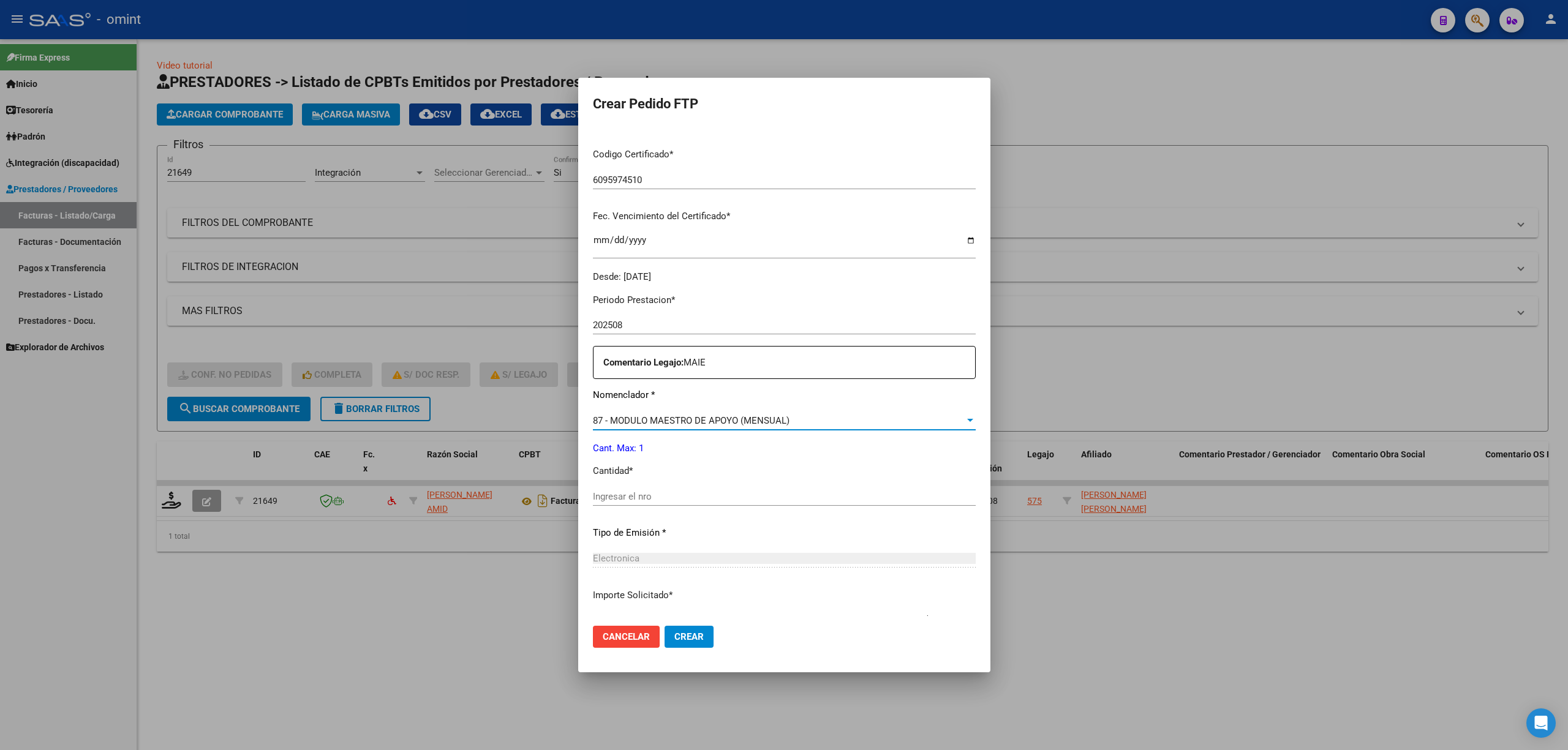
click at [650, 502] on input "Ingresar el nro" at bounding box center [784, 496] width 383 height 11
type input "1"
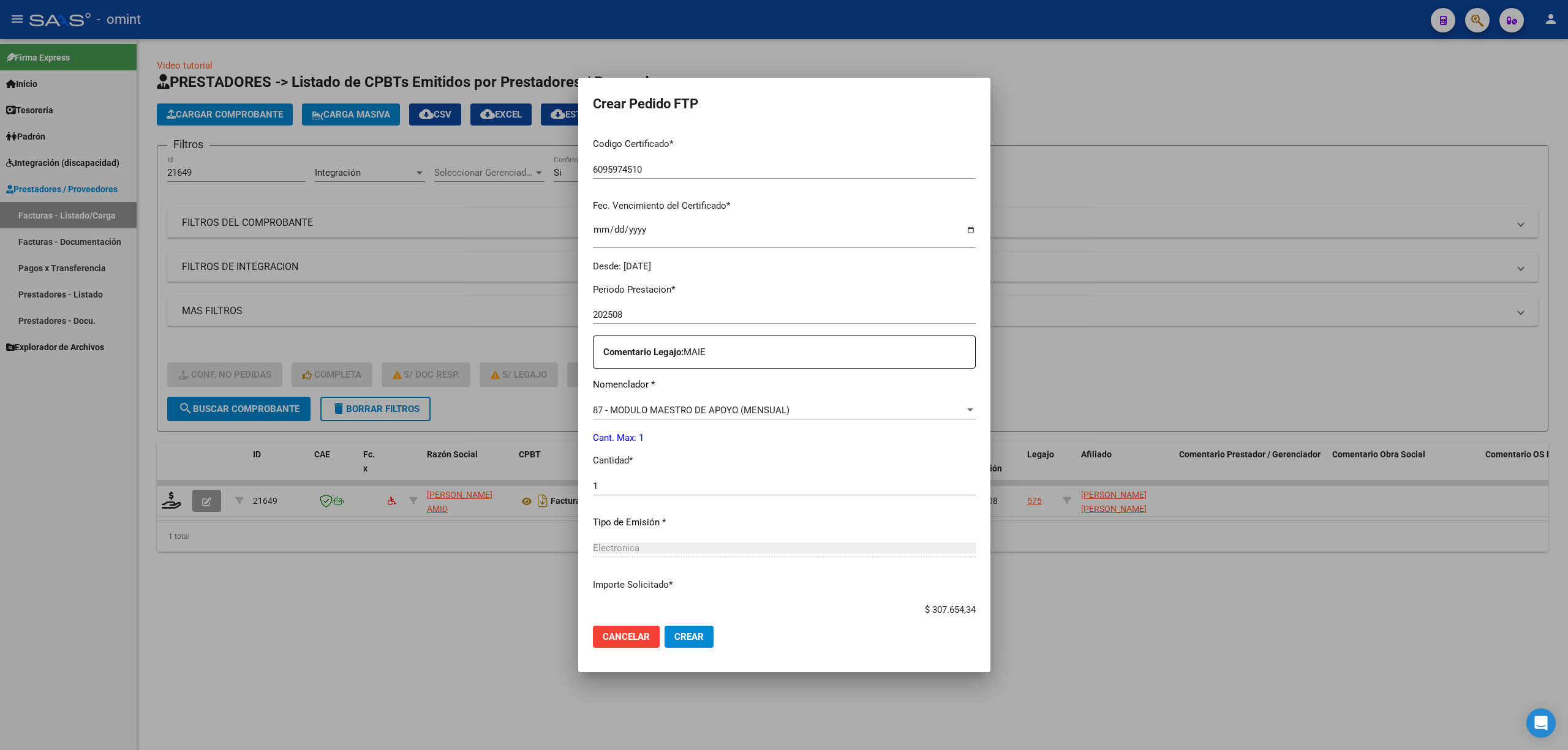
scroll to position [332, 0]
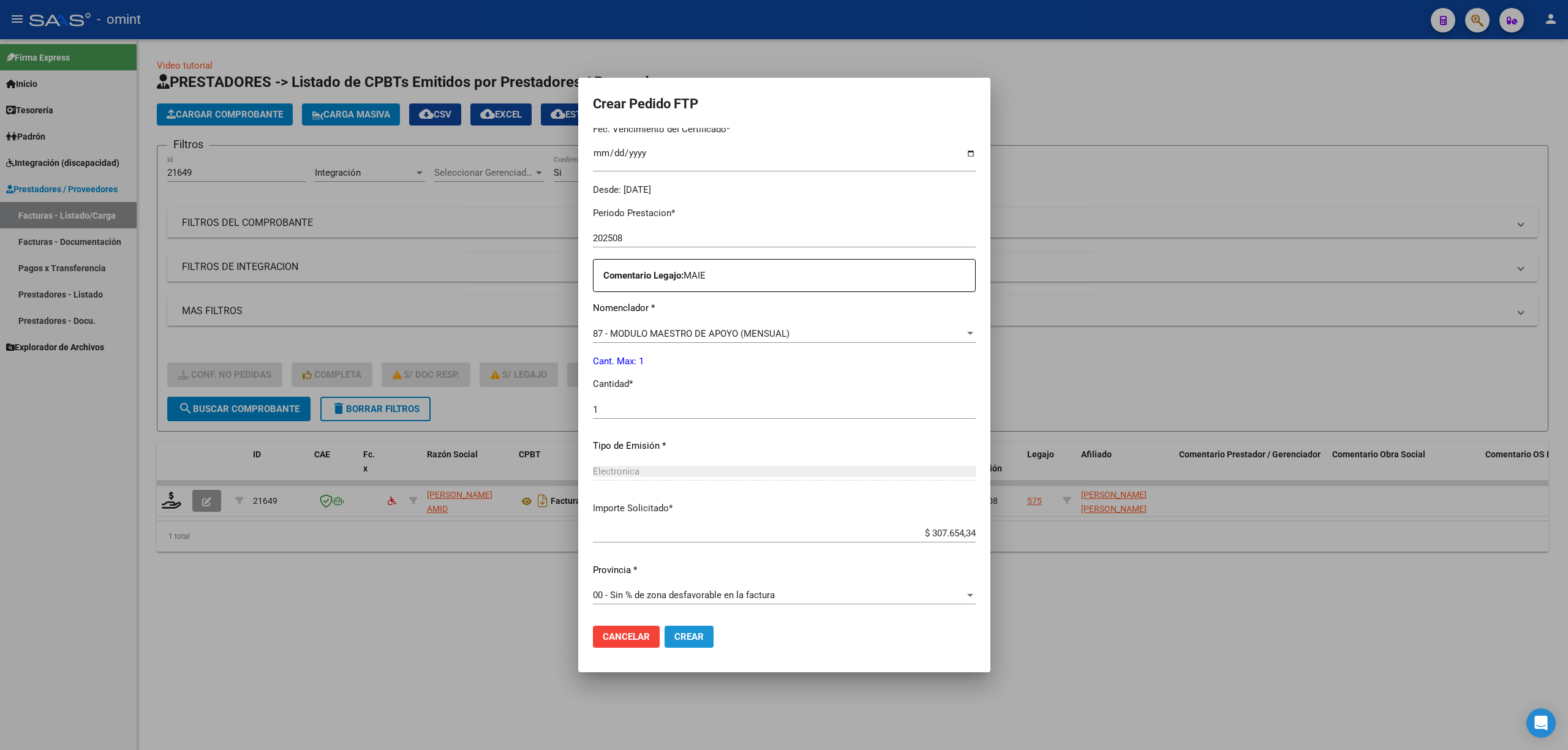
click at [679, 644] on button "Crear" at bounding box center [689, 637] width 49 height 22
